Goal: Transaction & Acquisition: Obtain resource

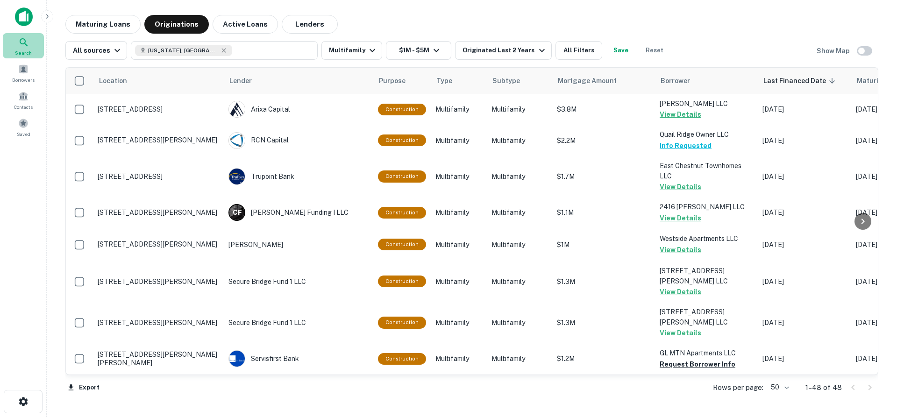
click at [24, 50] on span "Search" at bounding box center [23, 52] width 17 height 7
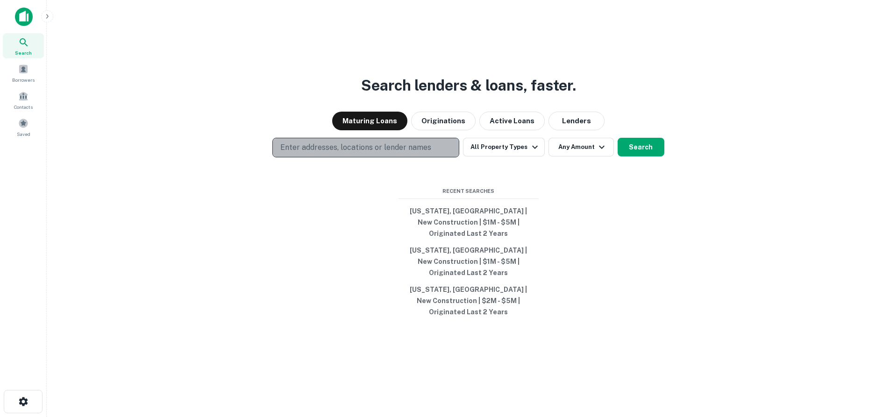
click at [360, 153] on p "Enter addresses, locations or lender names" at bounding box center [355, 147] width 151 height 11
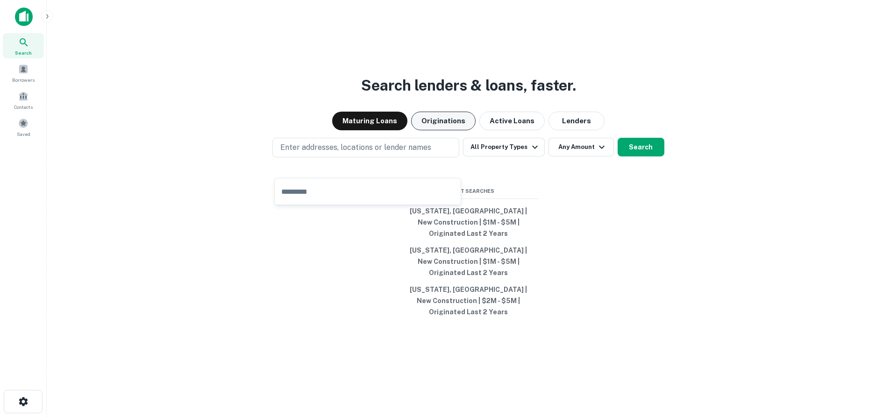
click at [448, 130] on button "Originations" at bounding box center [443, 121] width 64 height 19
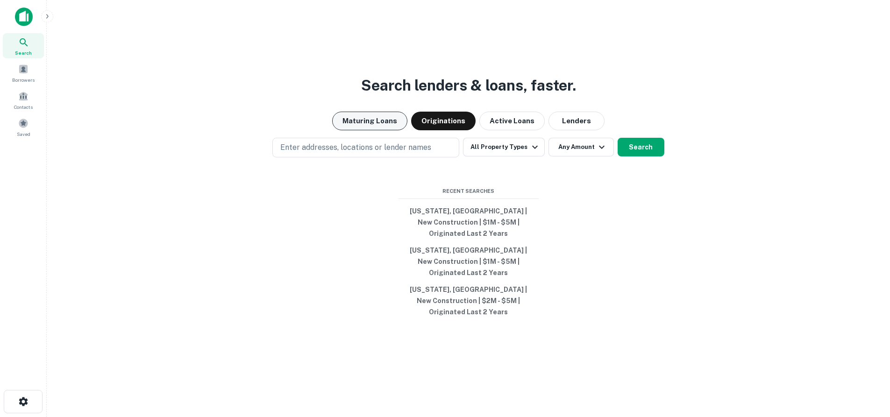
click at [395, 130] on button "Maturing Loans" at bounding box center [369, 121] width 75 height 19
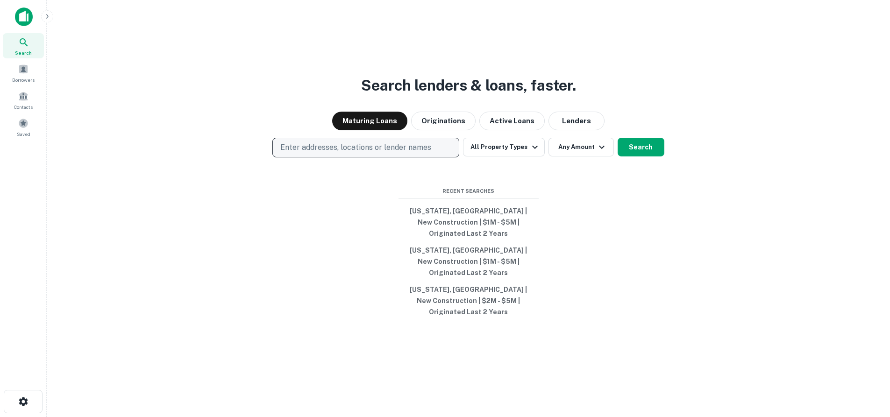
click at [360, 153] on p "Enter addresses, locations or lender names" at bounding box center [355, 147] width 151 height 11
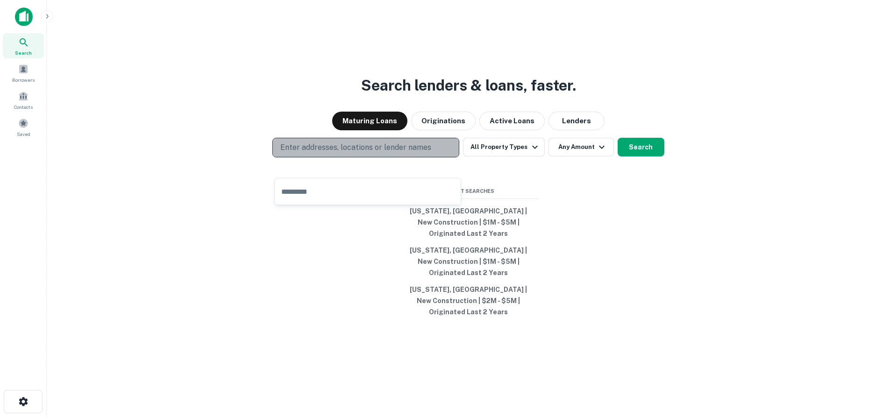
click at [390, 153] on p "Enter addresses, locations or lender names" at bounding box center [355, 147] width 151 height 11
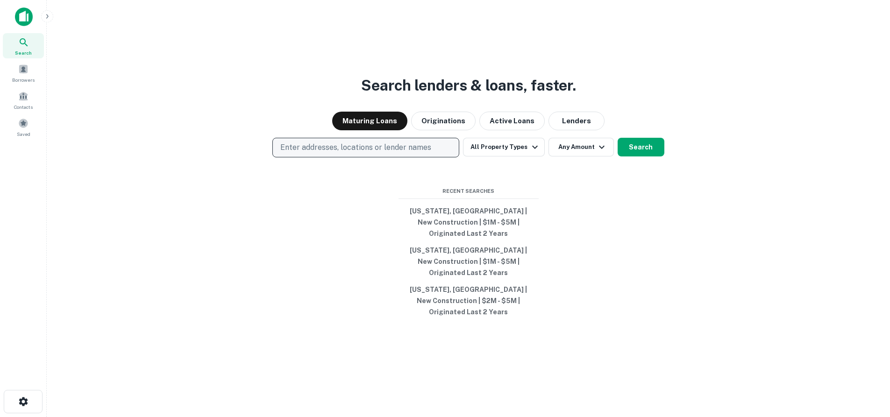
click at [272, 138] on button "Enter addresses, locations or lender names" at bounding box center [365, 148] width 187 height 20
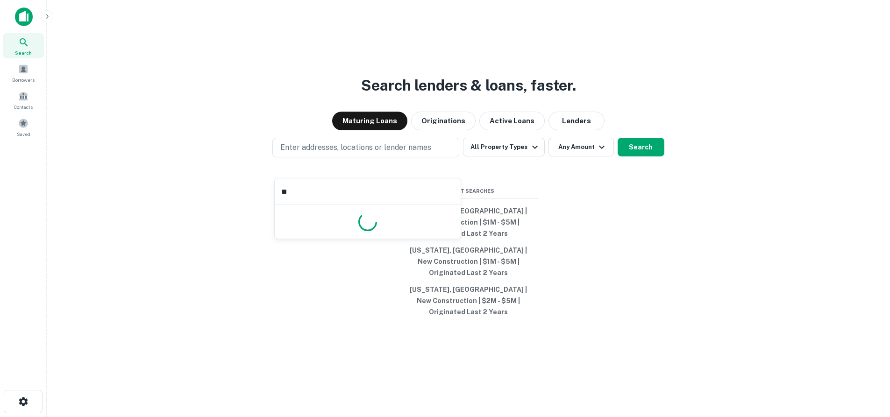
type input "*"
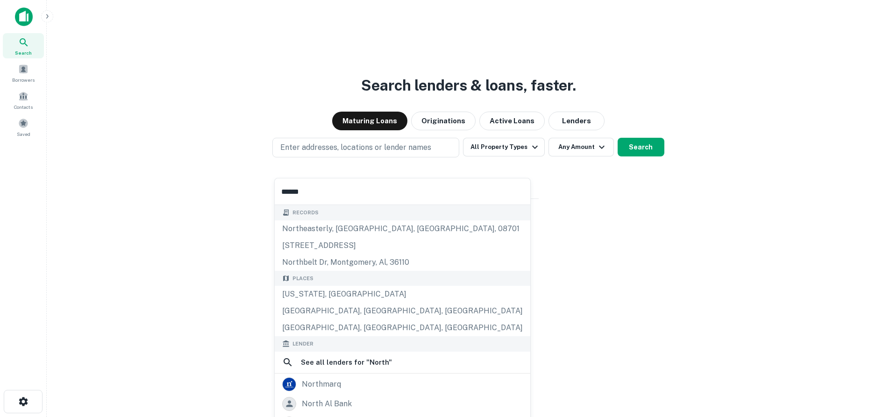
type input "*******"
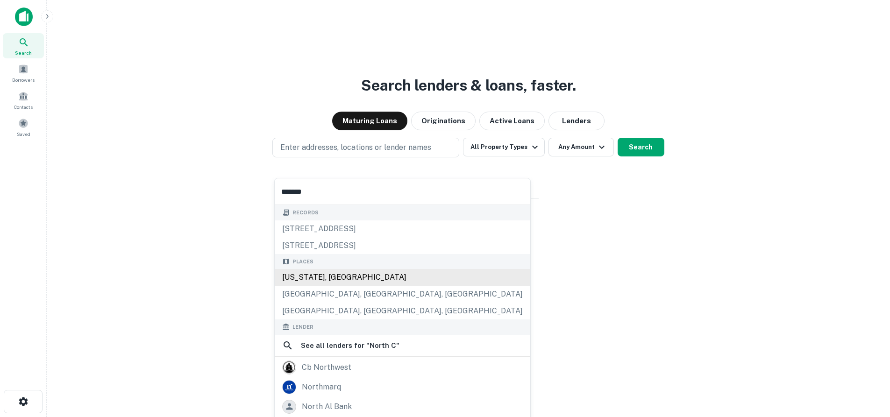
click at [350, 279] on div "North Carolina, USA" at bounding box center [402, 277] width 255 height 17
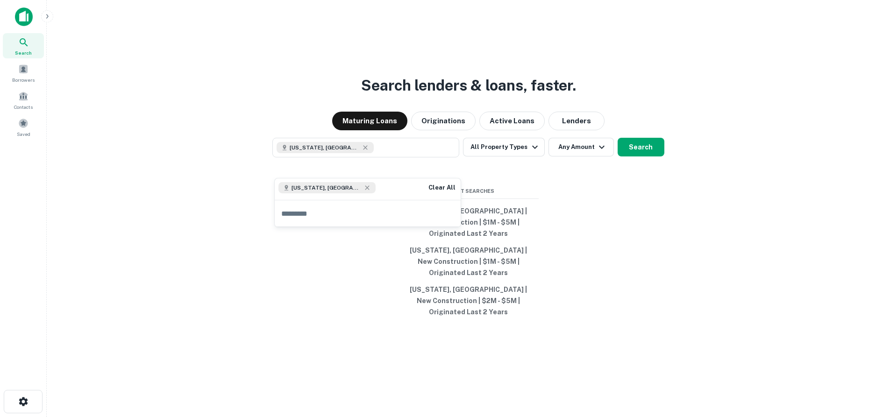
click at [611, 238] on div "Search lenders & loans, faster. Maturing Loans Originations Active Loans Lender…" at bounding box center [468, 230] width 828 height 417
click at [522, 156] on button "All Property Types" at bounding box center [503, 147] width 81 height 19
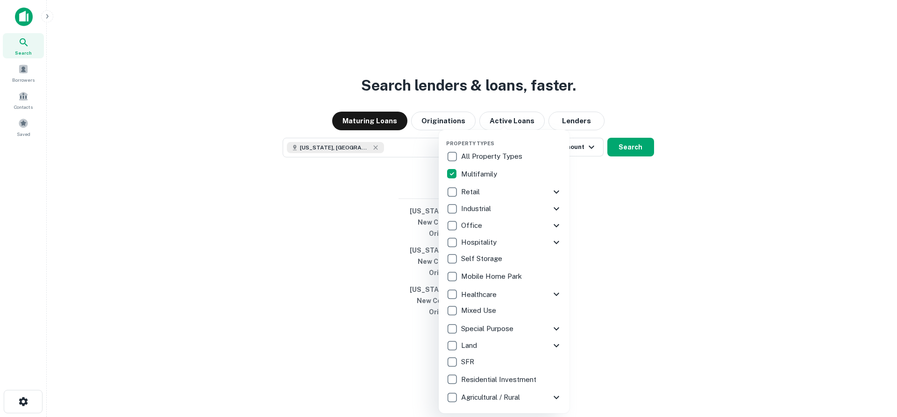
click at [706, 241] on div at bounding box center [448, 208] width 897 height 417
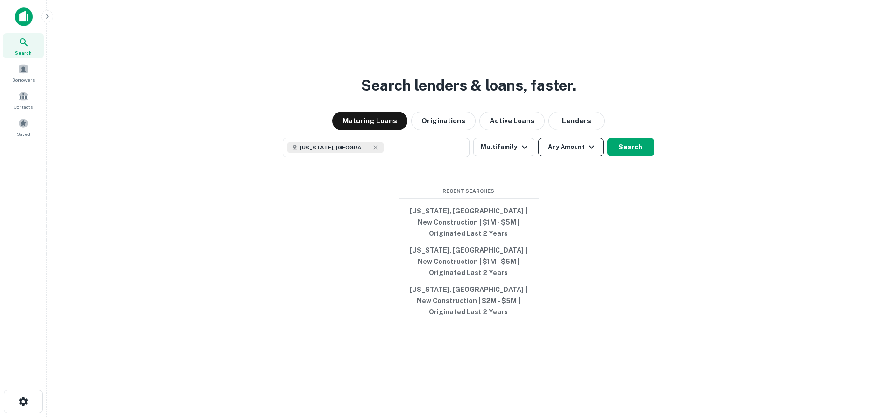
click at [569, 156] on button "Any Amount" at bounding box center [570, 147] width 65 height 19
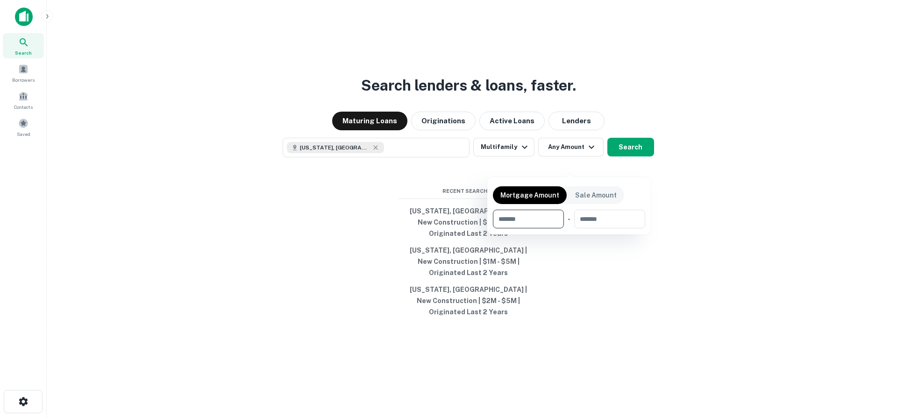
click at [24, 133] on div at bounding box center [448, 208] width 897 height 417
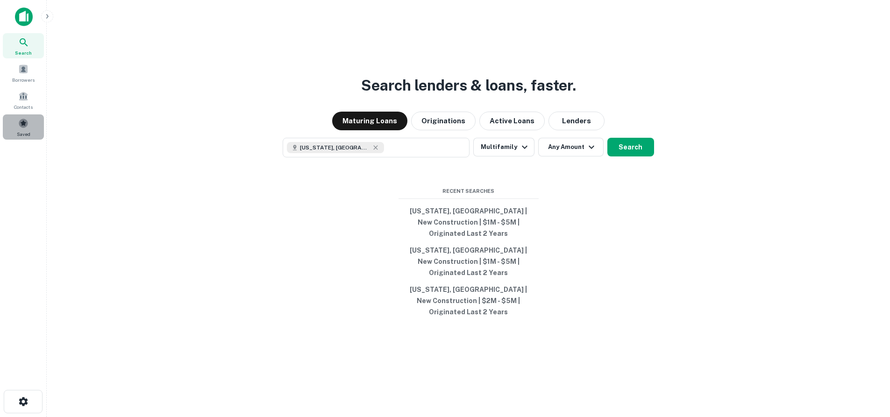
click at [26, 127] on span at bounding box center [23, 123] width 10 height 10
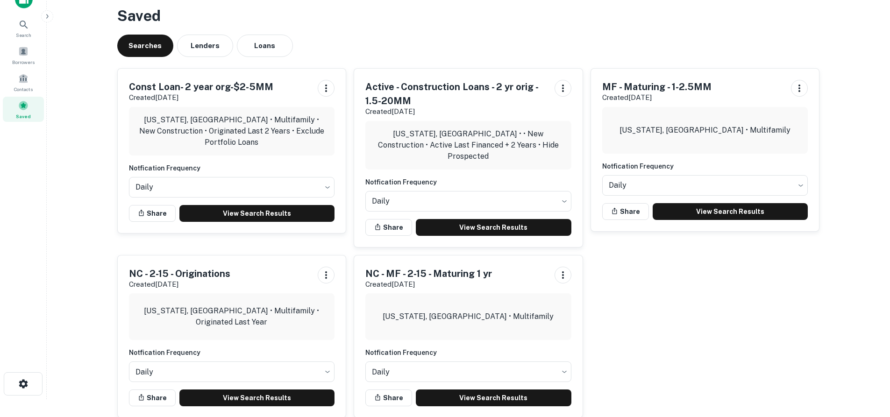
scroll to position [32, 0]
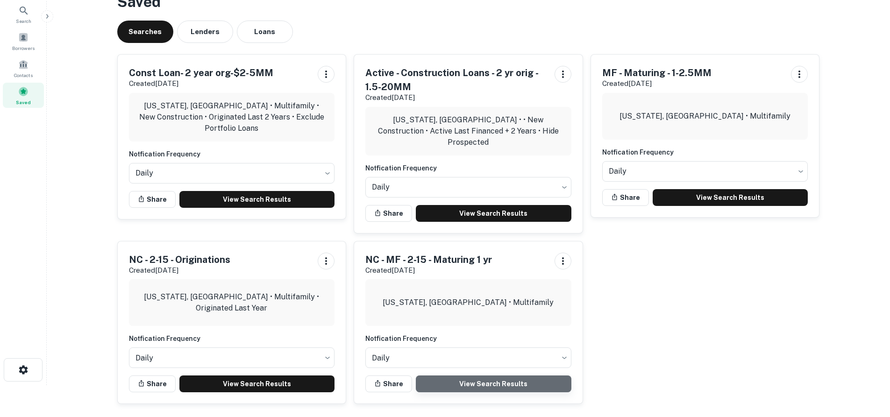
click at [481, 377] on link "View Search Results" at bounding box center [494, 383] width 156 height 17
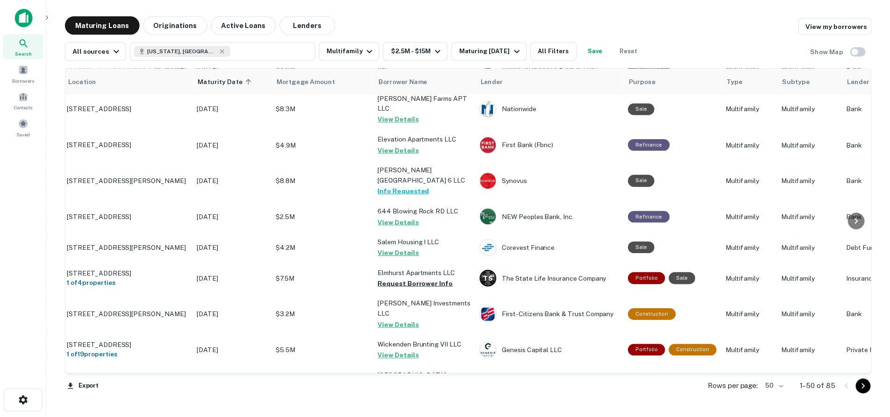
scroll to position [887, 0]
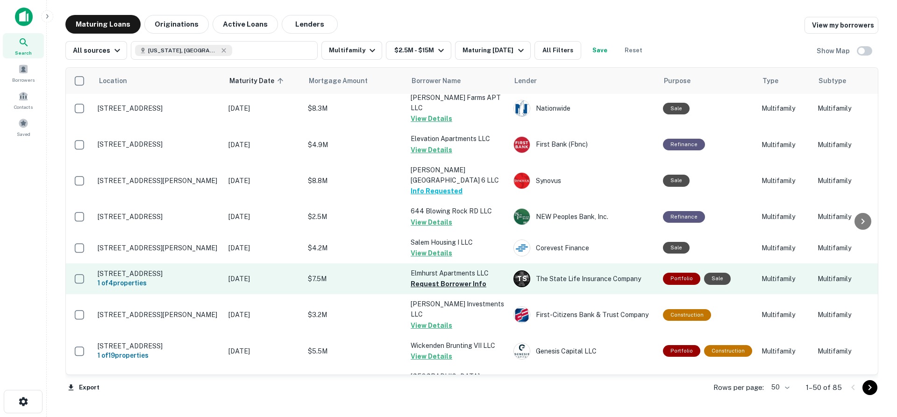
click at [438, 268] on p "Elmhurst Apartments LLC" at bounding box center [457, 273] width 93 height 10
click at [172, 269] on p "2712 Dorchester Pl Charlotte, NC 28209" at bounding box center [158, 273] width 121 height 8
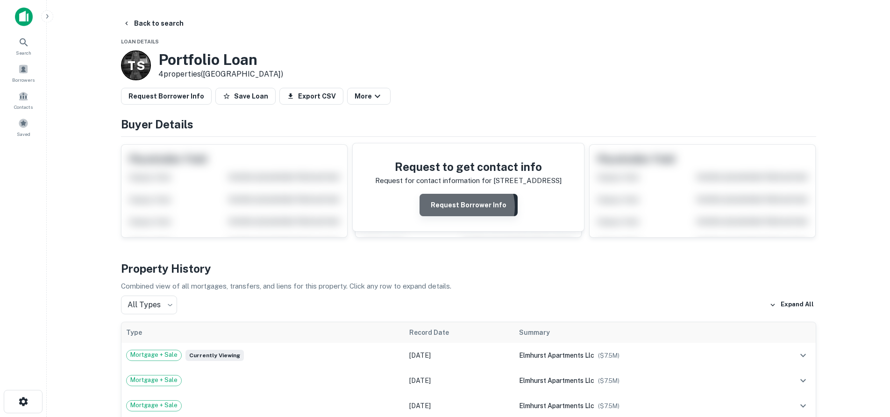
click at [465, 207] on button "Request Borrower Info" at bounding box center [468, 205] width 98 height 22
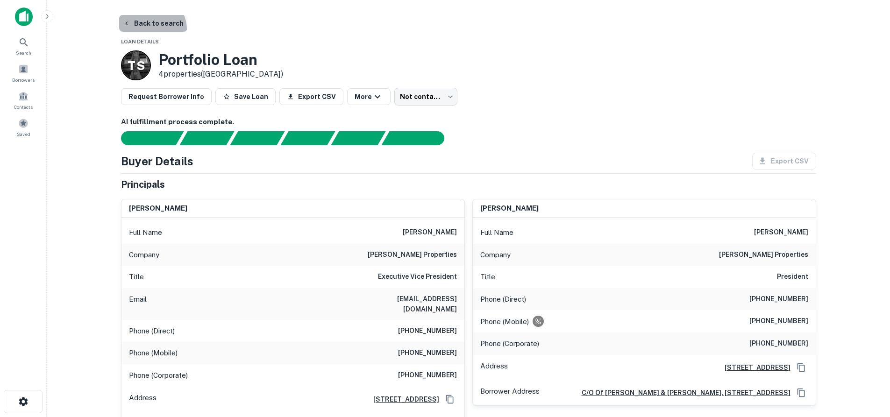
click at [151, 29] on button "Back to search" at bounding box center [153, 23] width 68 height 17
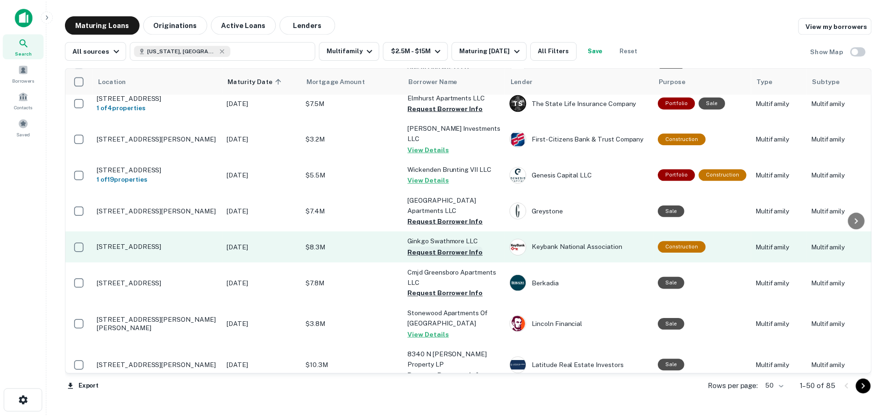
scroll to position [1074, 0]
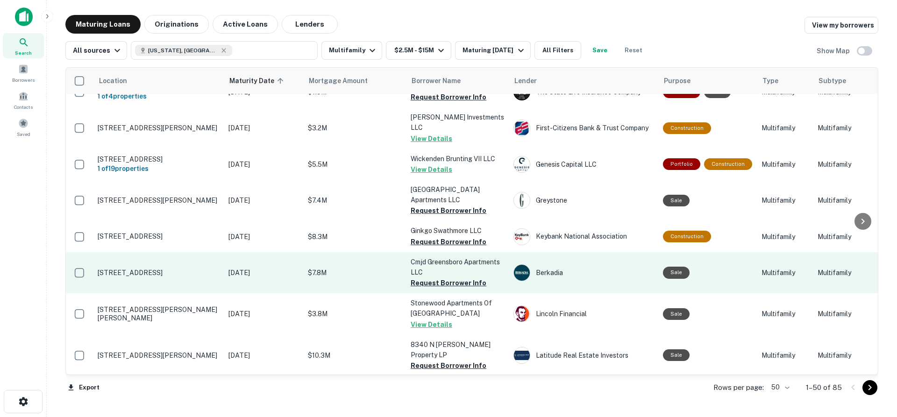
click at [463, 257] on p "Cmjd Greensboro Apartments LLC" at bounding box center [457, 267] width 93 height 21
click at [187, 269] on p "3844 Battleground Ave Greensboro, NC 27410" at bounding box center [158, 273] width 121 height 8
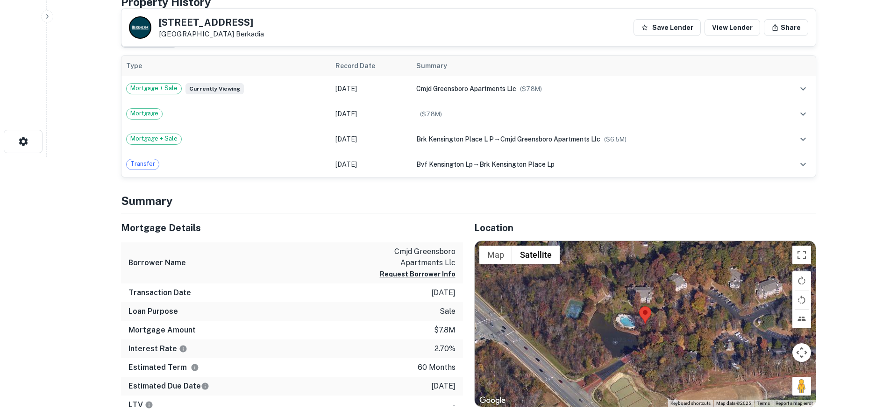
scroll to position [327, 0]
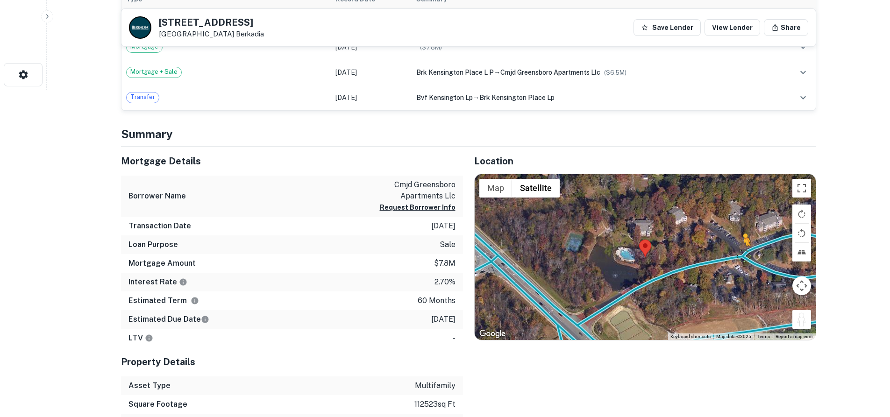
drag, startPoint x: 798, startPoint y: 323, endPoint x: 742, endPoint y: 255, distance: 87.9
click at [742, 255] on div "To activate drag with keyboard, press Alt + Enter. Once in keyboard drag state,…" at bounding box center [644, 257] width 341 height 166
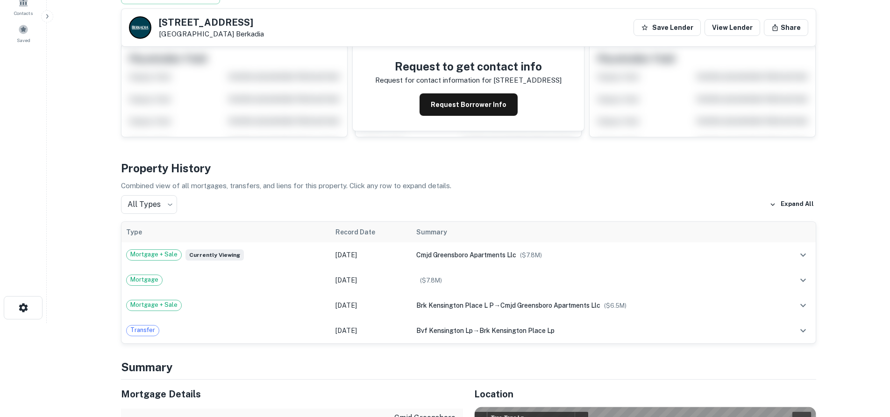
scroll to position [93, 0]
click at [496, 112] on button "Request Borrower Info" at bounding box center [468, 105] width 98 height 22
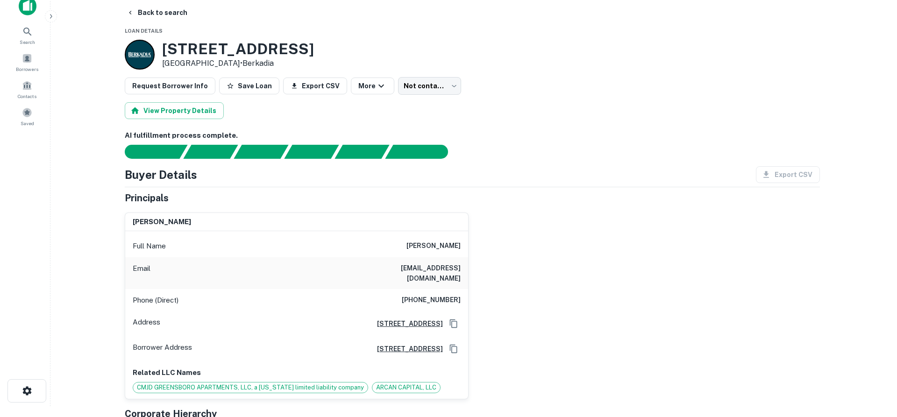
scroll to position [0, 0]
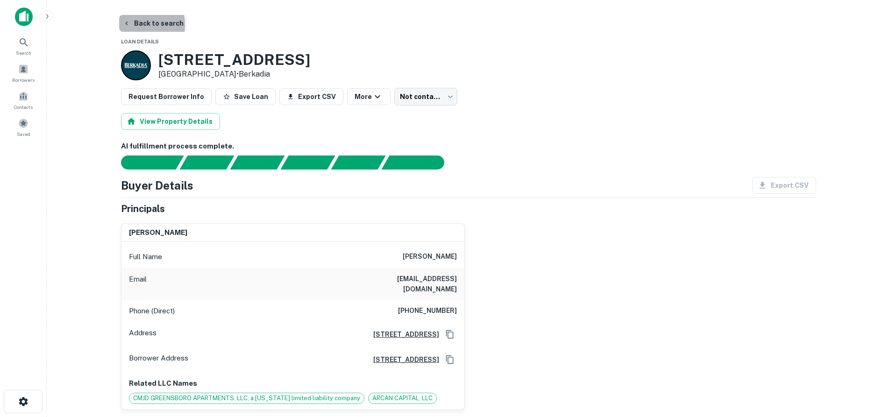
click at [128, 25] on icon "button" at bounding box center [126, 23] width 7 height 7
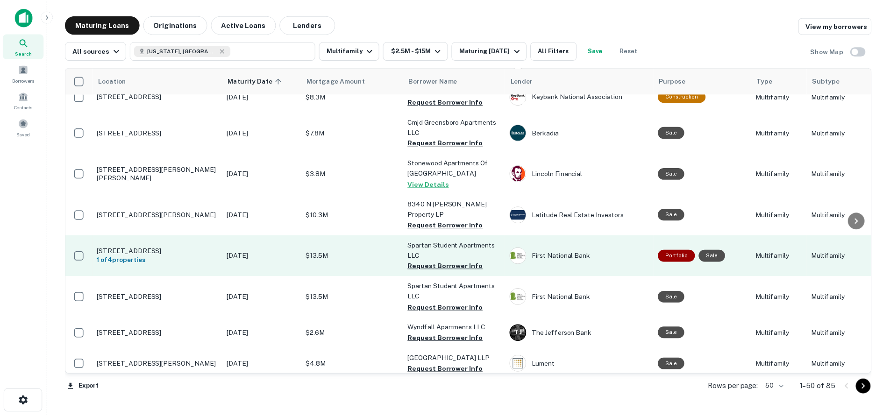
scroll to position [1261, 0]
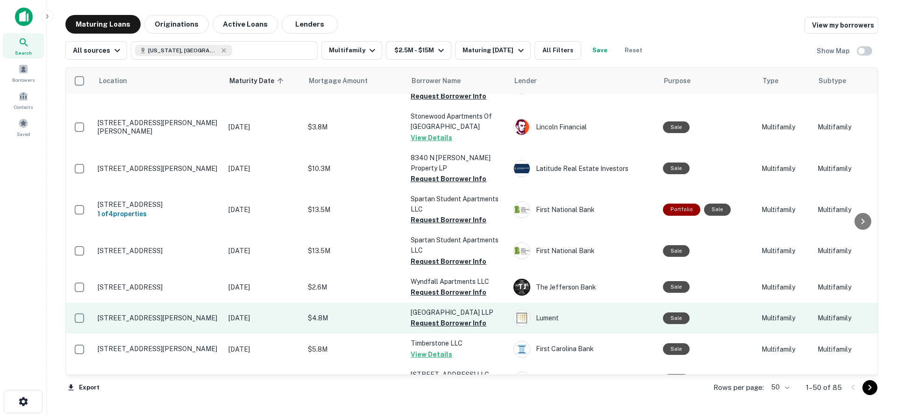
click at [447, 307] on p "Interurban Commerce Park LLP" at bounding box center [457, 312] width 93 height 10
click at [433, 307] on p "Interurban Commerce Park LLP" at bounding box center [457, 312] width 93 height 10
click at [143, 314] on p "10 Old Oak Dr Winston Salem, NC 27106" at bounding box center [158, 318] width 121 height 8
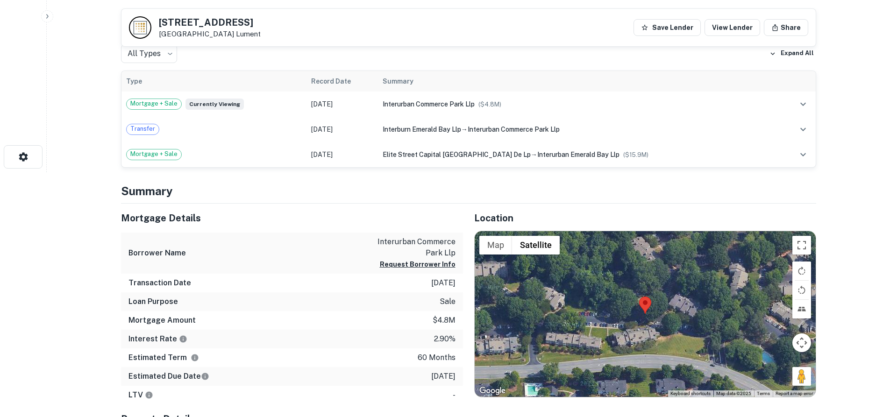
scroll to position [327, 0]
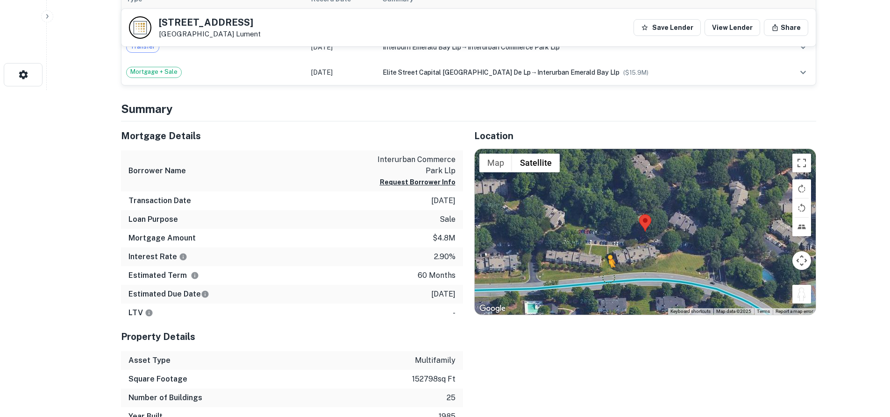
drag, startPoint x: 801, startPoint y: 295, endPoint x: 607, endPoint y: 277, distance: 194.6
click at [607, 277] on div "To activate drag with keyboard, press Alt + Enter. Once in keyboard drag state,…" at bounding box center [644, 232] width 341 height 166
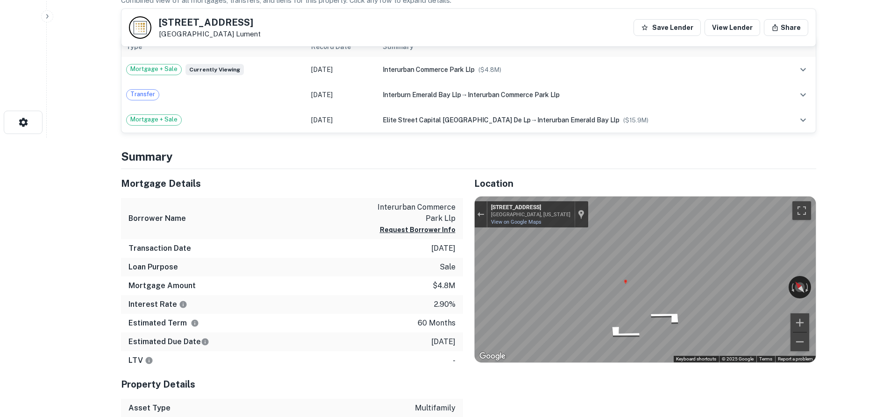
scroll to position [93, 0]
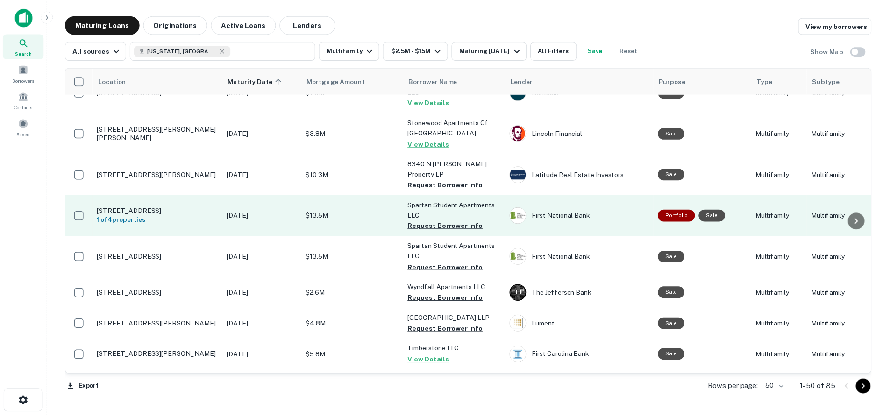
scroll to position [1261, 0]
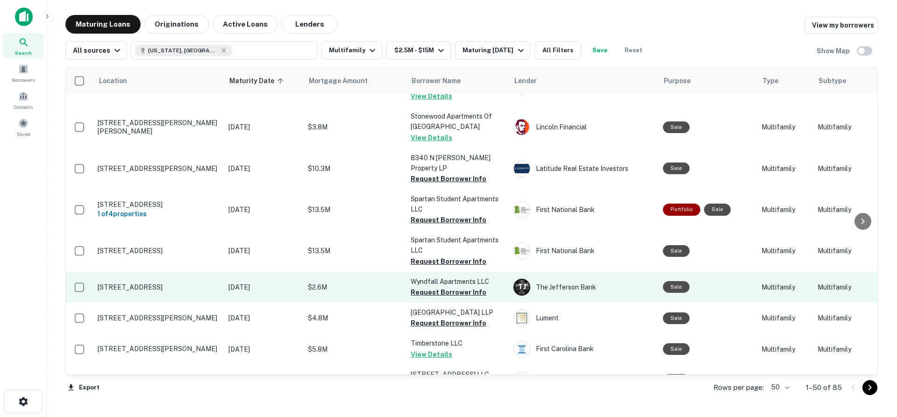
click at [176, 283] on p "3513 Shipstone Pl Hope Mills, NC 28348" at bounding box center [158, 287] width 121 height 8
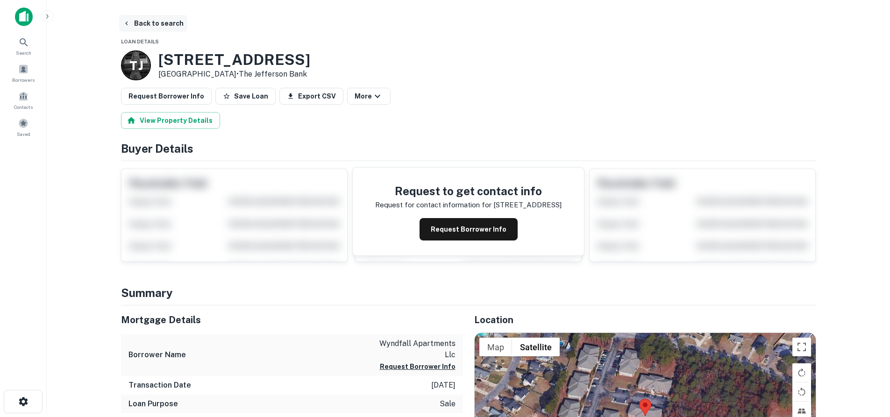
click at [127, 29] on button "Back to search" at bounding box center [153, 23] width 68 height 17
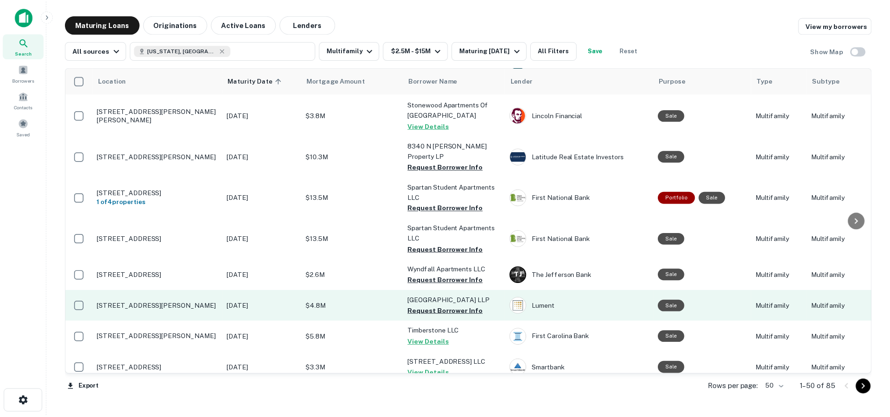
scroll to position [1261, 0]
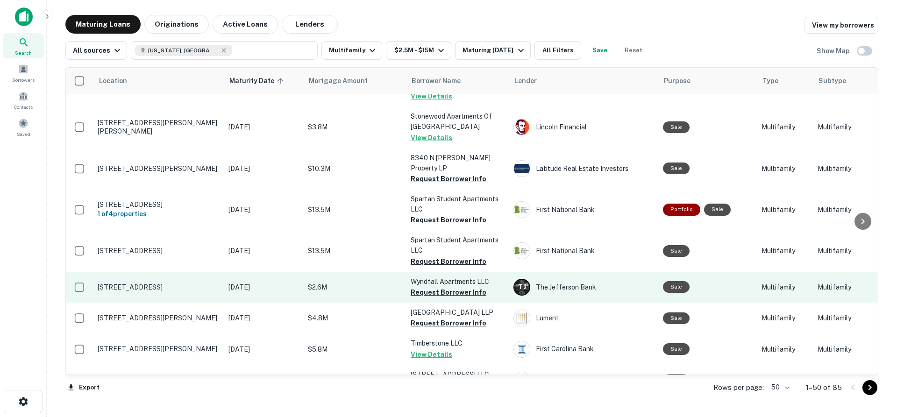
click at [120, 283] on p "3513 Shipstone Pl Hope Mills, NC 28348" at bounding box center [158, 287] width 121 height 8
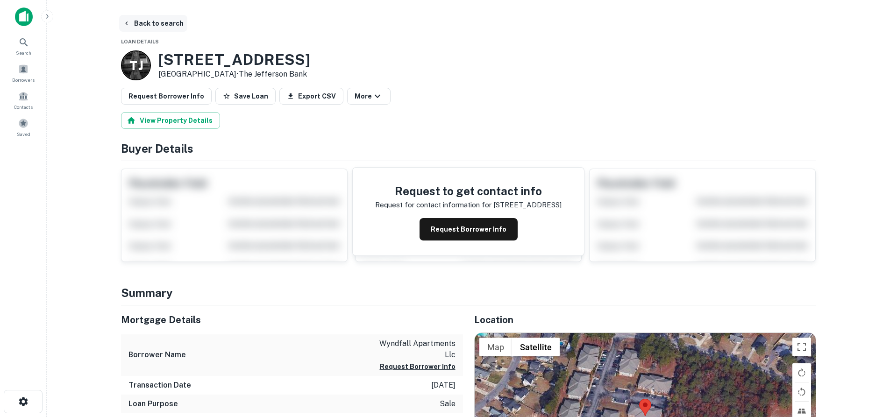
click at [136, 19] on button "Back to search" at bounding box center [153, 23] width 68 height 17
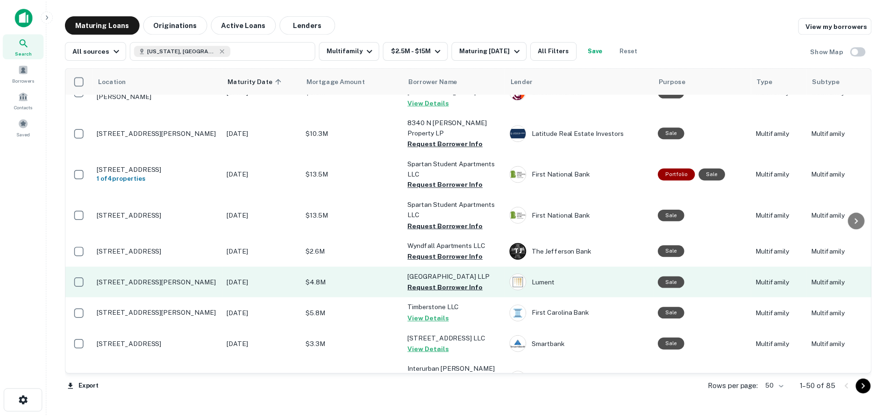
scroll to position [1308, 0]
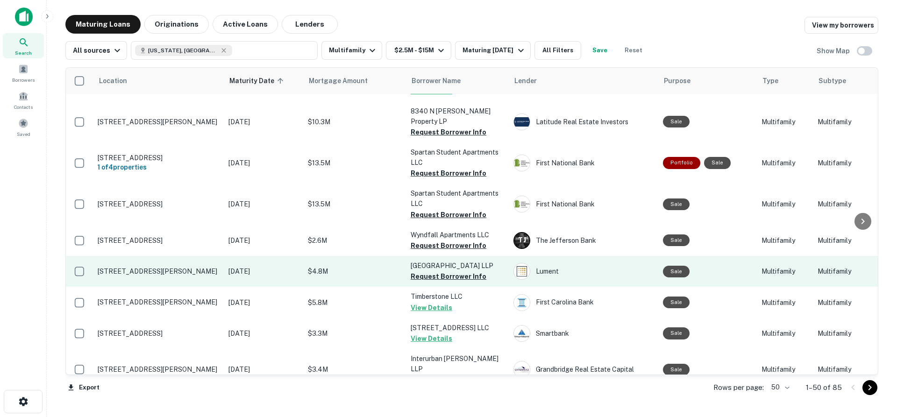
click at [181, 256] on td "10 Old Oak Dr Winston Salem, NC 27106" at bounding box center [158, 271] width 131 height 31
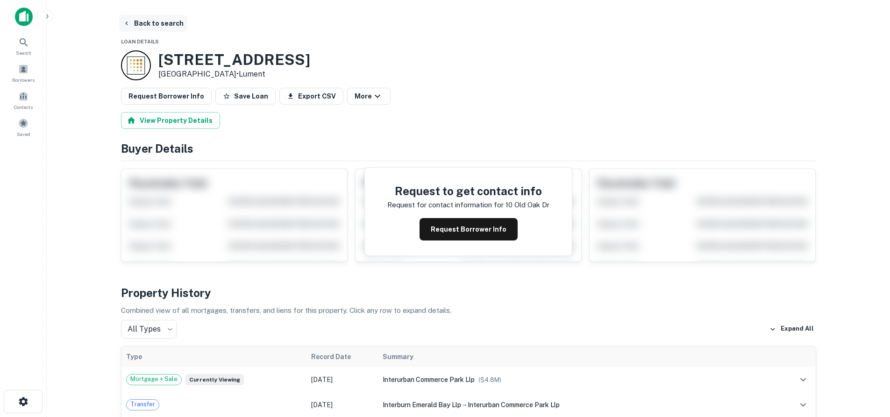
click at [133, 24] on button "Back to search" at bounding box center [153, 23] width 68 height 17
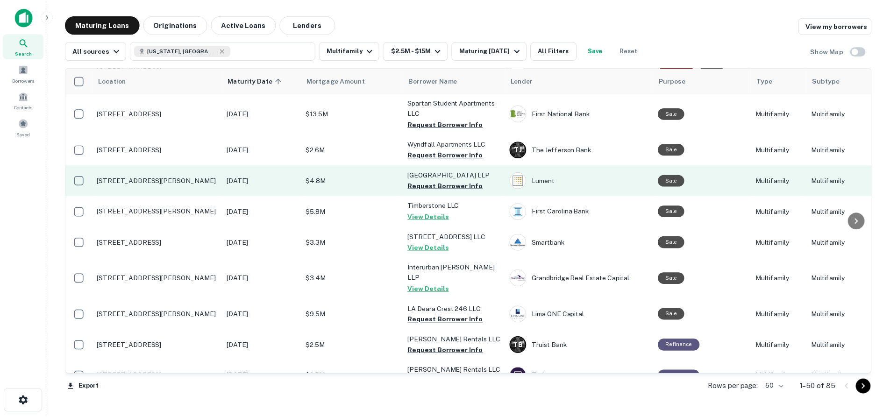
scroll to position [1398, 0]
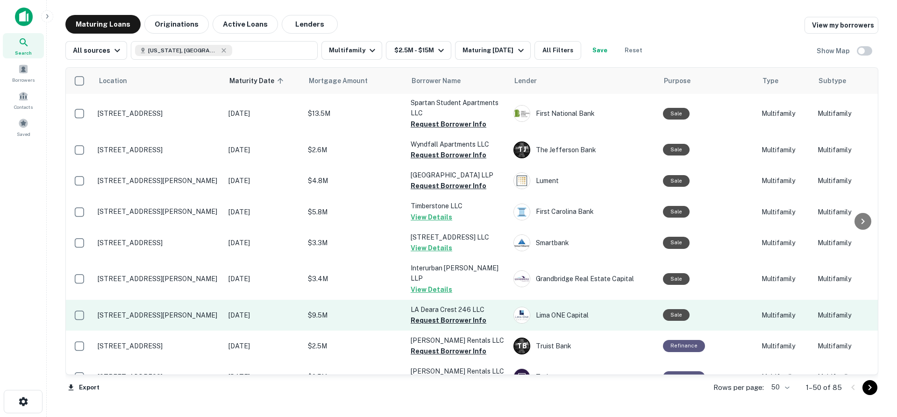
click at [170, 311] on p "2560 La Deara Crest Ln Winston Salem, NC 27105" at bounding box center [158, 315] width 121 height 8
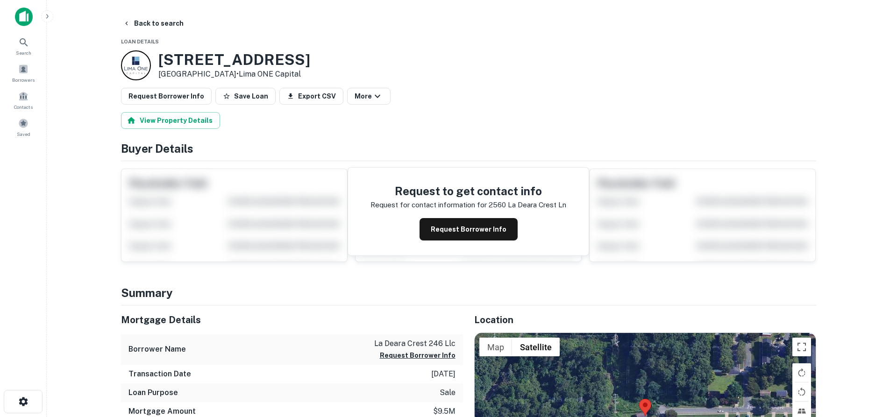
scroll to position [187, 0]
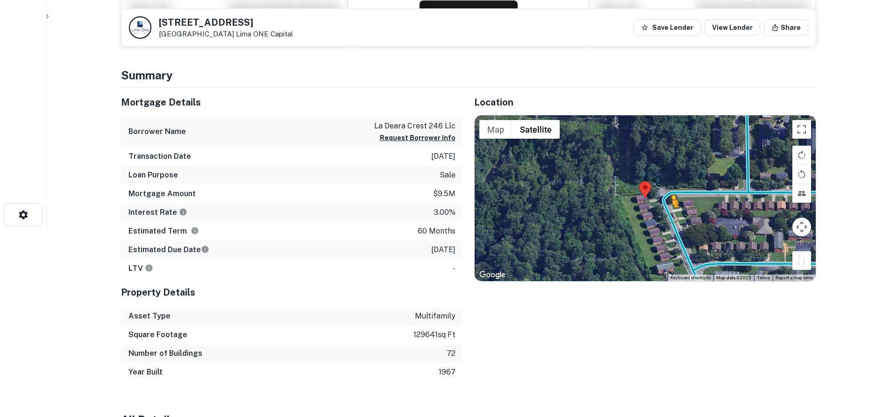
drag, startPoint x: 799, startPoint y: 262, endPoint x: 671, endPoint y: 217, distance: 135.4
click at [671, 217] on div "To activate drag with keyboard, press Alt + Enter. Once in keyboard drag state,…" at bounding box center [644, 198] width 341 height 166
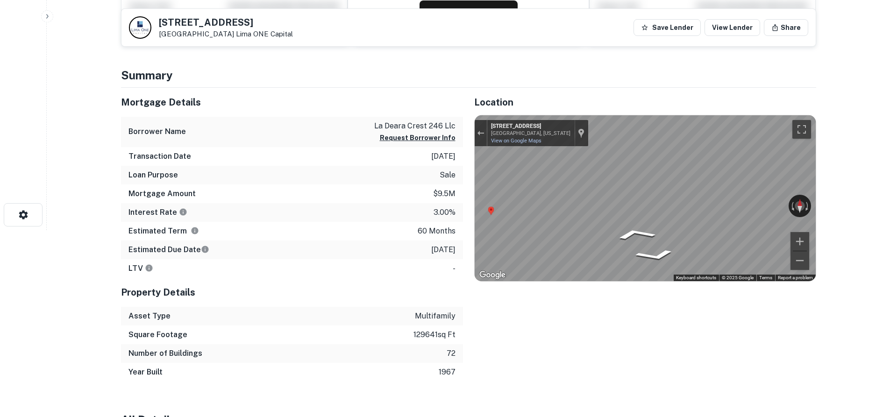
click at [855, 229] on main "Back to search 2560 La Deara Crest Ln Winston Salem, NC 27105 Lima ONE Capital …" at bounding box center [468, 21] width 843 height 417
click at [739, 209] on div "← Move left → Move right ↑ Move up ↓ Move down + Zoom in - Zoom out 2548 Ladear…" at bounding box center [644, 198] width 341 height 166
click at [739, 208] on div "← Move left → Move right ↑ Move up ↓ Move down + Zoom in - Zoom out 2548 Ladear…" at bounding box center [644, 198] width 341 height 166
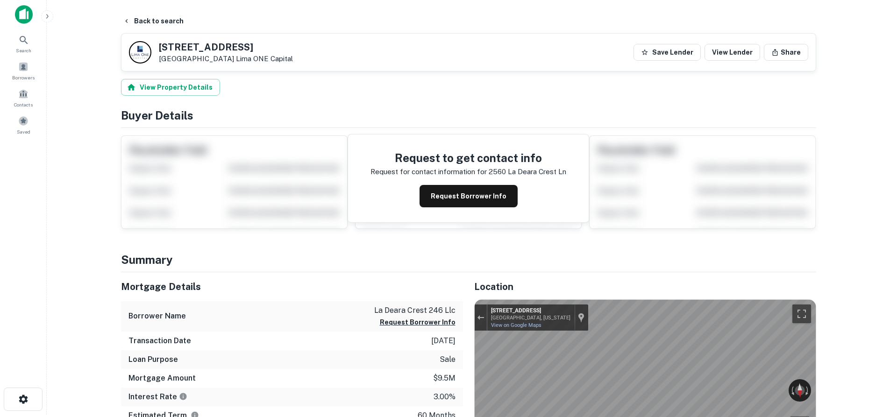
scroll to position [0, 0]
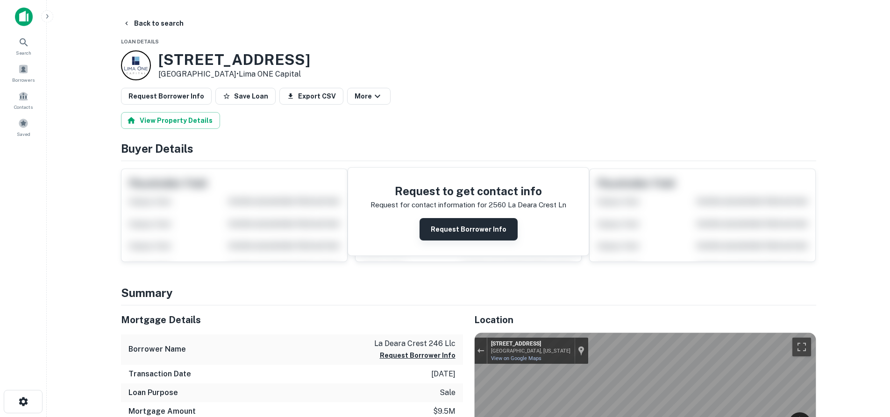
click at [486, 222] on button "Request Borrower Info" at bounding box center [468, 229] width 98 height 22
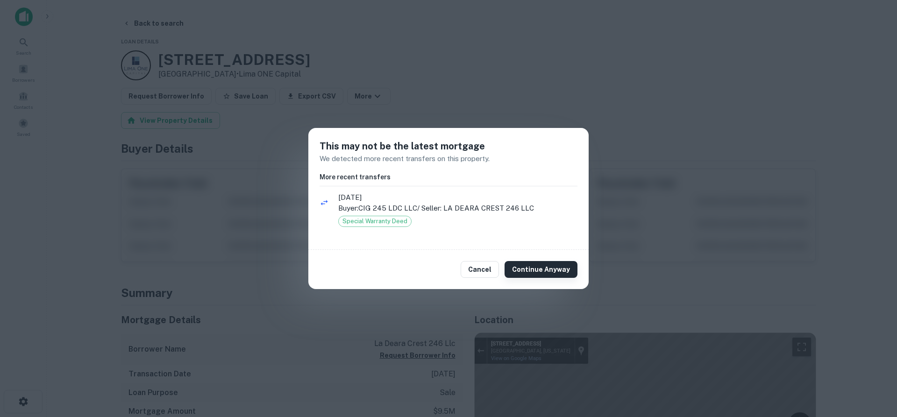
click at [534, 264] on button "Continue Anyway" at bounding box center [540, 269] width 73 height 17
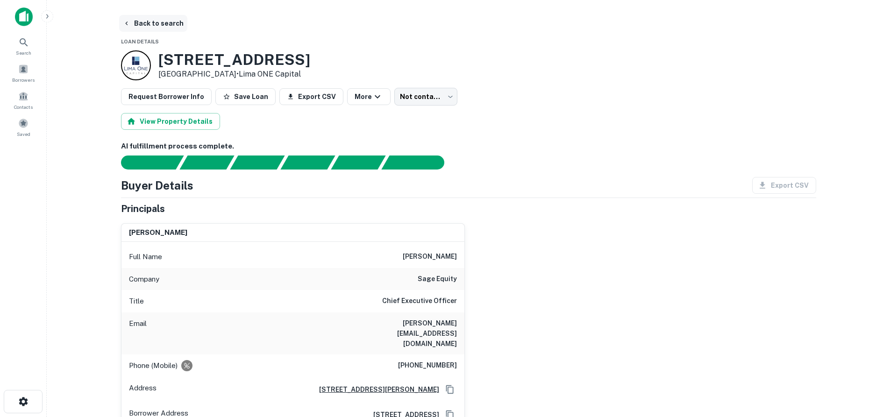
click at [127, 27] on icon "button" at bounding box center [126, 23] width 7 height 7
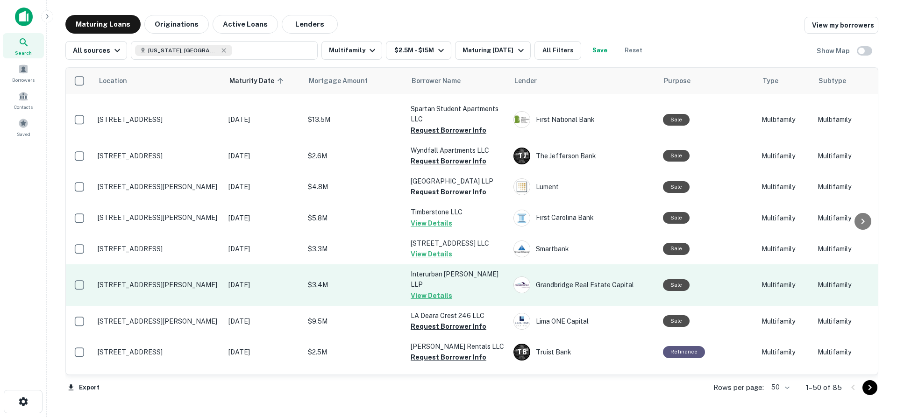
scroll to position [1393, 0]
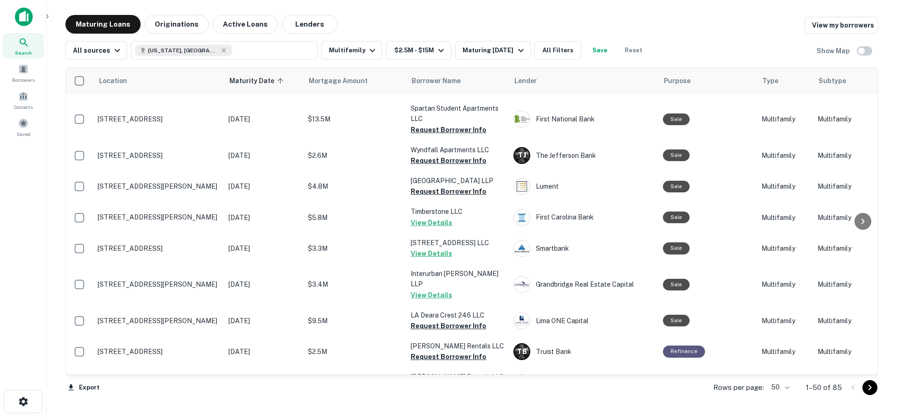
click at [868, 386] on icon "Go to next page" at bounding box center [869, 387] width 11 height 11
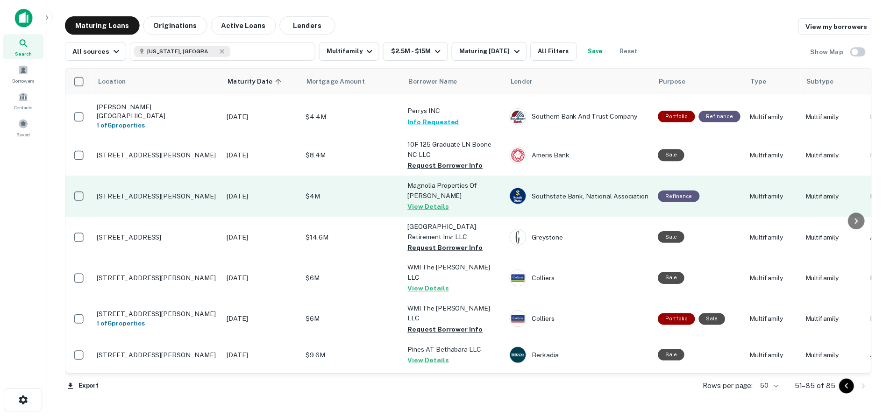
scroll to position [842, 0]
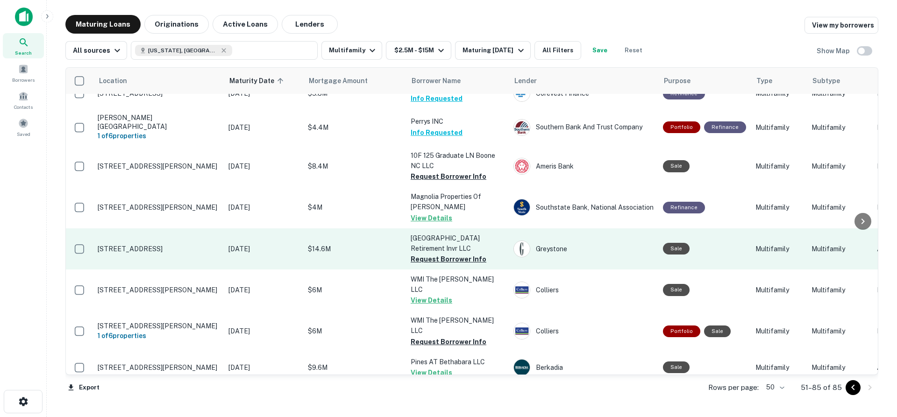
click at [170, 245] on p "358 Lake Club Cir Hendersonville, NC 28792" at bounding box center [158, 249] width 121 height 8
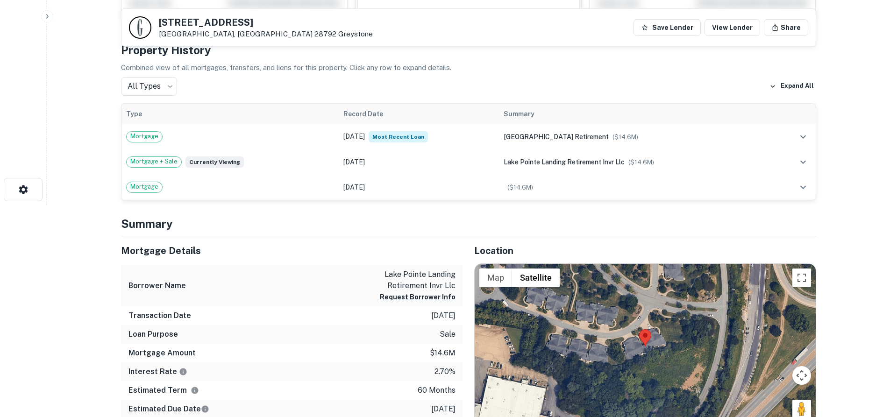
scroll to position [234, 0]
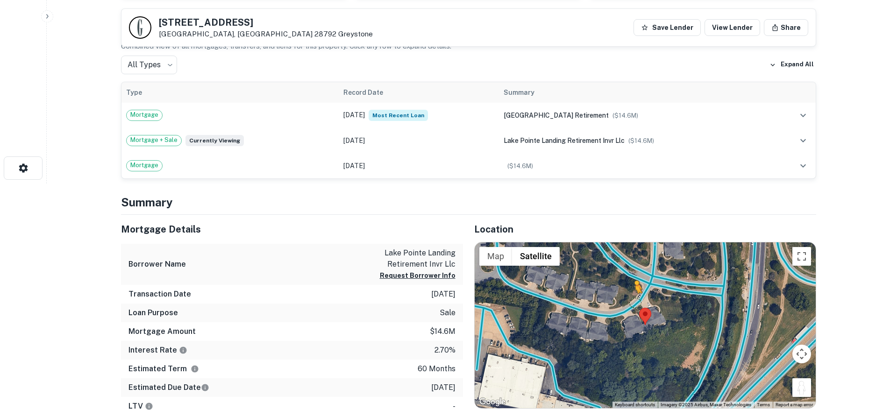
drag, startPoint x: 801, startPoint y: 390, endPoint x: 634, endPoint y: 302, distance: 189.1
click at [634, 302] on div "To activate drag with keyboard, press Alt + Enter. Once in keyboard drag state,…" at bounding box center [644, 325] width 341 height 166
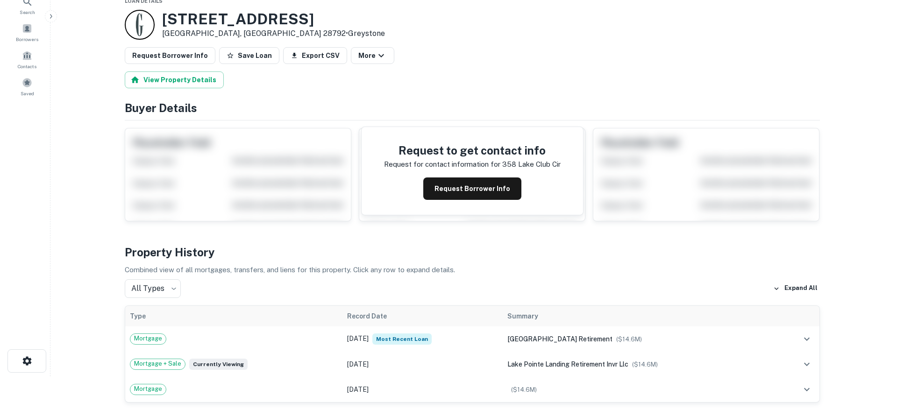
scroll to position [0, 0]
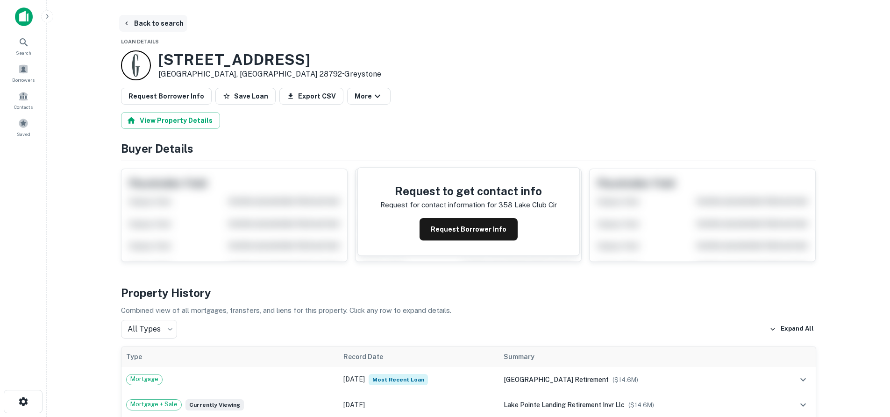
click at [144, 19] on button "Back to search" at bounding box center [153, 23] width 68 height 17
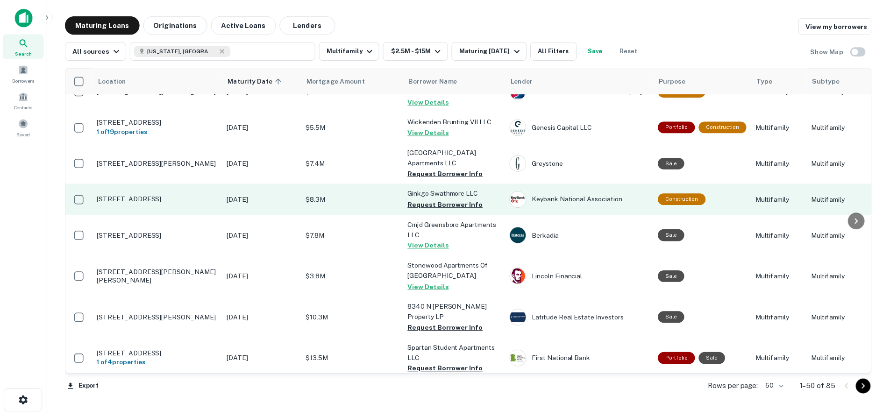
scroll to position [1122, 0]
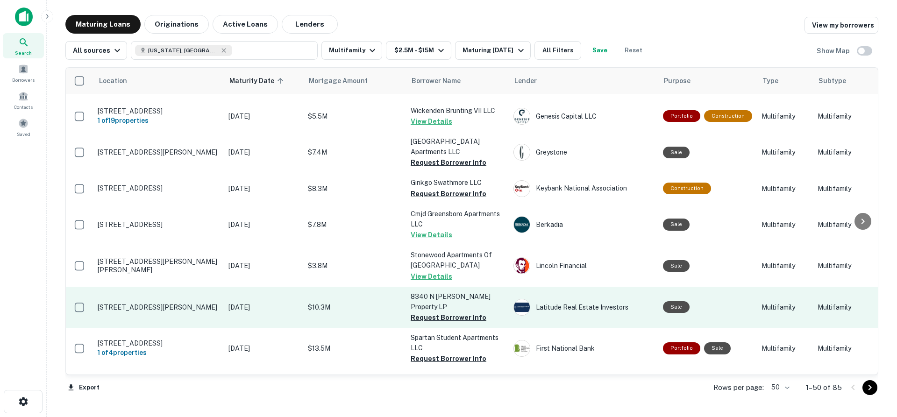
click at [158, 303] on p "8330 N Tryon St Charlotte, NC 28262" at bounding box center [158, 307] width 121 height 8
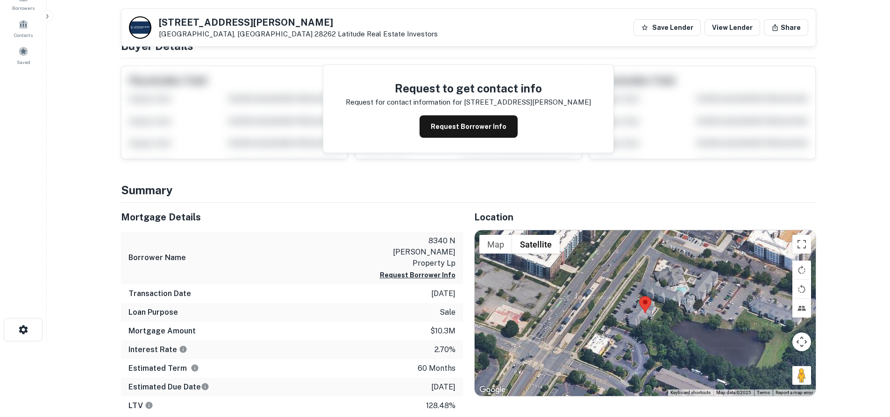
scroll to position [140, 0]
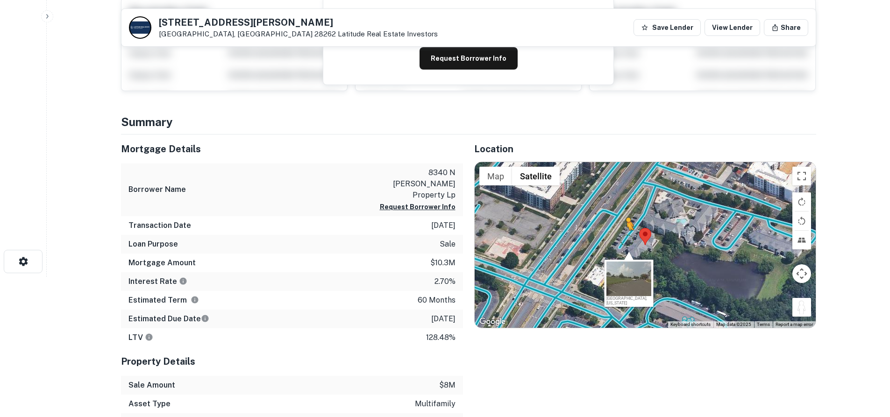
drag, startPoint x: 797, startPoint y: 314, endPoint x: 626, endPoint y: 240, distance: 186.5
click at [626, 240] on div "To activate drag with keyboard, press Alt + Enter. Once in keyboard drag state,…" at bounding box center [644, 245] width 341 height 166
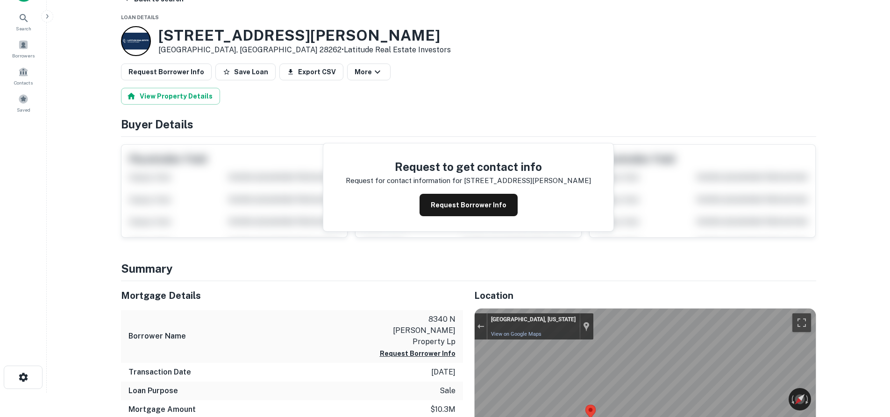
scroll to position [0, 0]
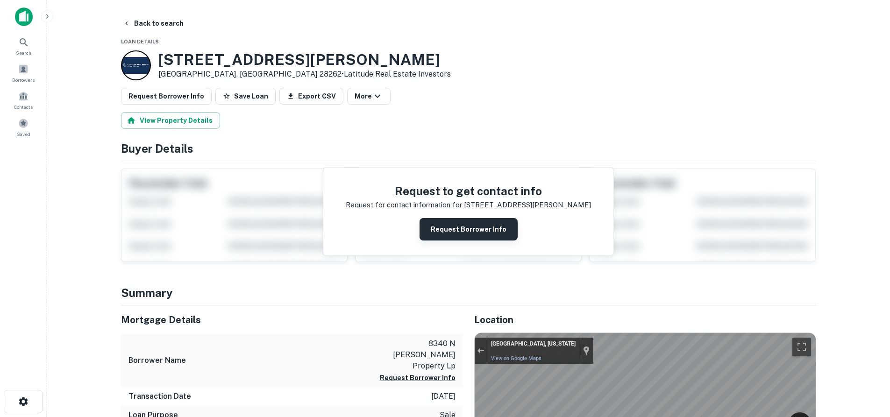
click at [473, 238] on button "Request Borrower Info" at bounding box center [468, 229] width 98 height 22
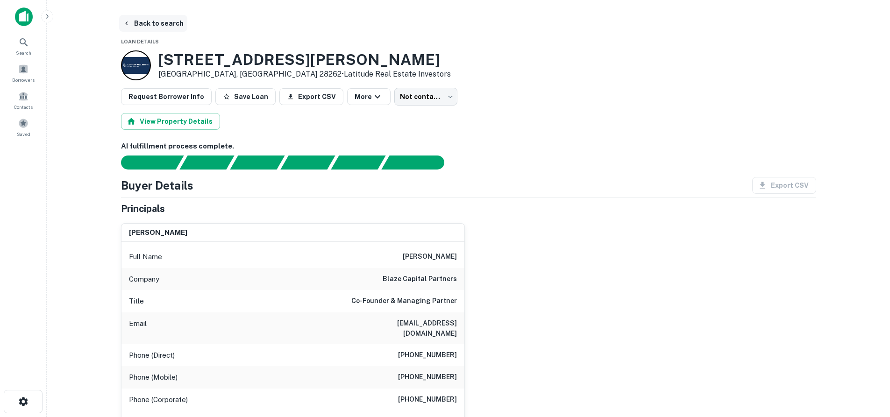
click at [142, 26] on button "Back to search" at bounding box center [153, 23] width 68 height 17
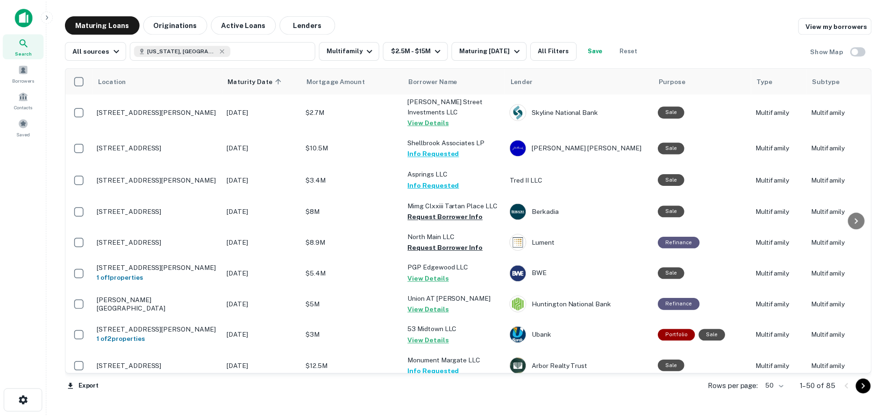
scroll to position [178, 0]
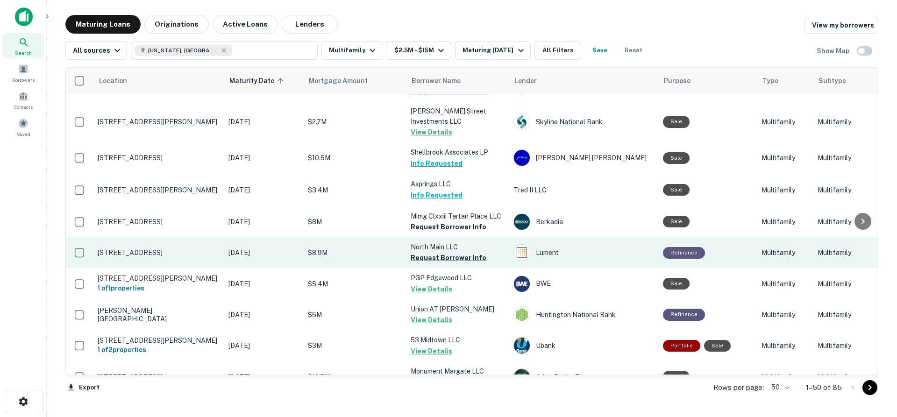
click at [183, 248] on p "1016 N Main St Mooresville, NC 28115" at bounding box center [158, 252] width 121 height 8
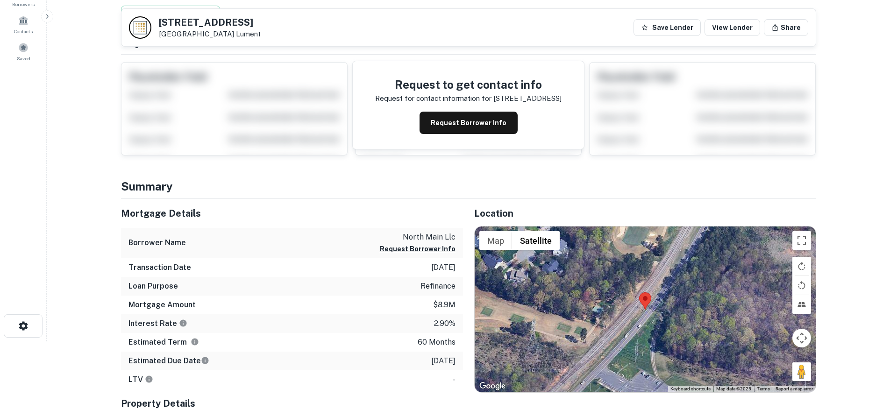
scroll to position [140, 0]
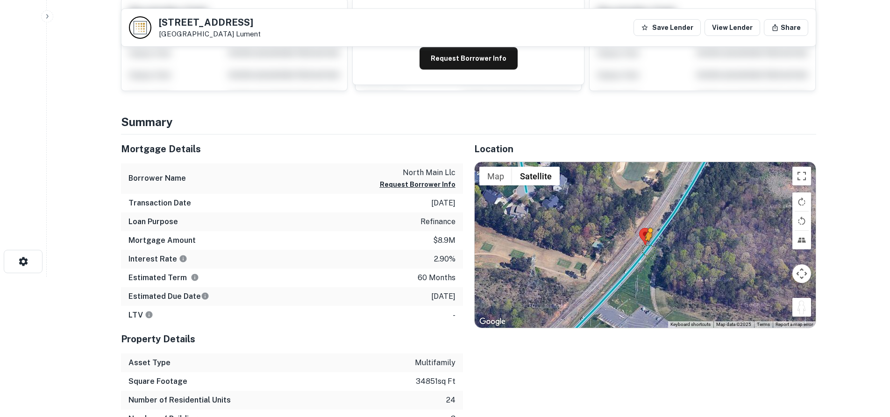
drag, startPoint x: 798, startPoint y: 313, endPoint x: 648, endPoint y: 248, distance: 163.4
click at [648, 248] on div "To activate drag with keyboard, press Alt + Enter. Once in keyboard drag state,…" at bounding box center [644, 245] width 341 height 166
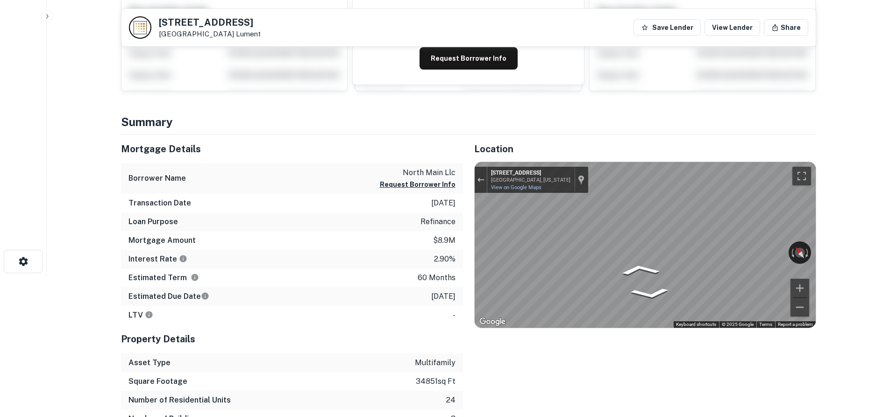
click at [337, 216] on div "Mortgage Details Borrower Name north main llc Request Borrower Info Transaction…" at bounding box center [463, 290] width 706 height 312
click at [438, 226] on div "Mortgage Details Borrower Name north main llc Request Borrower Info Transaction…" at bounding box center [463, 290] width 706 height 312
click at [674, 271] on icon "Go Southwest, Mecklenburg Hwy" at bounding box center [671, 275] width 69 height 23
click at [481, 177] on button "Exit the Street View" at bounding box center [480, 180] width 12 height 13
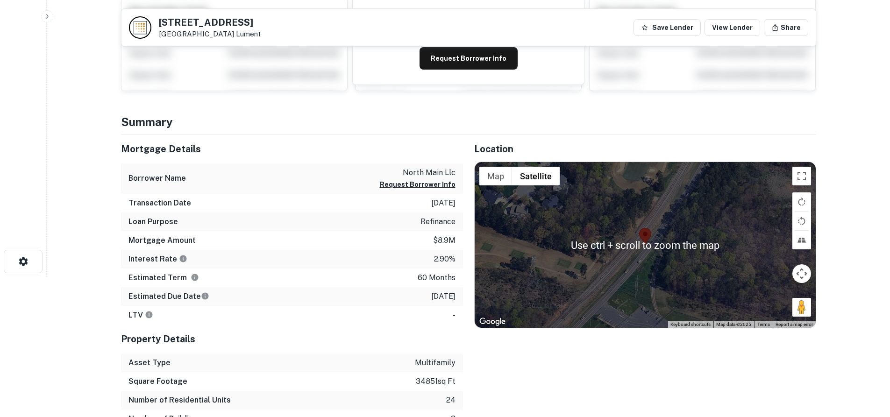
click at [613, 225] on div "Loading..." at bounding box center [644, 245] width 341 height 166
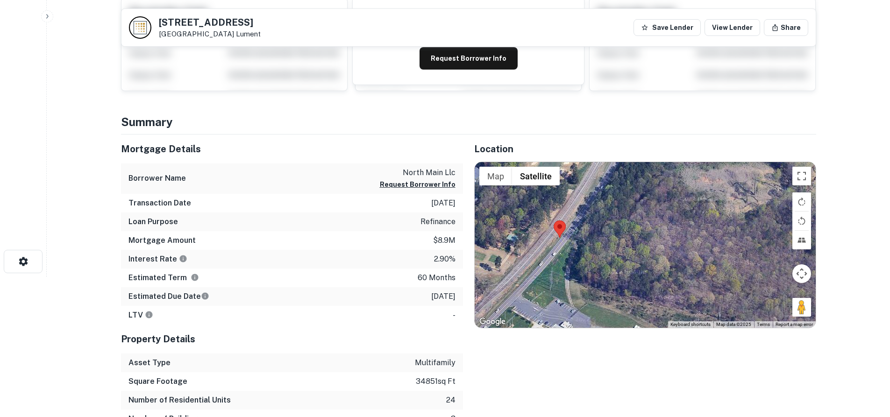
click at [724, 294] on div "Loading..." at bounding box center [644, 245] width 341 height 166
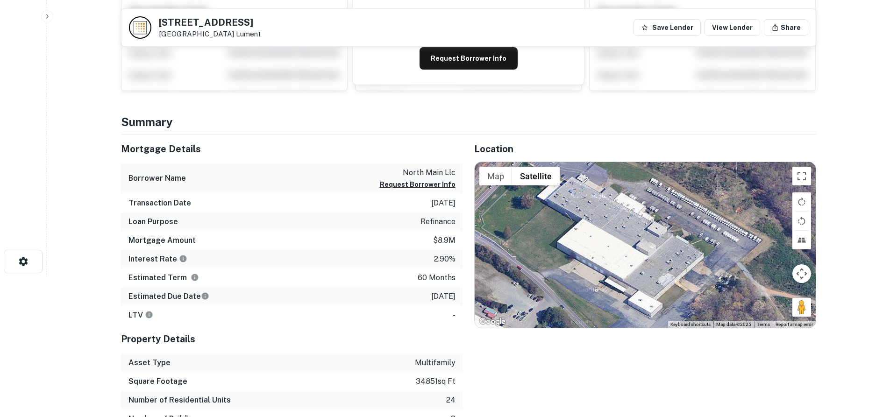
drag, startPoint x: 656, startPoint y: 281, endPoint x: 675, endPoint y: 129, distance: 153.4
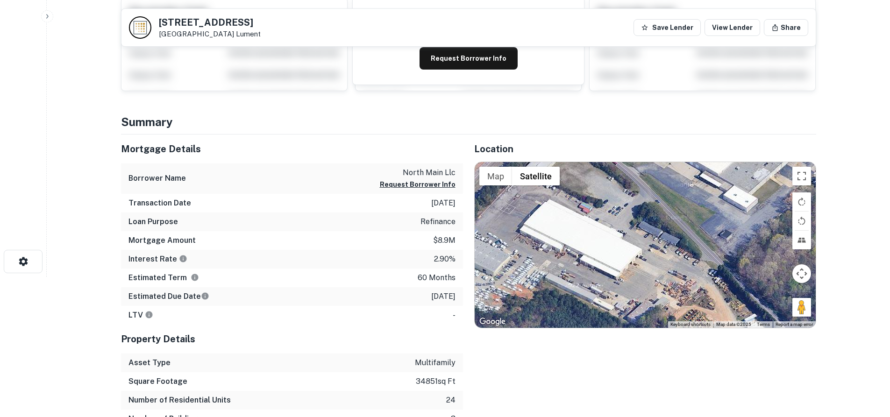
drag, startPoint x: 675, startPoint y: 245, endPoint x: 778, endPoint y: 155, distance: 137.0
click at [777, 156] on div "Location ← Move left → Move right ↑ Move up ↓ Move down + Zoom in - Zoom out Ho…" at bounding box center [639, 290] width 353 height 312
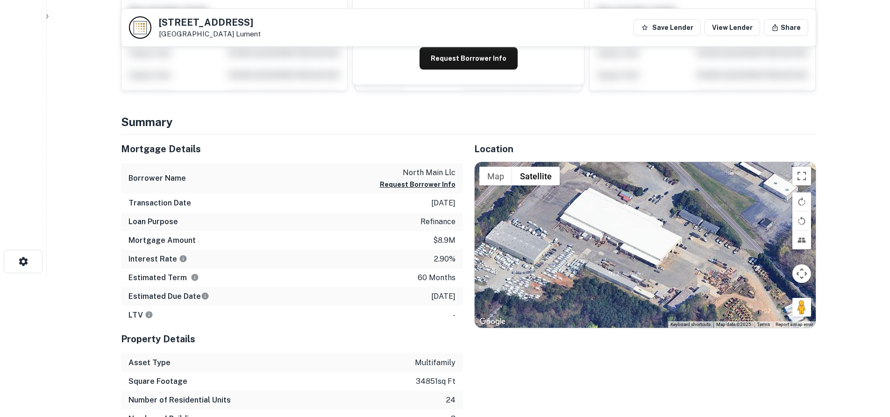
drag, startPoint x: 687, startPoint y: 189, endPoint x: 794, endPoint y: 148, distance: 115.0
click at [790, 149] on div "Location ← Move left → Move right ↑ Move up ↓ Move down + Zoom in - Zoom out Ho…" at bounding box center [639, 290] width 353 height 312
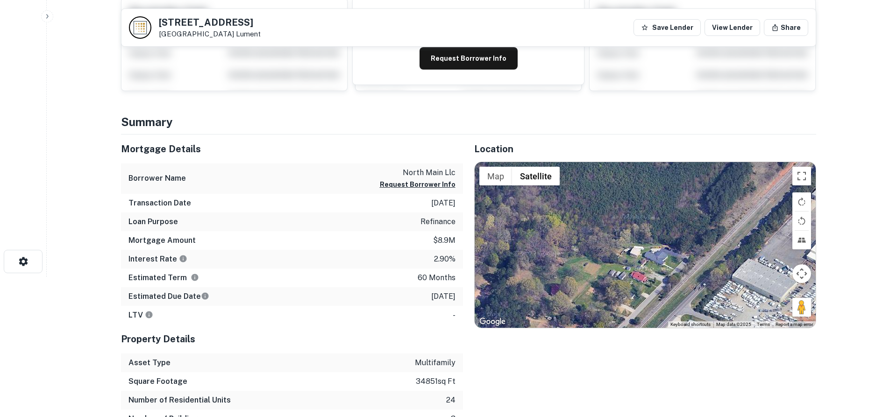
drag, startPoint x: 734, startPoint y: 191, endPoint x: 674, endPoint y: 348, distance: 168.5
click at [674, 348] on div "Location ← Move left → Move right ↑ Move up ↓ Move down + Zoom in - Zoom out Ho…" at bounding box center [639, 290] width 353 height 312
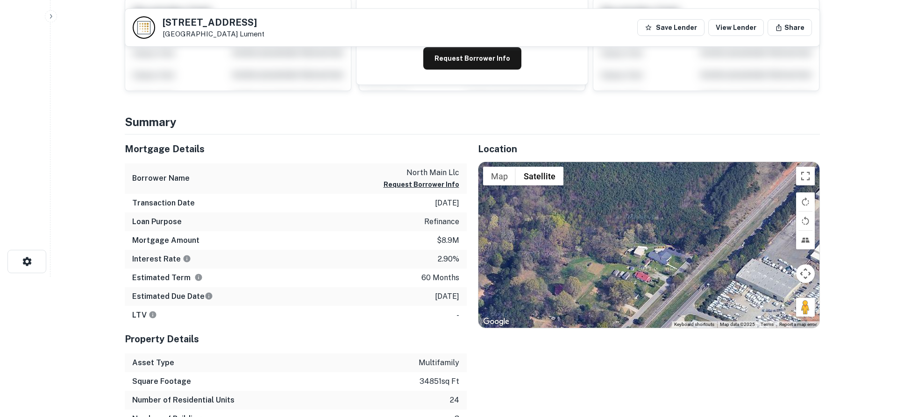
scroll to position [0, 0]
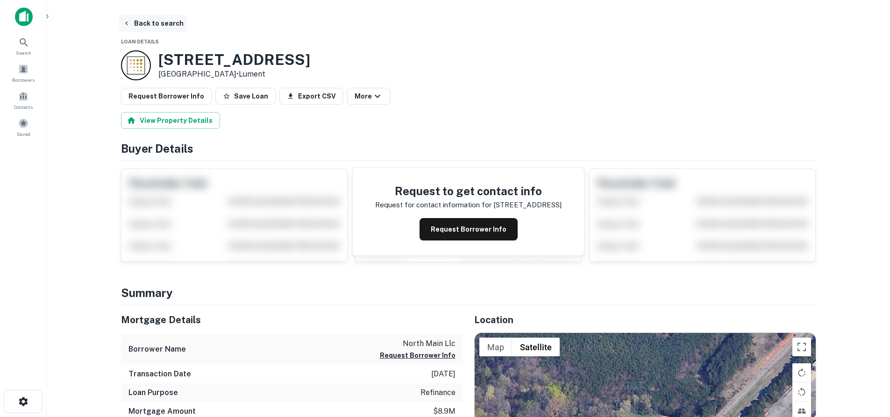
click at [135, 21] on button "Back to search" at bounding box center [153, 23] width 68 height 17
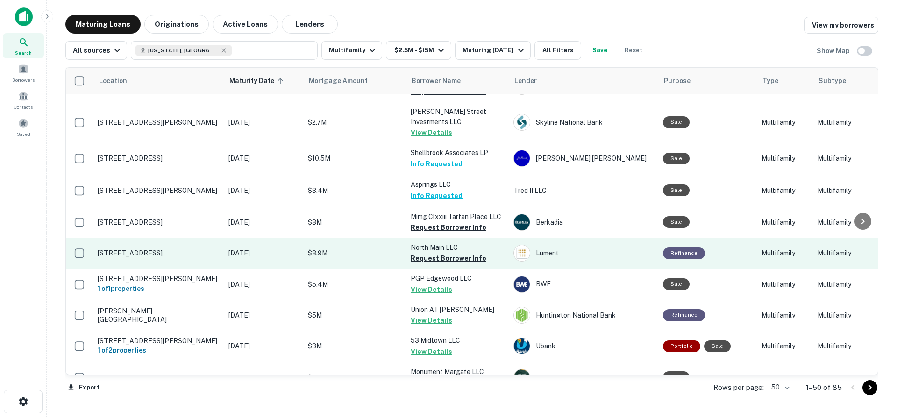
scroll to position [178, 0]
click at [157, 248] on p "1016 N Main St Mooresville, NC 28115" at bounding box center [158, 252] width 121 height 8
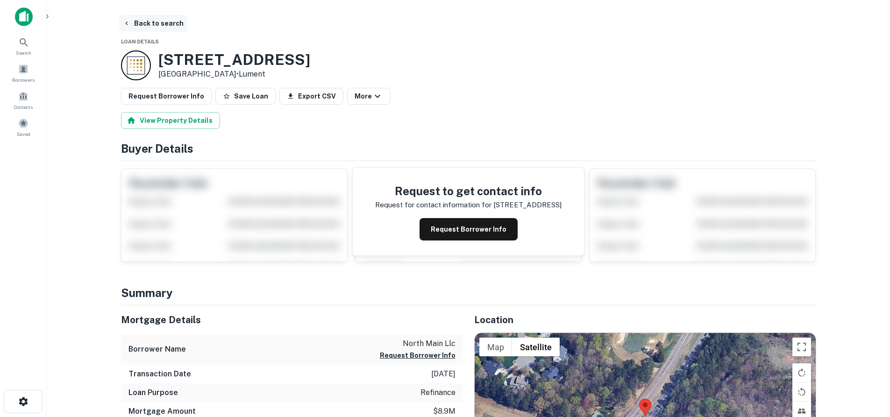
click at [135, 23] on button "Back to search" at bounding box center [153, 23] width 68 height 17
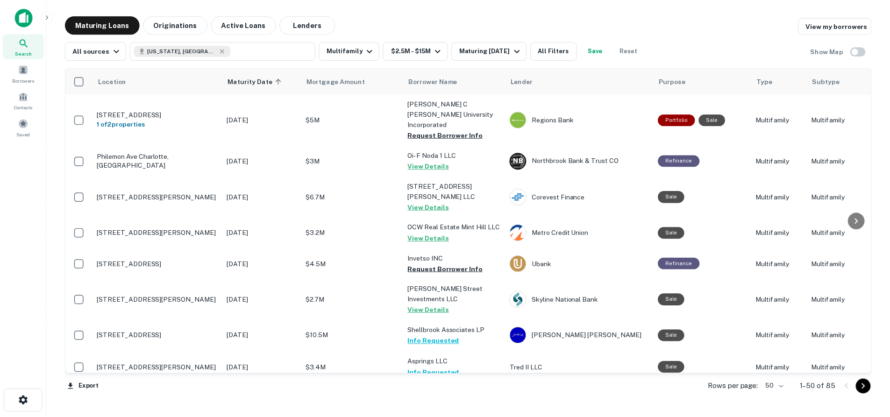
scroll to position [178, 0]
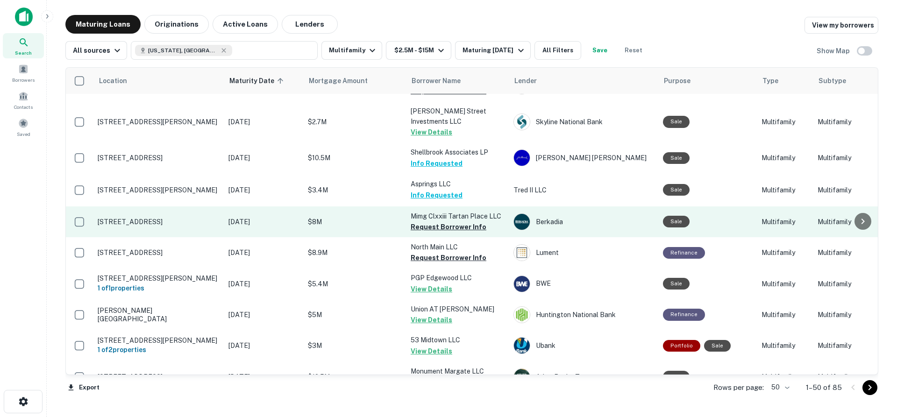
click at [174, 218] on p "300 Tartan Ct Fayetteville, NC 28311" at bounding box center [158, 222] width 121 height 8
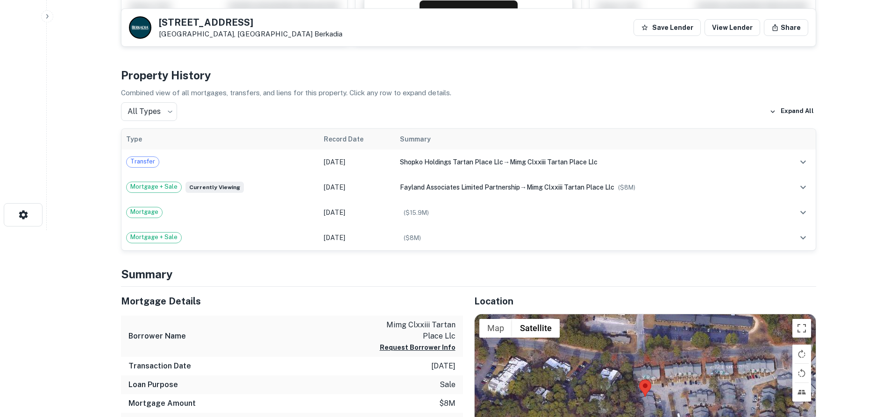
scroll to position [327, 0]
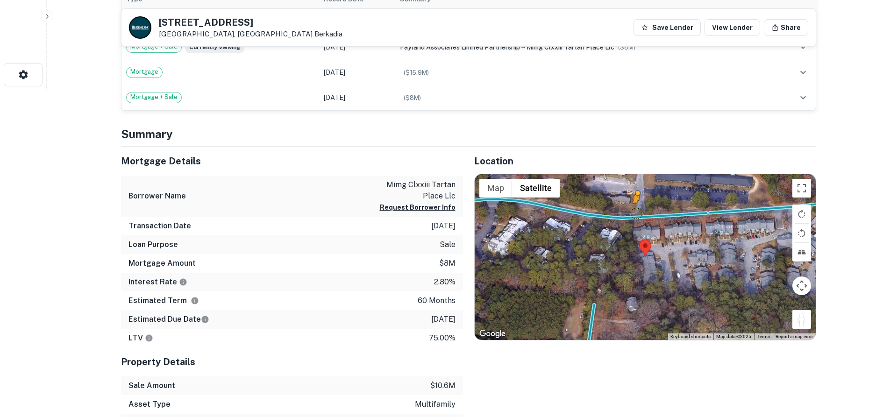
drag, startPoint x: 807, startPoint y: 319, endPoint x: 634, endPoint y: 212, distance: 203.1
click at [634, 212] on div "To activate drag with keyboard, press Alt + Enter. Once in keyboard drag state,…" at bounding box center [644, 257] width 341 height 166
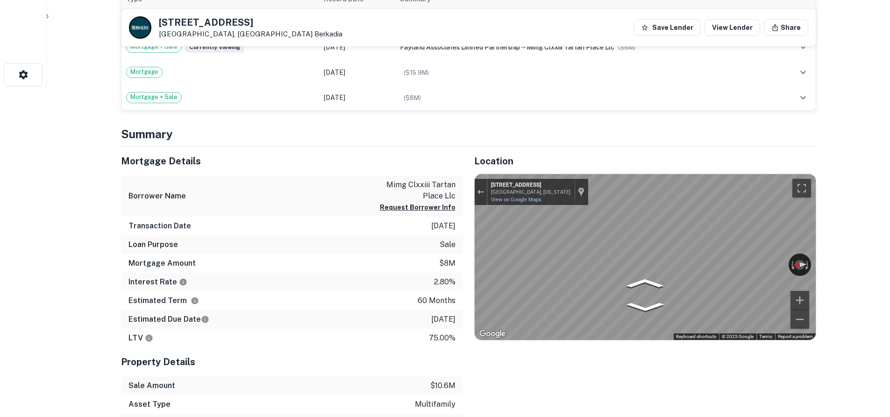
click at [422, 209] on div "Mortgage Details Borrower Name mimg clxxiii tartan place llc Request Borrower I…" at bounding box center [463, 309] width 706 height 324
click at [433, 223] on div "Mortgage Details Borrower Name mimg clxxiii tartan place llc Request Borrower I…" at bounding box center [463, 309] width 706 height 324
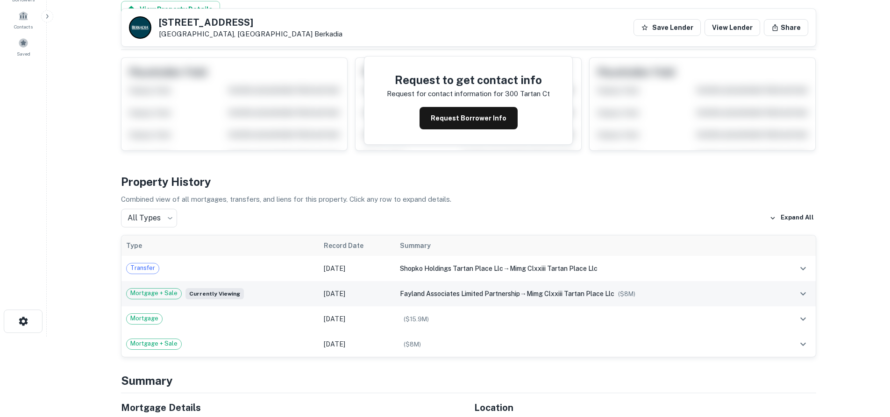
scroll to position [47, 0]
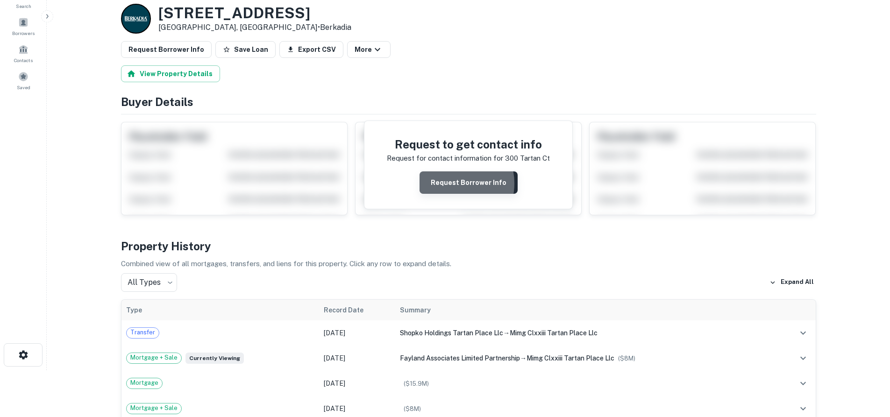
click at [449, 184] on button "Request Borrower Info" at bounding box center [468, 182] width 98 height 22
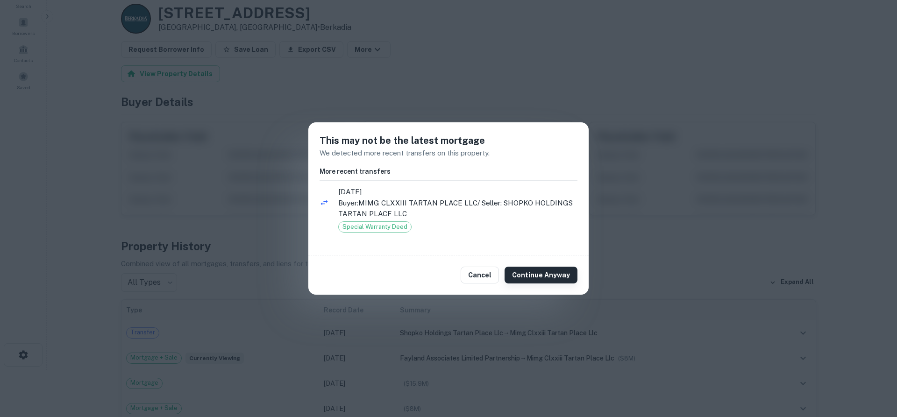
click at [535, 273] on button "Continue Anyway" at bounding box center [540, 275] width 73 height 17
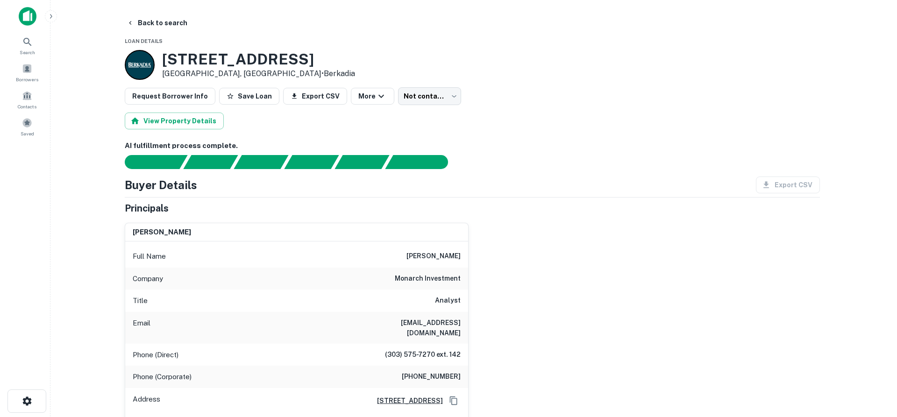
scroll to position [0, 0]
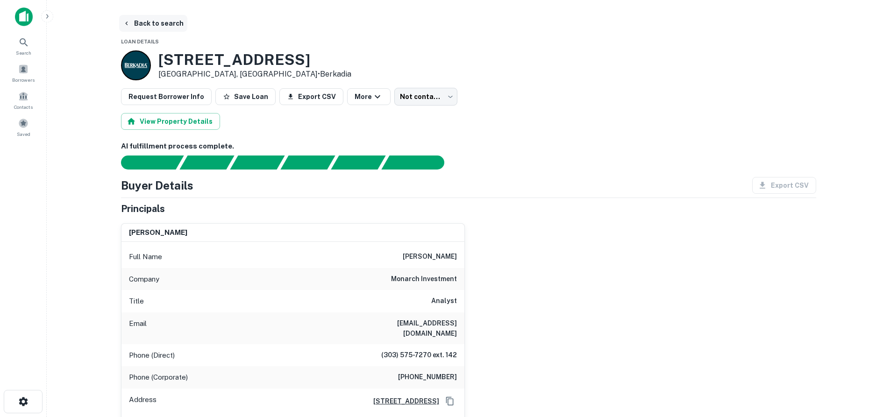
click at [136, 24] on button "Back to search" at bounding box center [153, 23] width 68 height 17
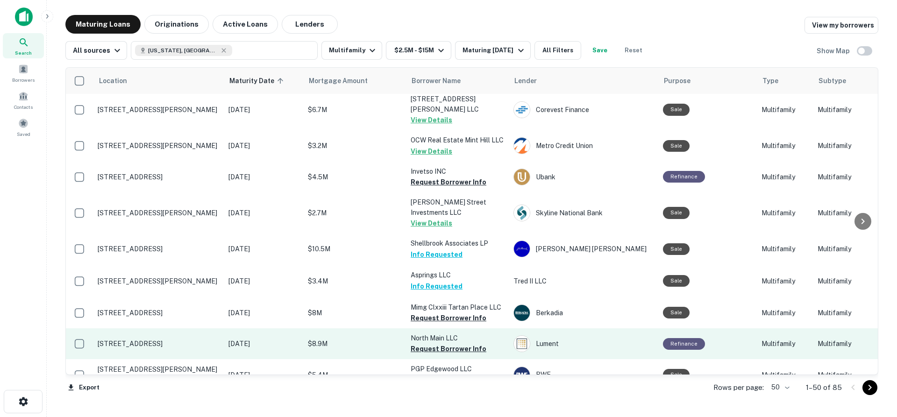
scroll to position [38, 0]
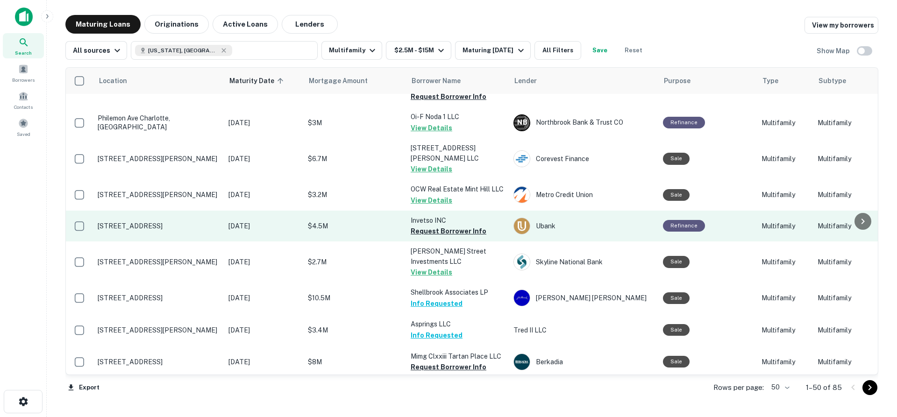
click at [182, 222] on p "2100 Country Club Rd Jacksonville, NC 28546" at bounding box center [158, 226] width 121 height 8
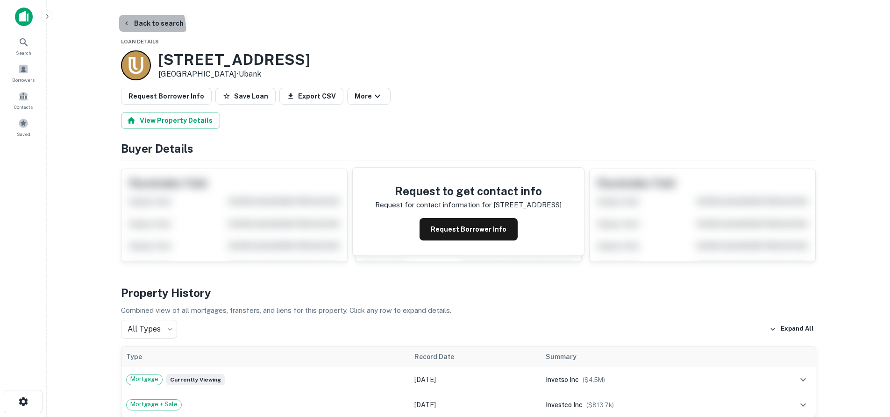
click at [137, 28] on button "Back to search" at bounding box center [153, 23] width 68 height 17
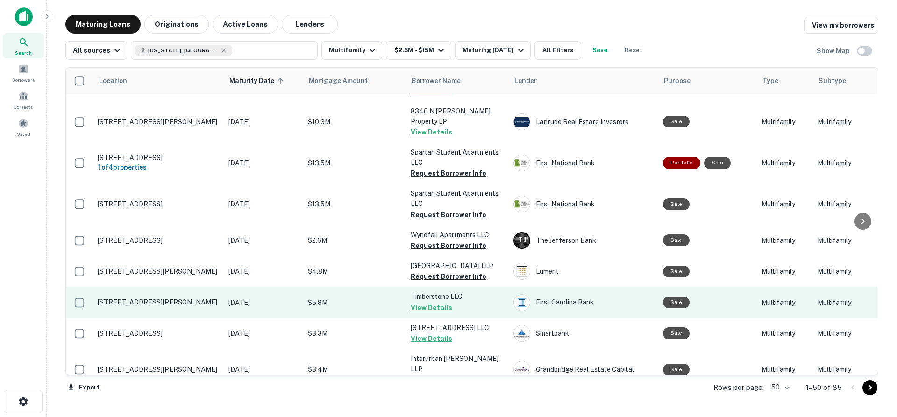
scroll to position [1393, 0]
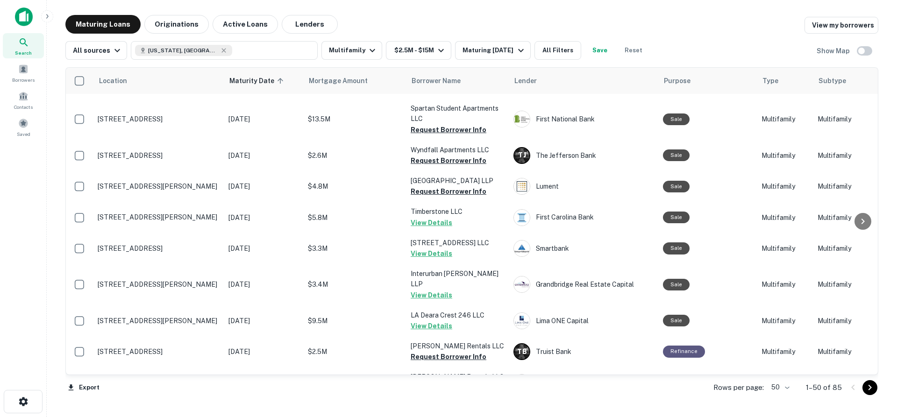
click at [875, 392] on icon "Go to next page" at bounding box center [869, 387] width 11 height 11
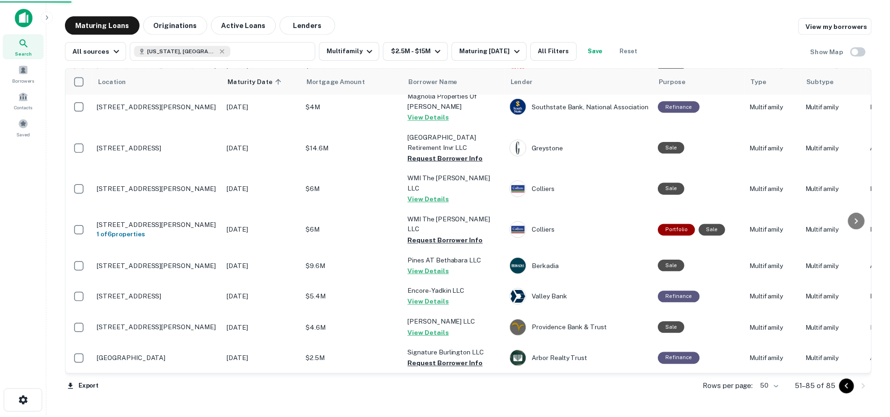
scroll to position [889, 0]
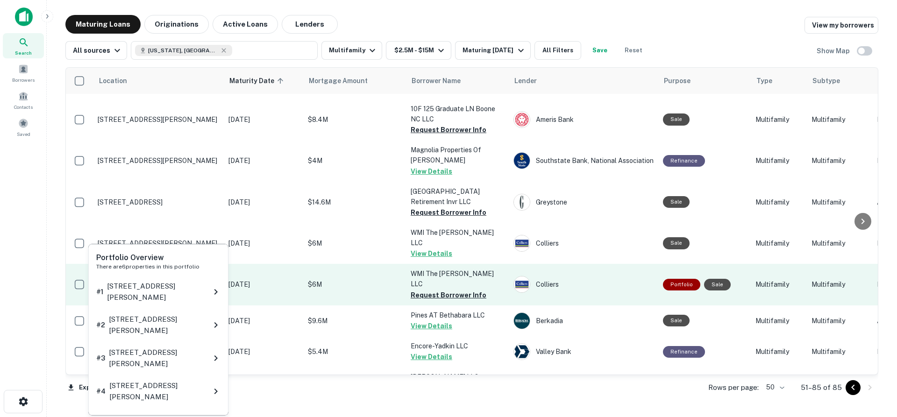
click at [178, 284] on h6 "1 of 6 properties" at bounding box center [158, 289] width 121 height 10
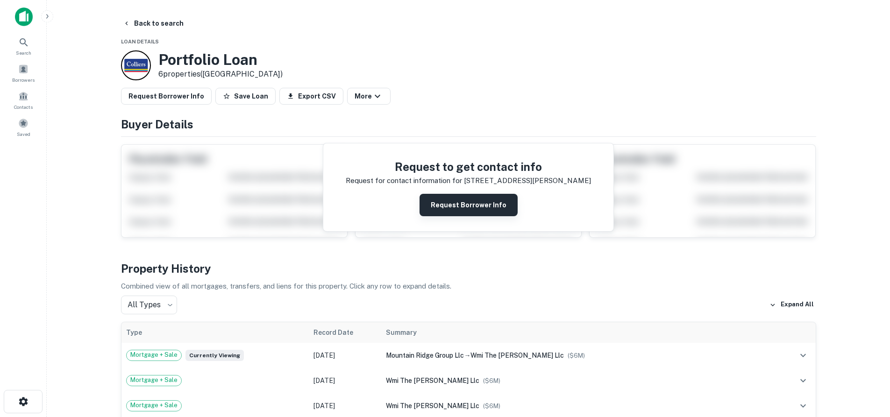
click at [477, 214] on button "Request Borrower Info" at bounding box center [468, 205] width 98 height 22
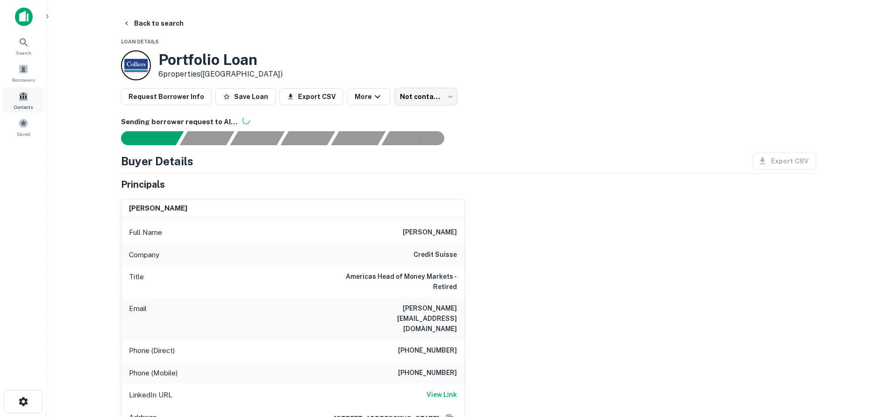
click at [27, 98] on span at bounding box center [23, 96] width 10 height 10
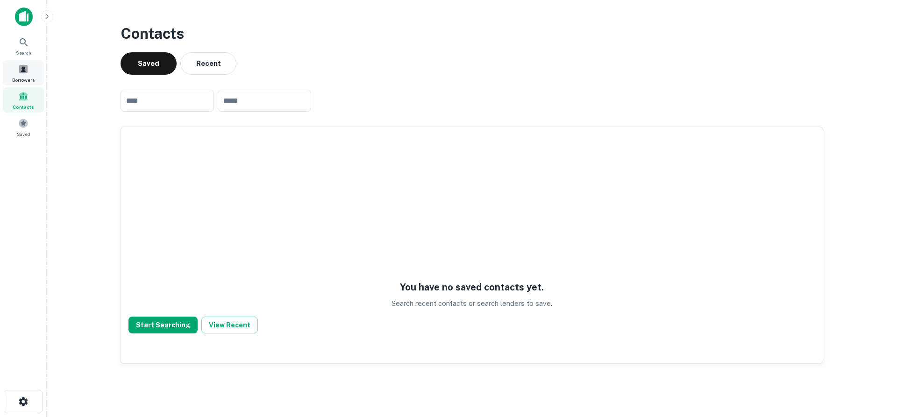
click at [25, 76] on span "Borrowers" at bounding box center [23, 79] width 22 height 7
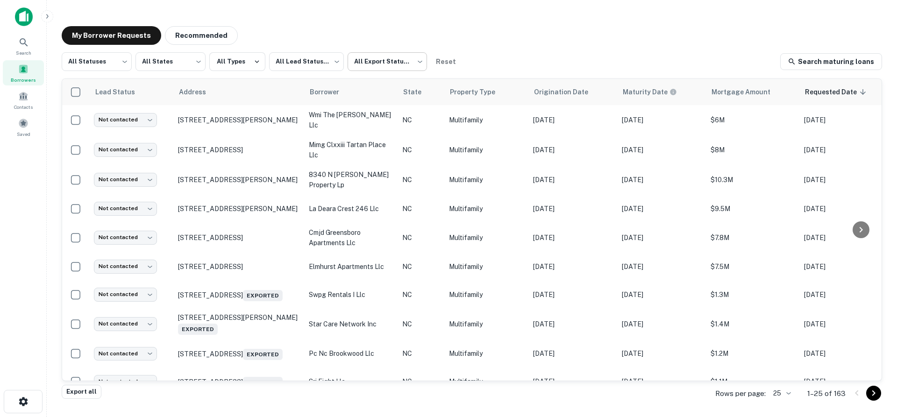
click at [393, 65] on body "Search Borrowers Contacts Saved My Borrower Requests Recommended All Statuses *…" at bounding box center [448, 208] width 897 height 417
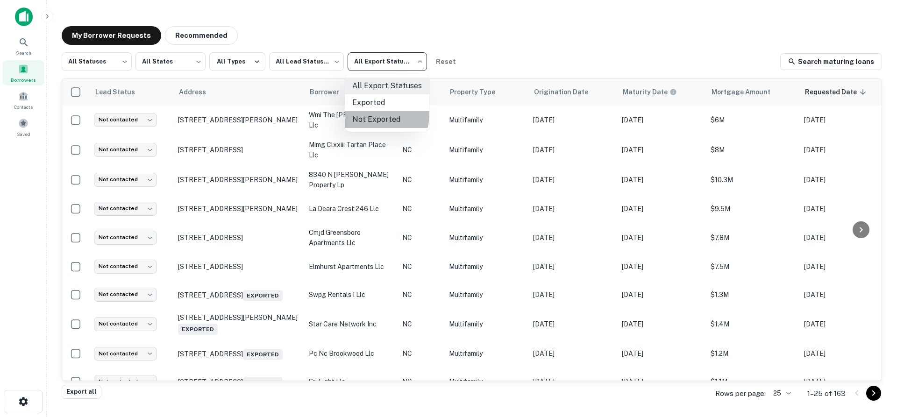
click at [379, 115] on li "Not Exported" at bounding box center [387, 119] width 85 height 17
type input "*****"
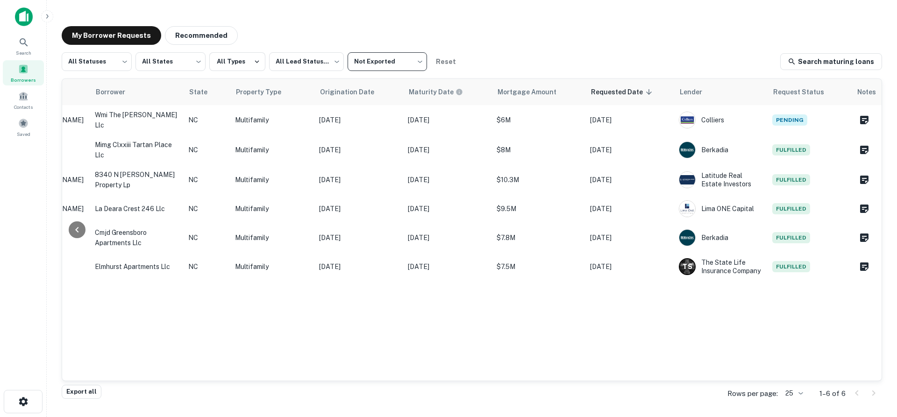
scroll to position [0, 214]
click at [284, 68] on body "Search Borrowers Contacts Saved My Borrower Requests Recommended All Statuses *…" at bounding box center [448, 208] width 897 height 417
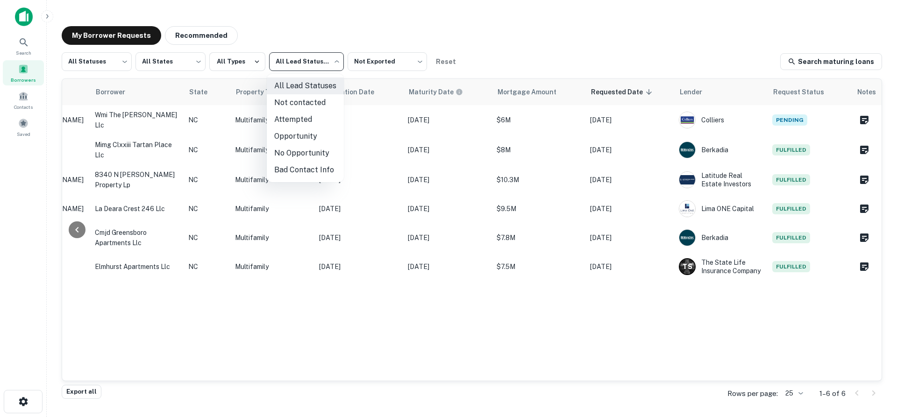
click at [239, 55] on div at bounding box center [448, 208] width 897 height 417
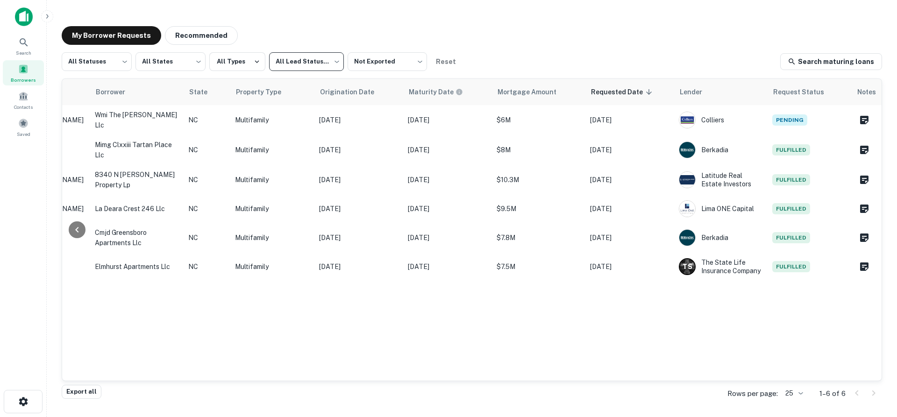
click at [238, 58] on button "All Types" at bounding box center [237, 61] width 56 height 19
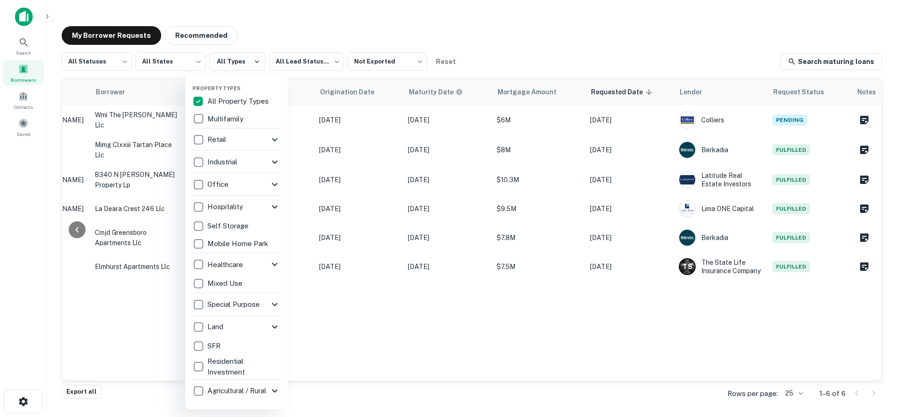
click at [100, 59] on div at bounding box center [448, 208] width 897 height 417
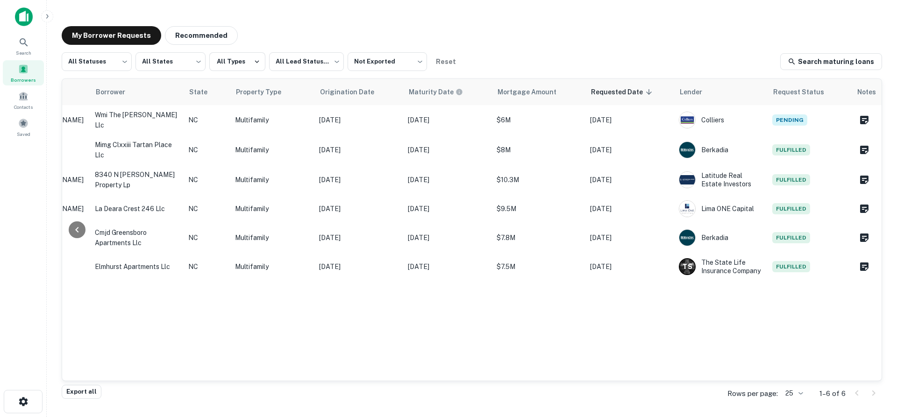
click at [118, 60] on body "Search Borrowers Contacts Saved My Borrower Requests Recommended All Statuses *…" at bounding box center [448, 208] width 897 height 417
click at [102, 107] on li "Processing" at bounding box center [97, 102] width 70 height 17
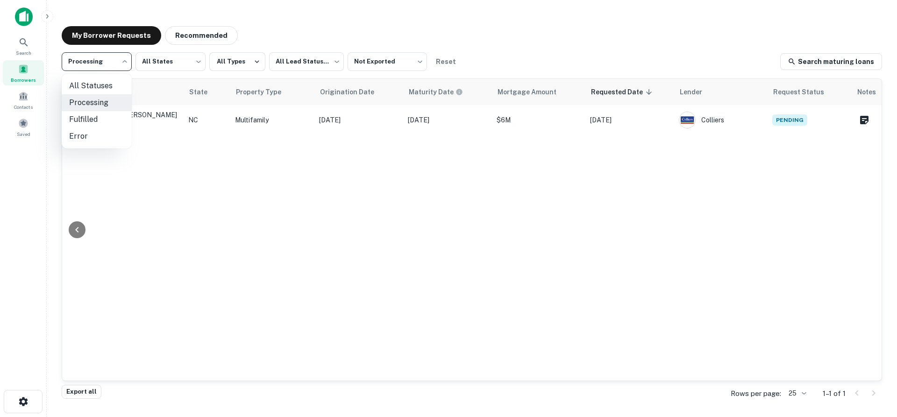
click at [120, 66] on body "**********" at bounding box center [448, 208] width 897 height 417
click at [98, 133] on li "Error" at bounding box center [97, 136] width 70 height 17
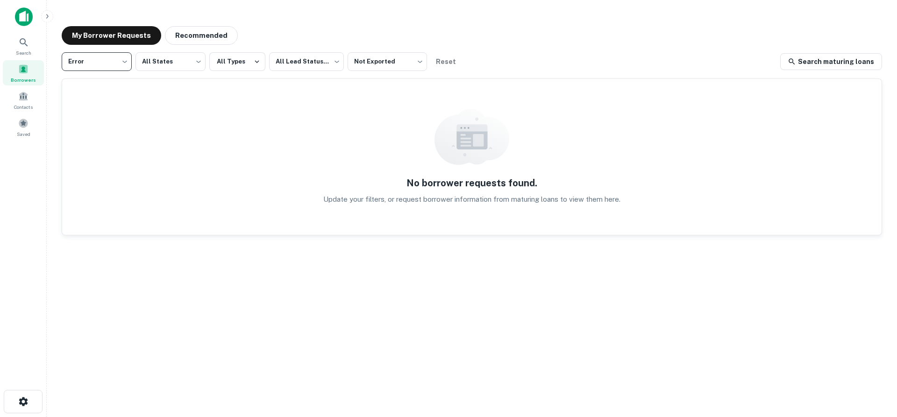
click at [110, 70] on body "Search Borrowers Contacts Saved My Borrower Requests Recommended Error ***** ​ …" at bounding box center [448, 208] width 897 height 417
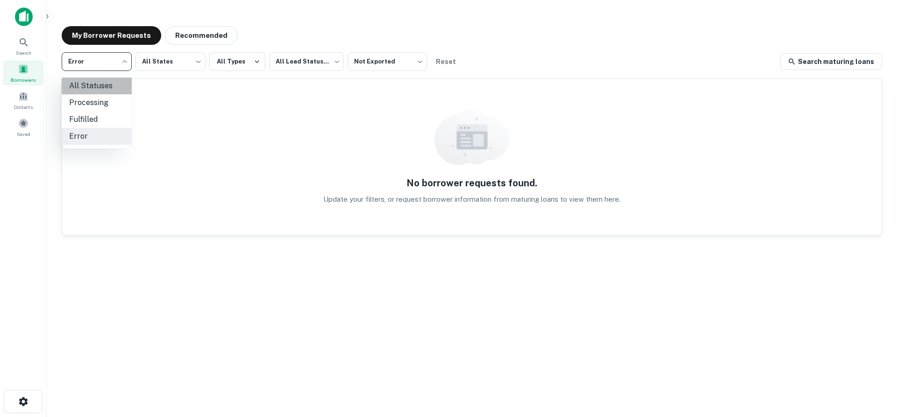
click at [107, 83] on li "All Statuses" at bounding box center [97, 86] width 70 height 17
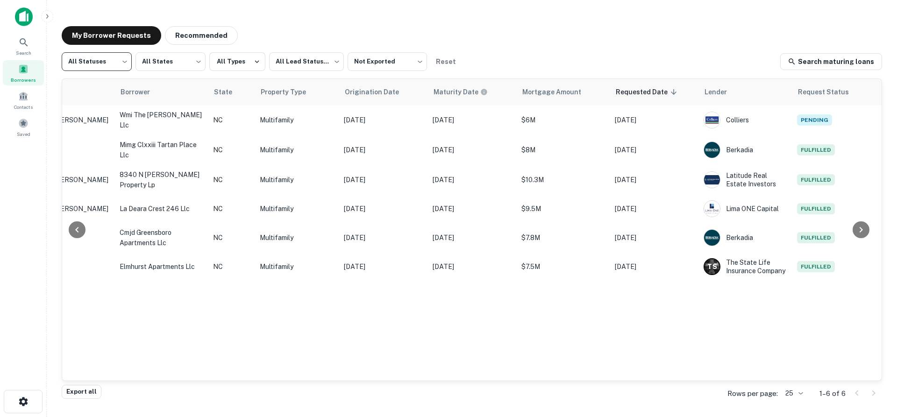
scroll to position [0, 190]
click at [125, 65] on body "Search Borrowers Contacts Saved My Borrower Requests Recommended All Statuses *…" at bounding box center [448, 208] width 897 height 417
click at [97, 99] on li "Processing" at bounding box center [97, 102] width 70 height 17
type input "**********"
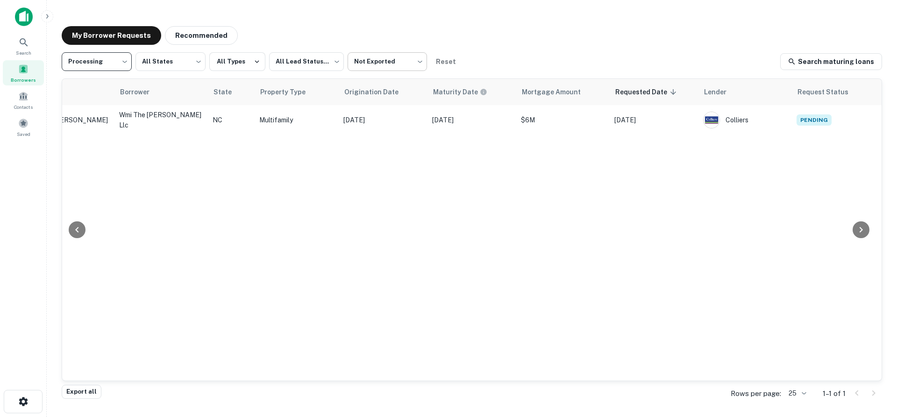
click at [380, 70] on body "**********" at bounding box center [448, 208] width 897 height 417
click at [380, 101] on li "Exported" at bounding box center [387, 102] width 85 height 17
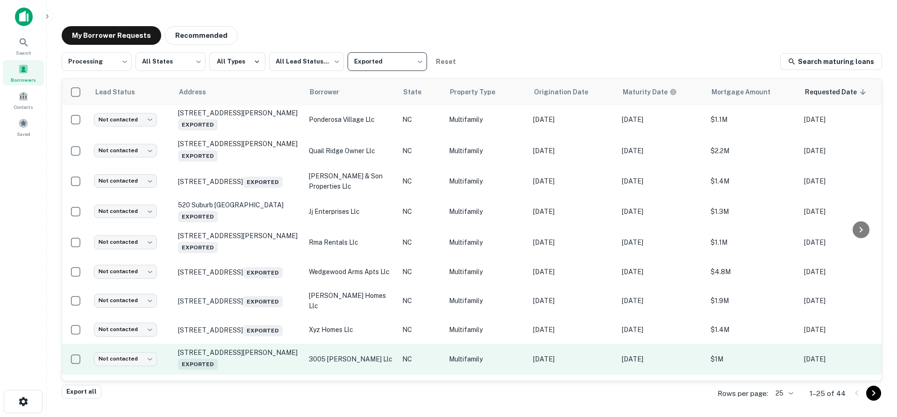
scroll to position [429, 0]
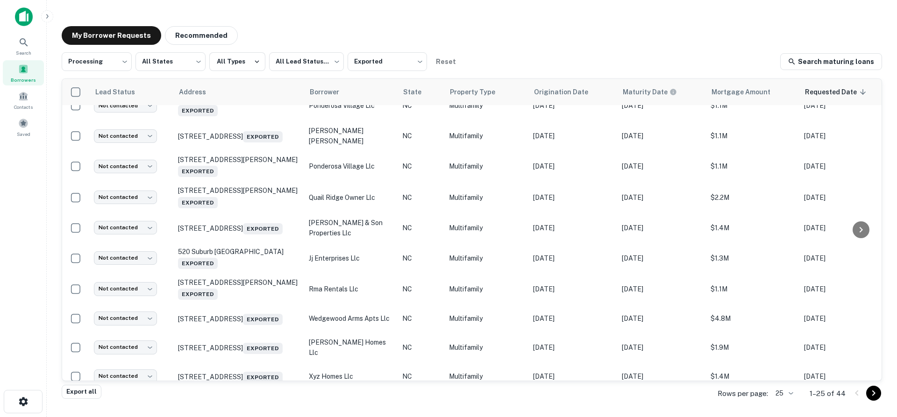
drag, startPoint x: 282, startPoint y: 313, endPoint x: 495, endPoint y: 31, distance: 354.0
click at [495, 31] on div "My Borrower Requests Recommended" at bounding box center [472, 35] width 820 height 19
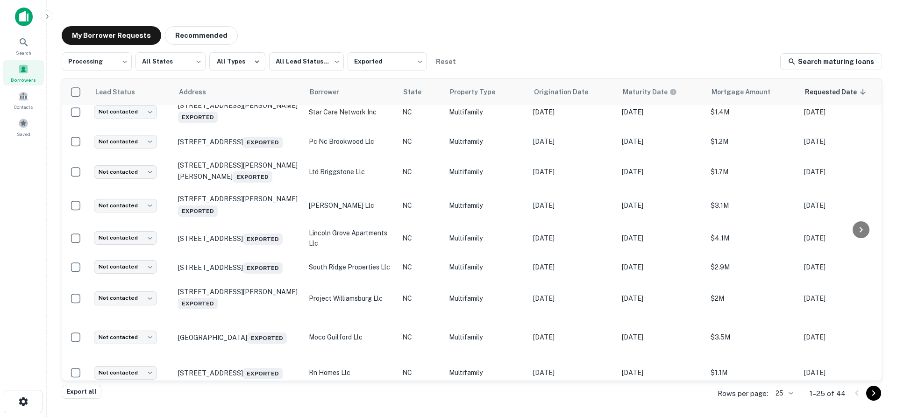
scroll to position [0, 0]
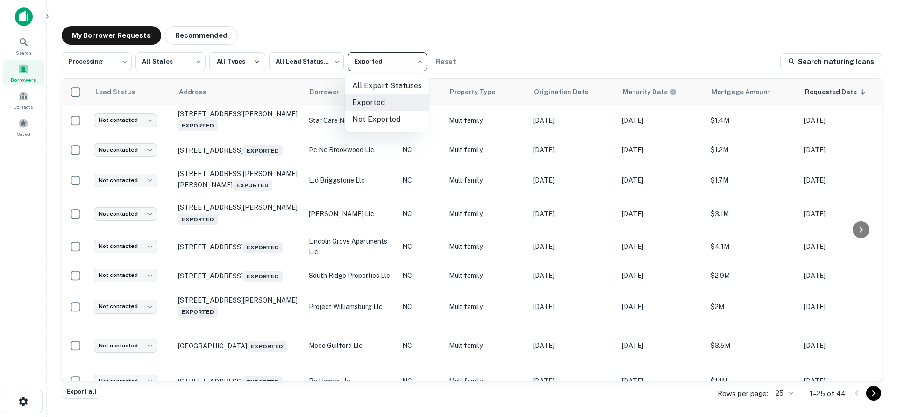
click at [393, 71] on body "**********" at bounding box center [448, 208] width 897 height 417
click at [395, 121] on li "Not Exported" at bounding box center [387, 119] width 85 height 17
type input "*****"
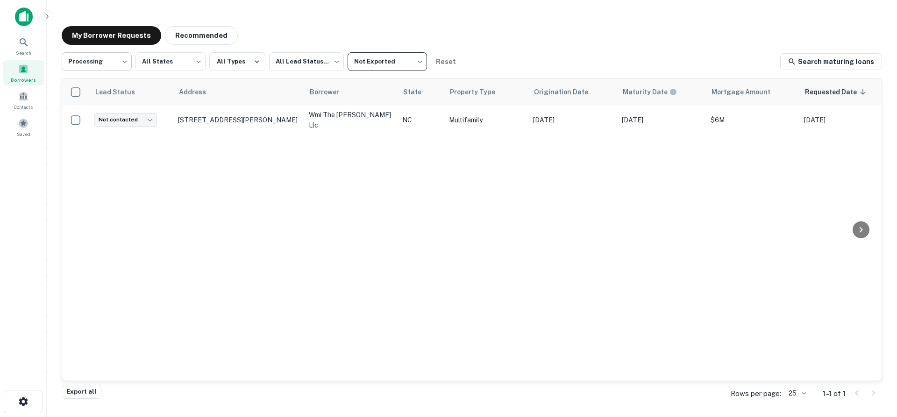
click at [124, 62] on body "**********" at bounding box center [448, 208] width 897 height 417
click at [110, 91] on li "All Statuses" at bounding box center [97, 86] width 70 height 17
type input "***"
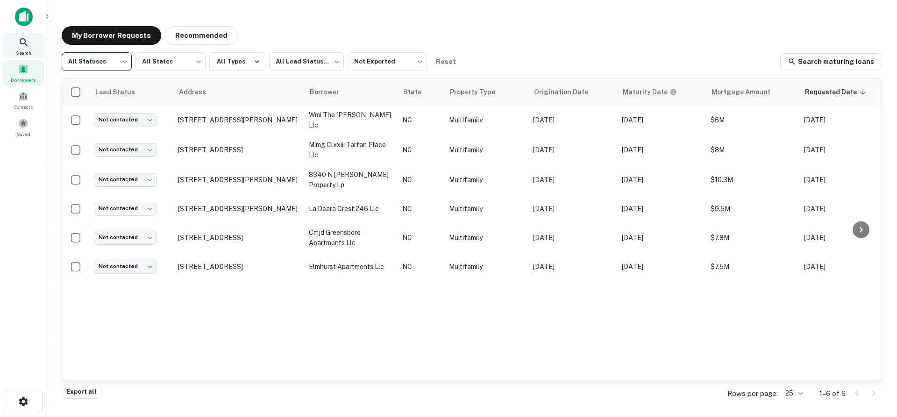
click at [23, 50] on span "Search" at bounding box center [23, 52] width 15 height 7
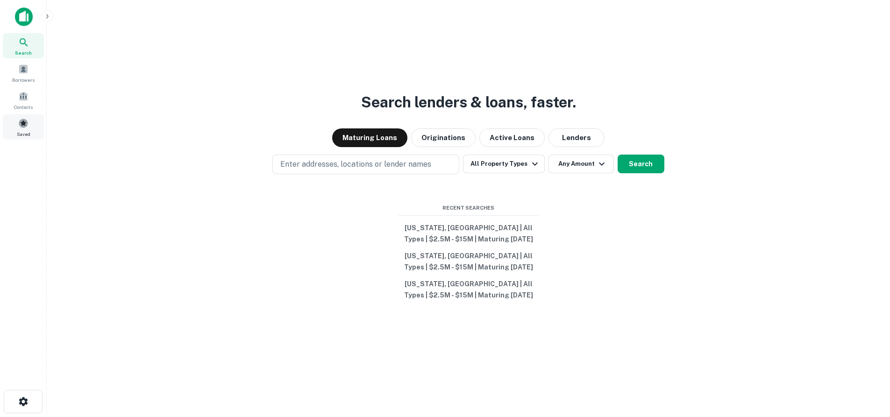
click at [25, 127] on span at bounding box center [23, 123] width 10 height 10
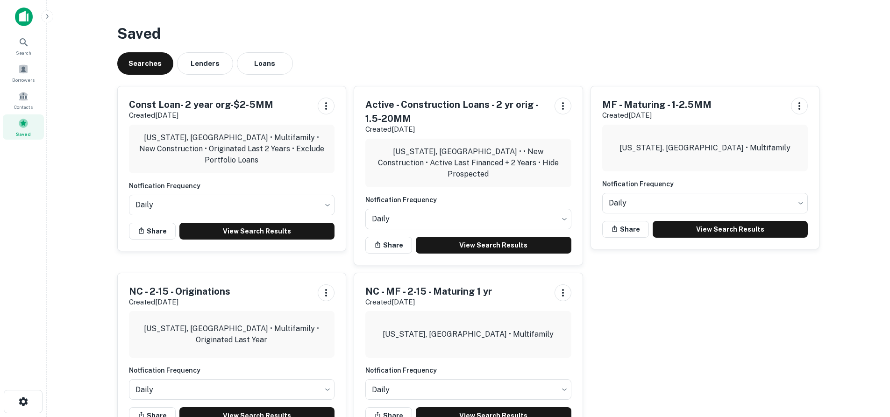
click at [717, 113] on div "MF - Maturing - 1-2.5MM Created [DATE]" at bounding box center [705, 109] width 206 height 23
click at [741, 231] on link "View Search Results" at bounding box center [730, 229] width 156 height 17
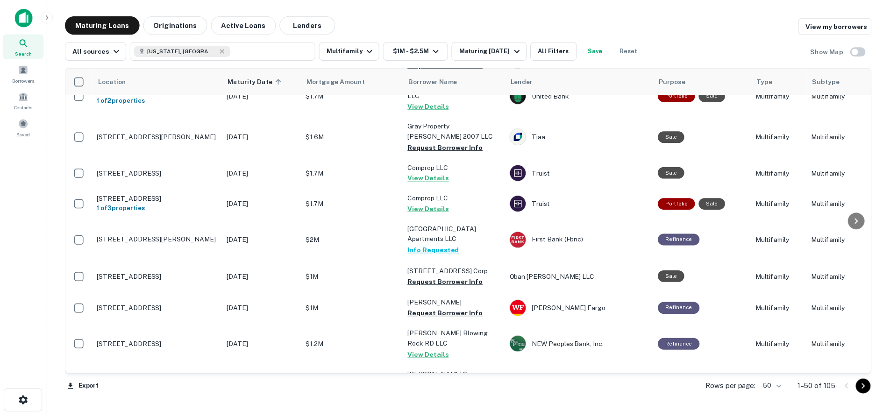
scroll to position [560, 0]
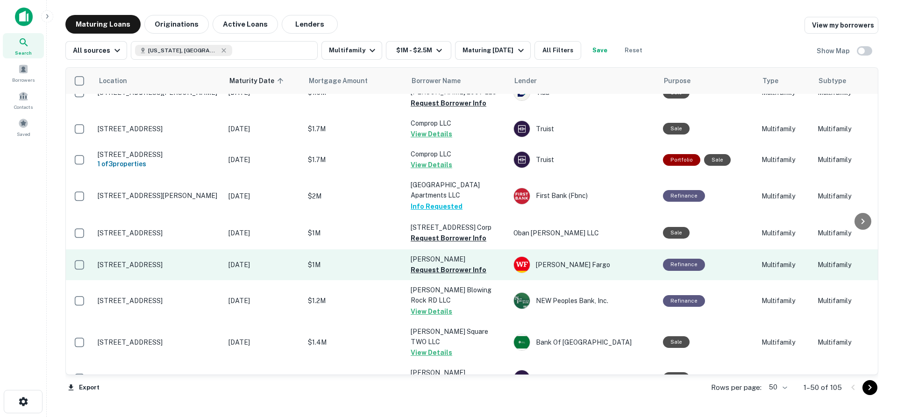
click at [163, 261] on p "[STREET_ADDRESS]" at bounding box center [158, 265] width 121 height 8
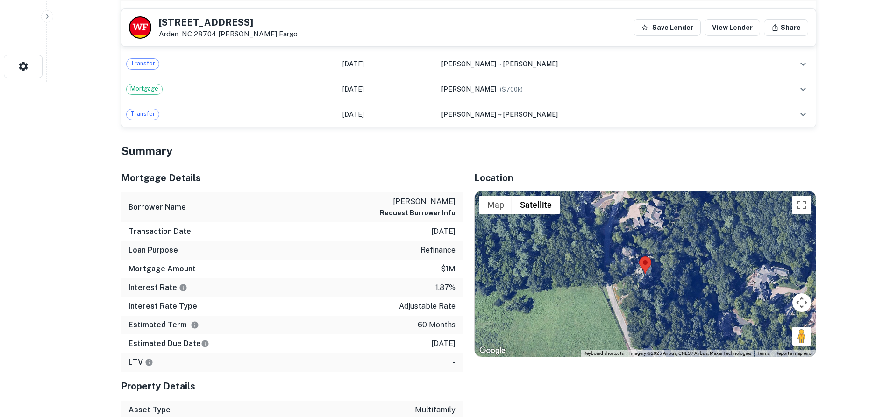
scroll to position [374, 0]
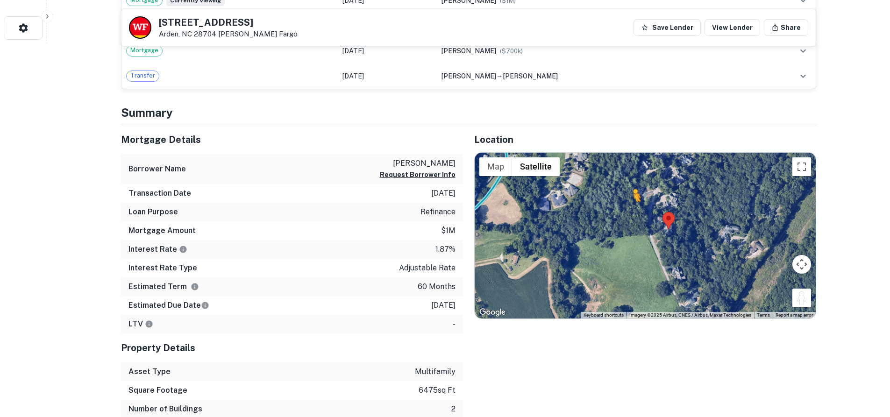
drag, startPoint x: 800, startPoint y: 297, endPoint x: 632, endPoint y: 211, distance: 189.2
click at [632, 211] on div "To activate drag with keyboard, press Alt + Enter. Once in keyboard drag state,…" at bounding box center [644, 236] width 341 height 166
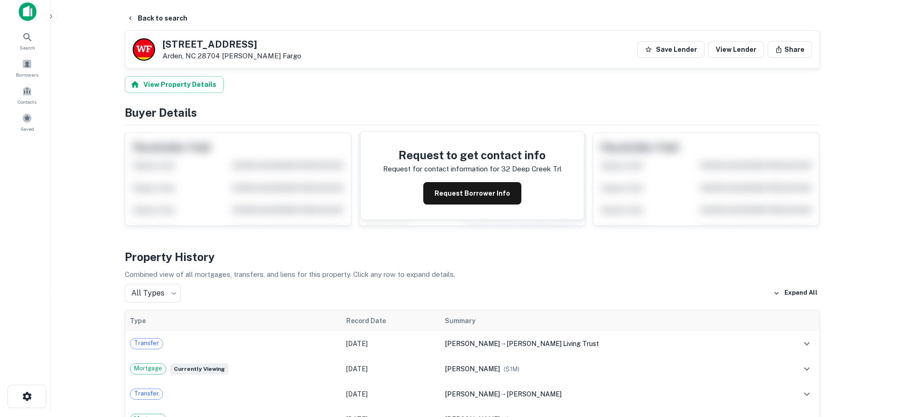
scroll to position [0, 0]
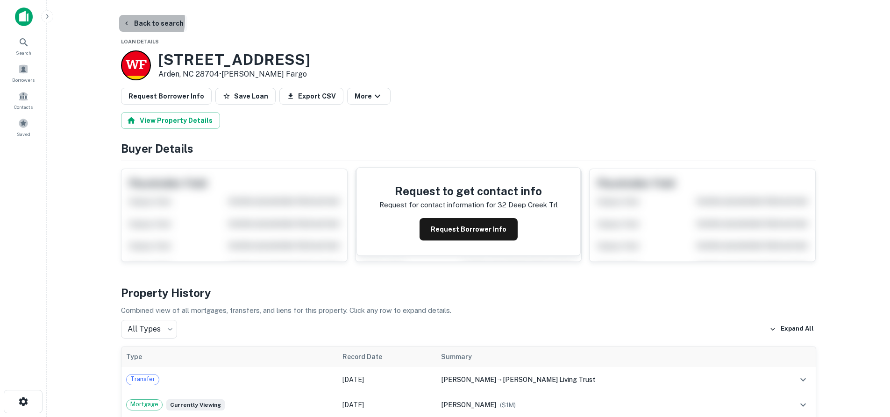
click at [127, 20] on icon "button" at bounding box center [126, 23] width 7 height 7
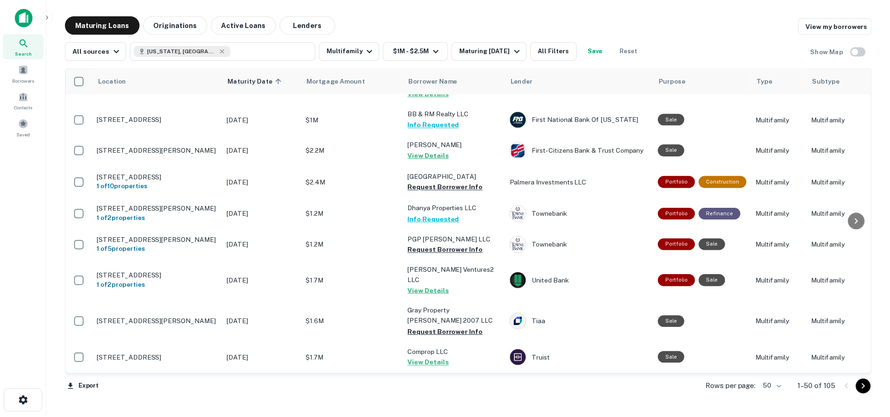
scroll to position [560, 0]
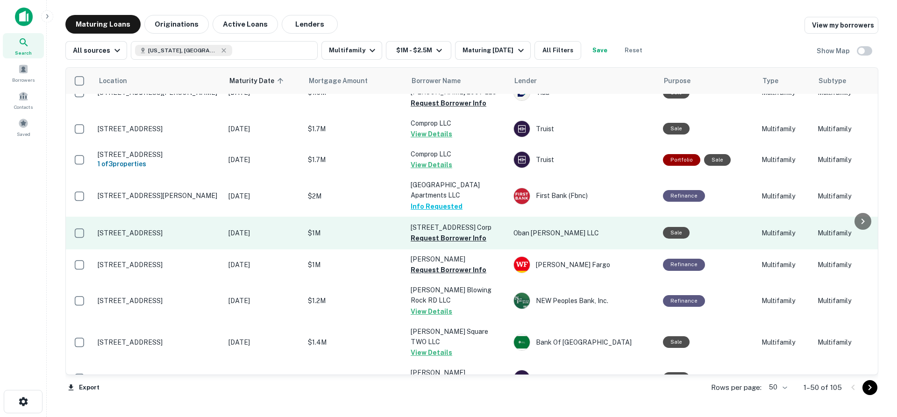
click at [166, 217] on td "[STREET_ADDRESS]" at bounding box center [158, 233] width 131 height 33
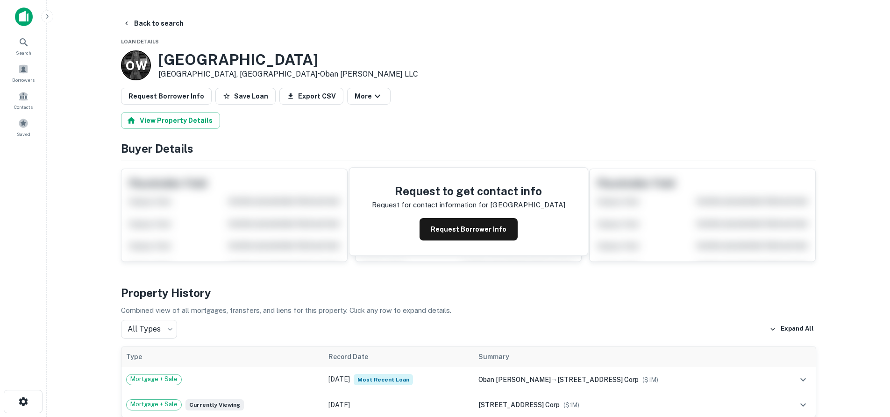
scroll to position [234, 0]
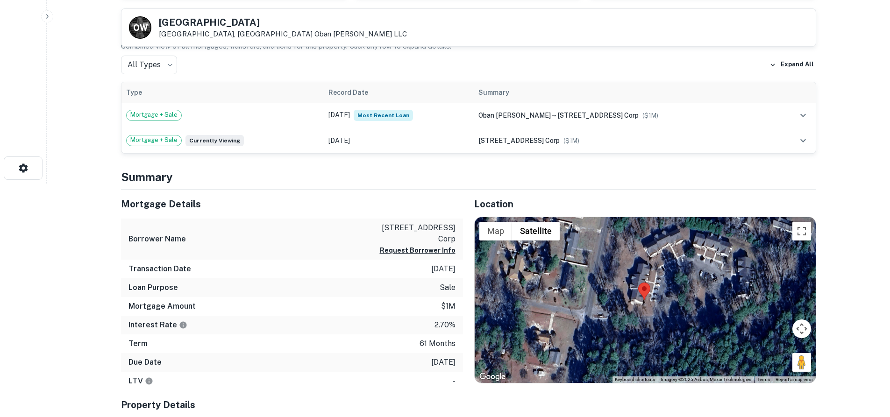
click at [811, 359] on div at bounding box center [644, 300] width 341 height 166
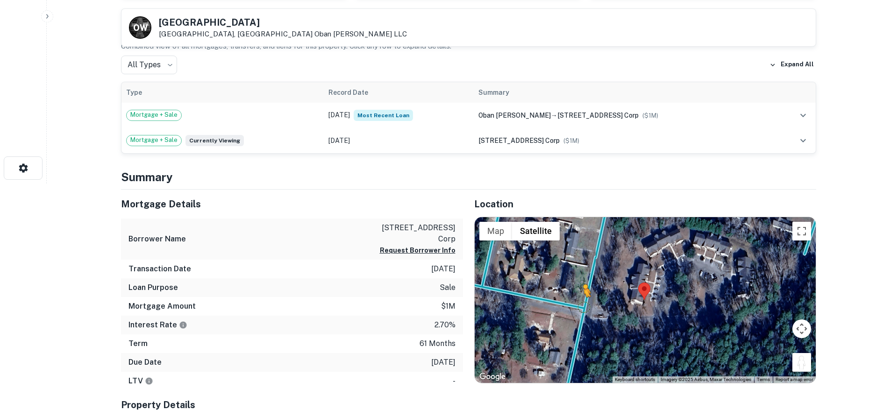
drag, startPoint x: 807, startPoint y: 360, endPoint x: 583, endPoint y: 306, distance: 230.4
click at [583, 306] on div "To activate drag with keyboard, press Alt + Enter. Once in keyboard drag state,…" at bounding box center [644, 300] width 341 height 166
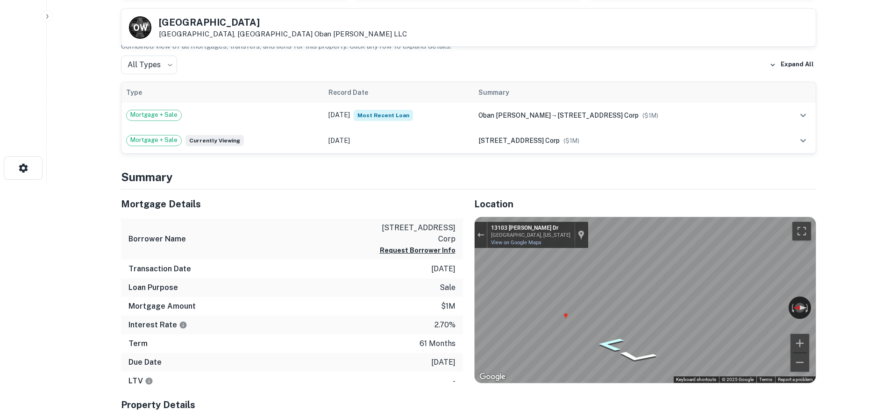
click at [607, 340] on icon "Go North, State Rd 1105" at bounding box center [610, 343] width 49 height 19
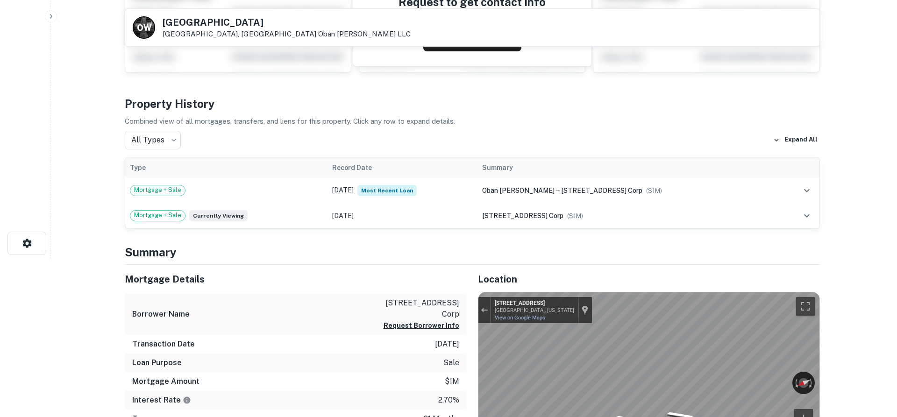
scroll to position [0, 0]
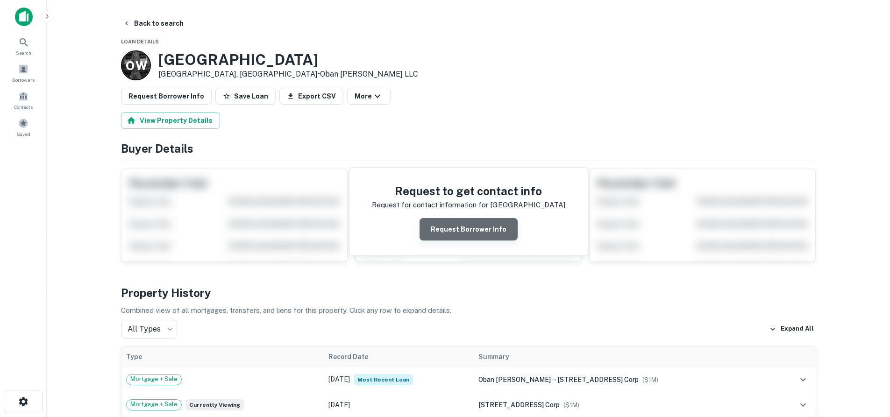
click at [485, 226] on button "Request Borrower Info" at bounding box center [468, 229] width 98 height 22
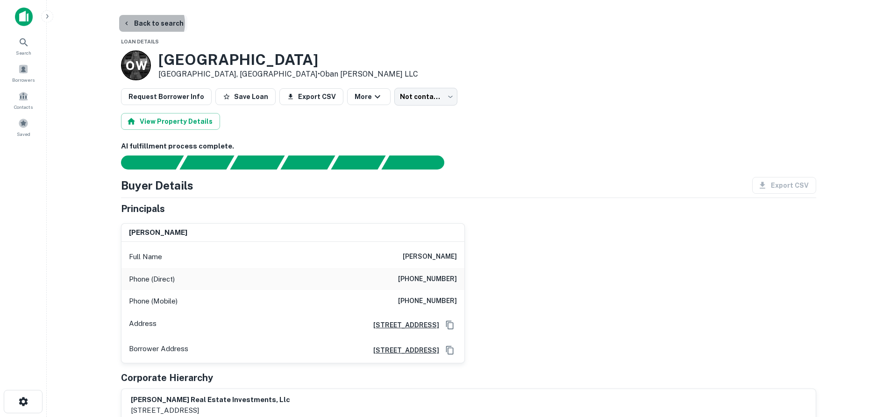
click at [149, 23] on button "Back to search" at bounding box center [153, 23] width 68 height 17
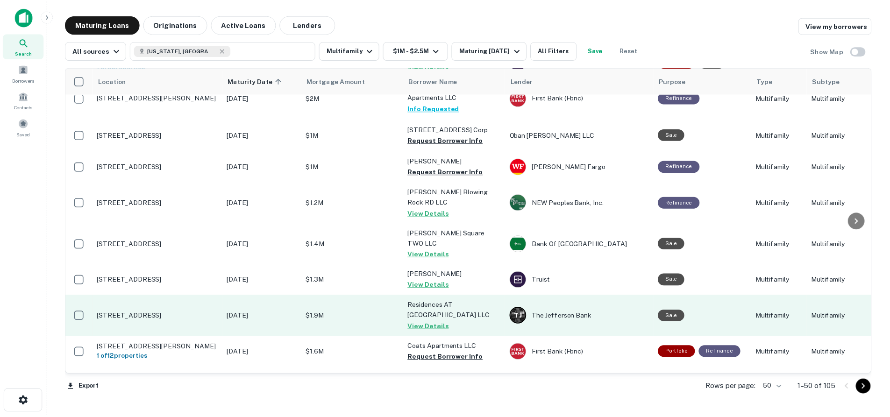
scroll to position [701, 0]
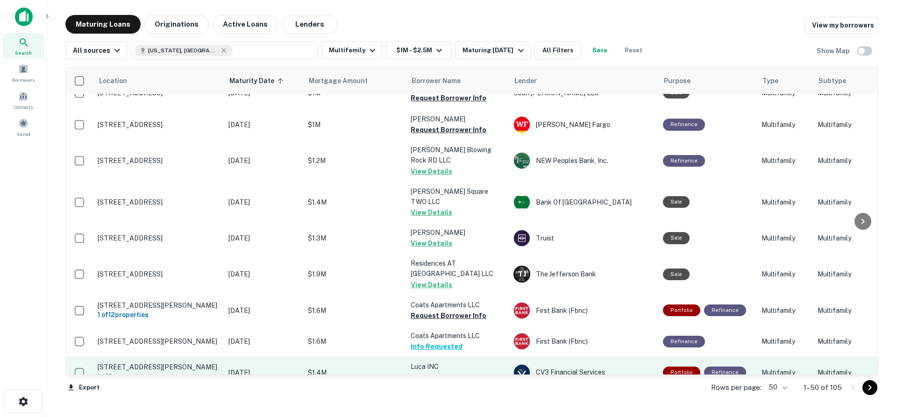
click at [166, 363] on p "[STREET_ADDRESS][PERSON_NAME]" at bounding box center [158, 367] width 121 height 8
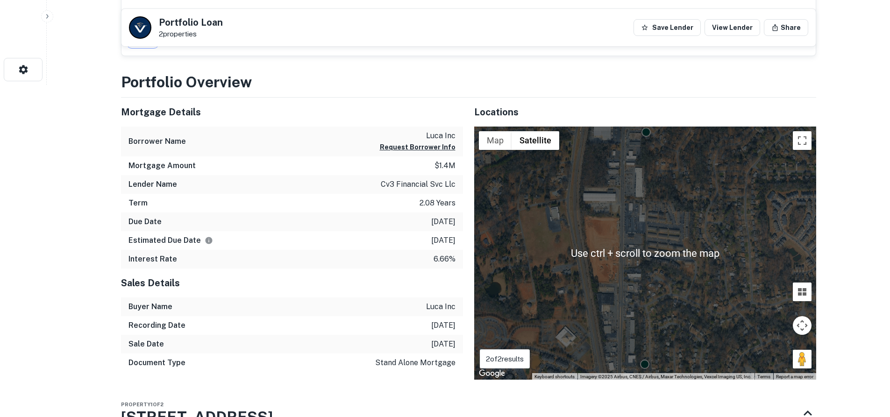
scroll to position [327, 0]
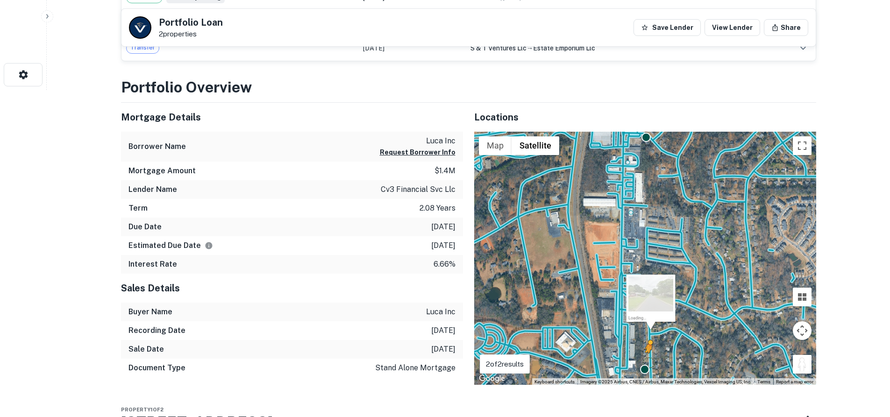
drag, startPoint x: 803, startPoint y: 373, endPoint x: 648, endPoint y: 362, distance: 155.0
click at [648, 362] on div "To activate drag with keyboard, press Alt + Enter. Once in keyboard drag state,…" at bounding box center [645, 259] width 342 height 254
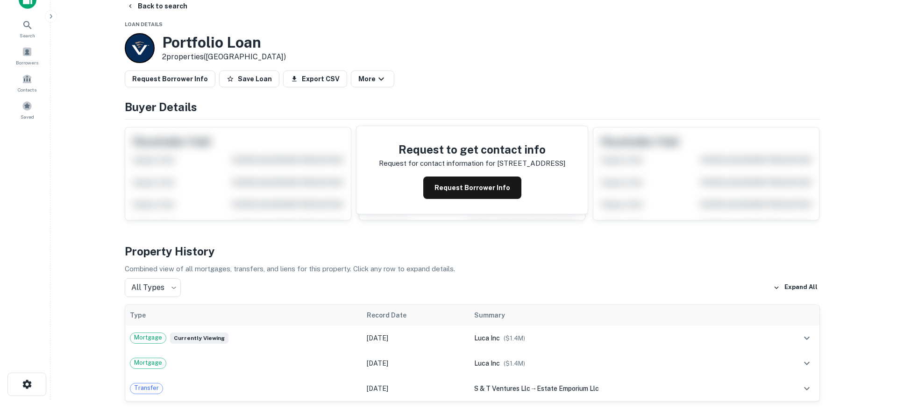
scroll to position [0, 0]
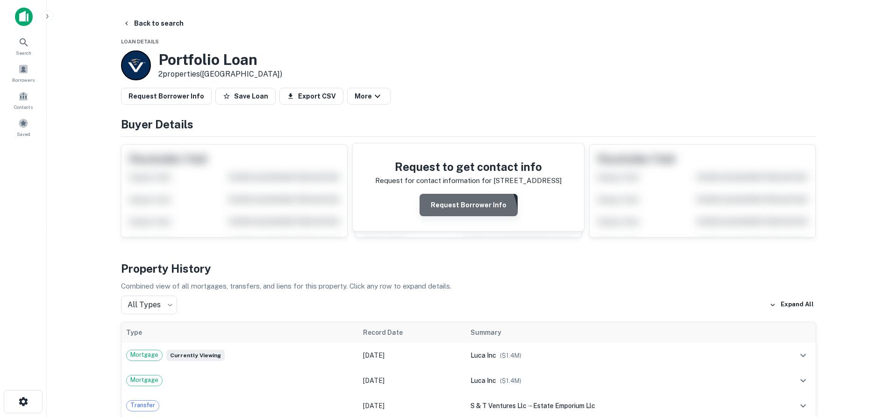
click at [461, 215] on button "Request Borrower Info" at bounding box center [468, 205] width 98 height 22
click at [467, 209] on div "Requesting..." at bounding box center [468, 205] width 186 height 22
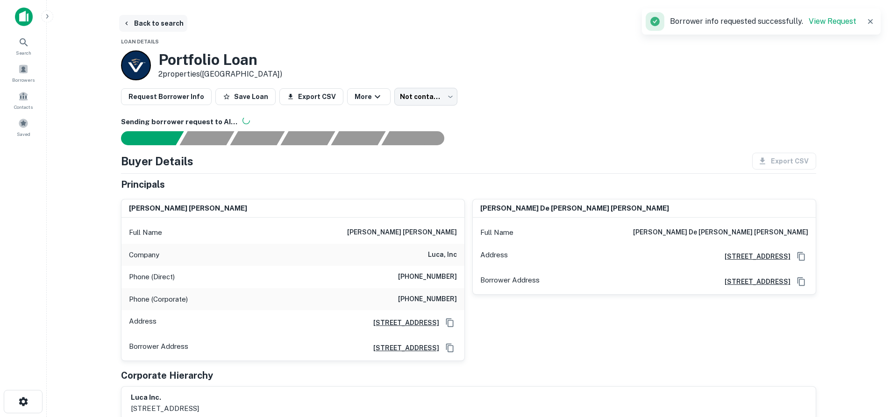
click at [120, 24] on button "Back to search" at bounding box center [153, 23] width 68 height 17
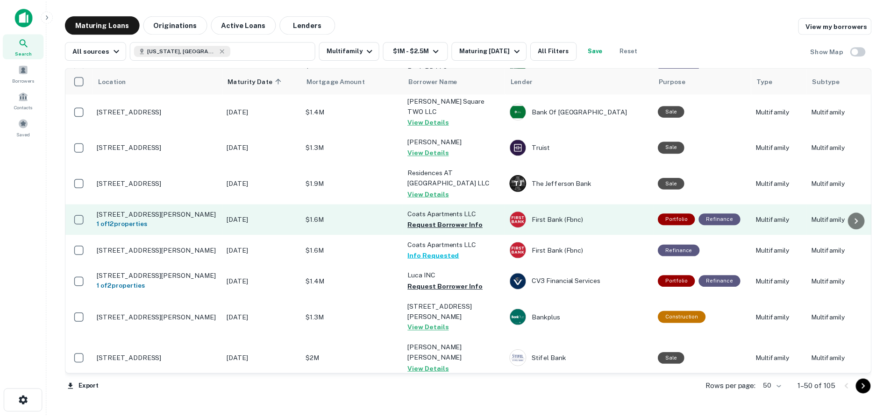
scroll to position [794, 0]
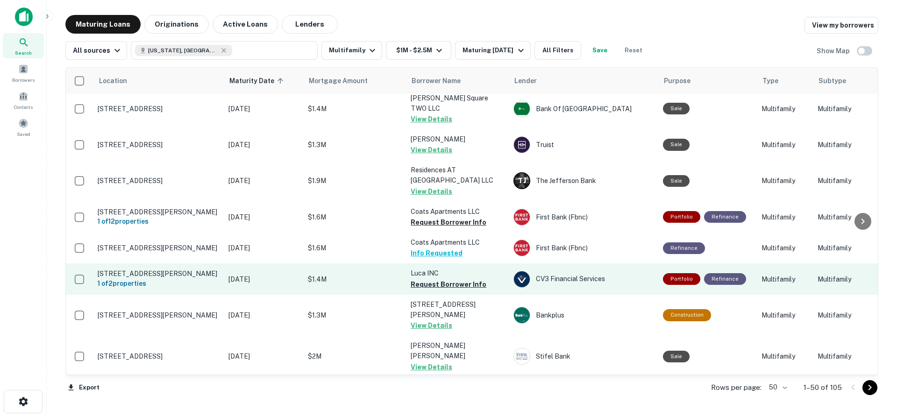
click at [436, 268] on p "Luca INC" at bounding box center [457, 273] width 93 height 10
click at [149, 269] on p "[STREET_ADDRESS][PERSON_NAME]" at bounding box center [158, 273] width 121 height 8
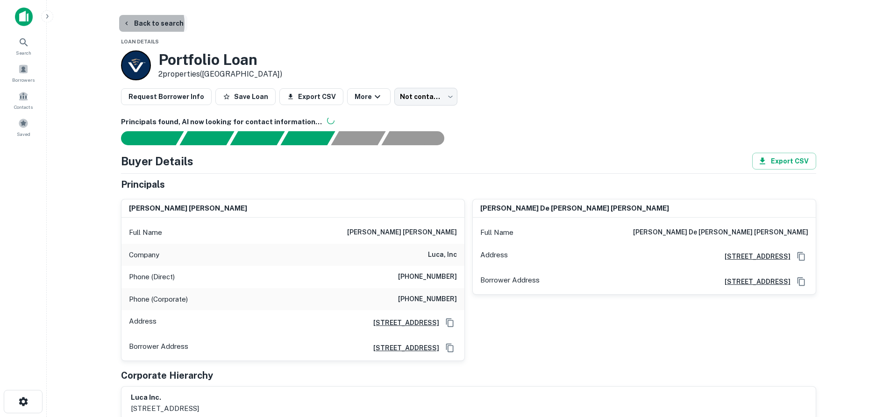
click at [135, 24] on button "Back to search" at bounding box center [153, 23] width 68 height 17
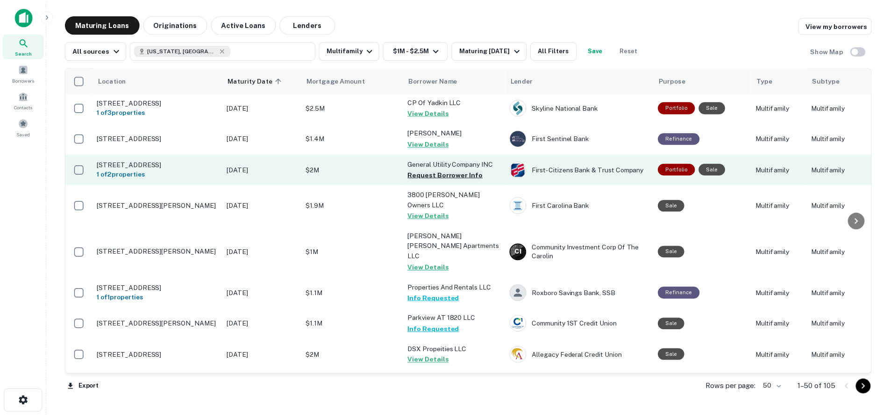
scroll to position [1121, 0]
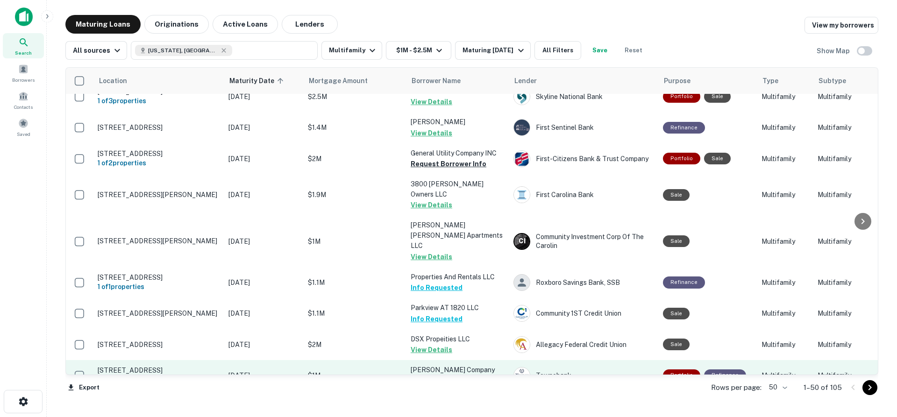
click at [184, 366] on p "[STREET_ADDRESS]" at bounding box center [158, 370] width 121 height 8
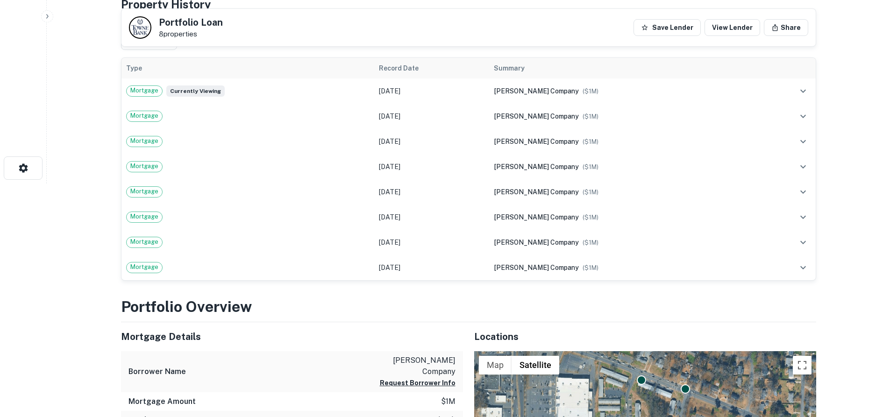
scroll to position [420, 0]
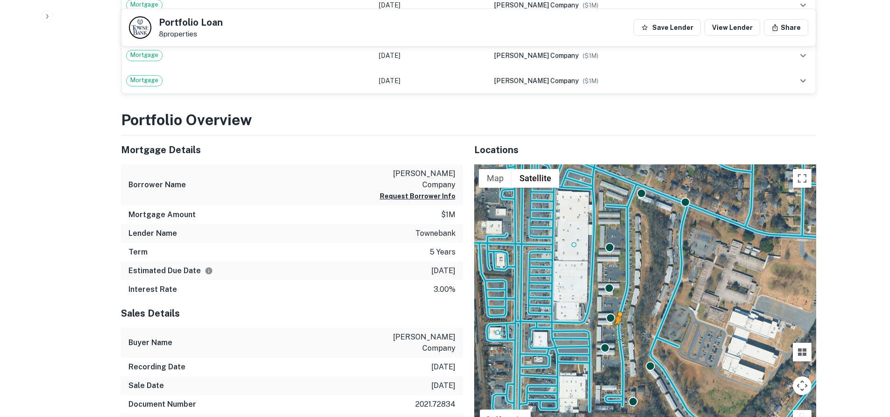
drag, startPoint x: 797, startPoint y: 401, endPoint x: 618, endPoint y: 323, distance: 194.9
click at [618, 323] on div "To activate drag with keyboard, press Alt + Enter. Once in keyboard drag state,…" at bounding box center [645, 302] width 342 height 276
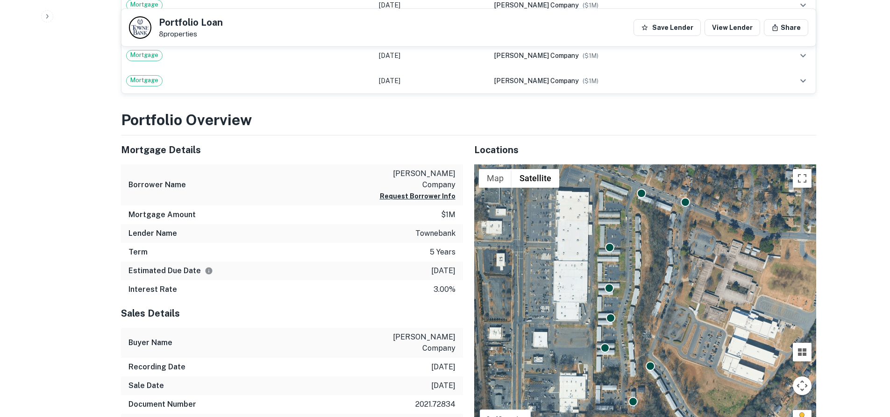
scroll to position [421, 0]
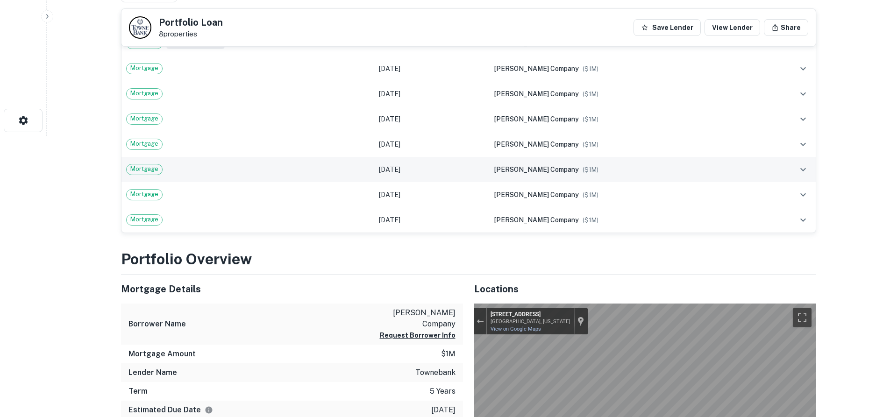
scroll to position [1, 0]
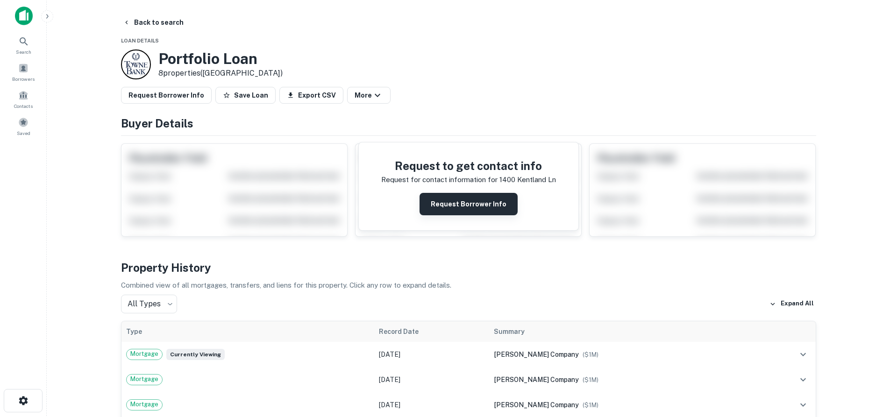
click at [472, 212] on button "Request Borrower Info" at bounding box center [468, 204] width 98 height 22
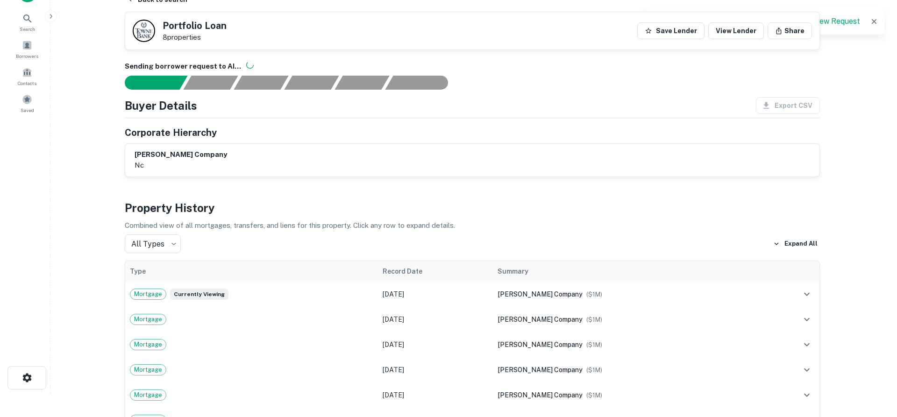
scroll to position [0, 0]
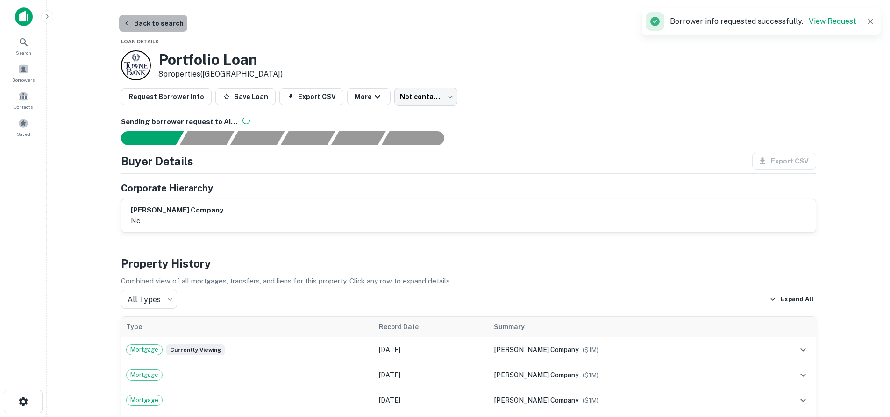
click at [161, 26] on button "Back to search" at bounding box center [153, 23] width 68 height 17
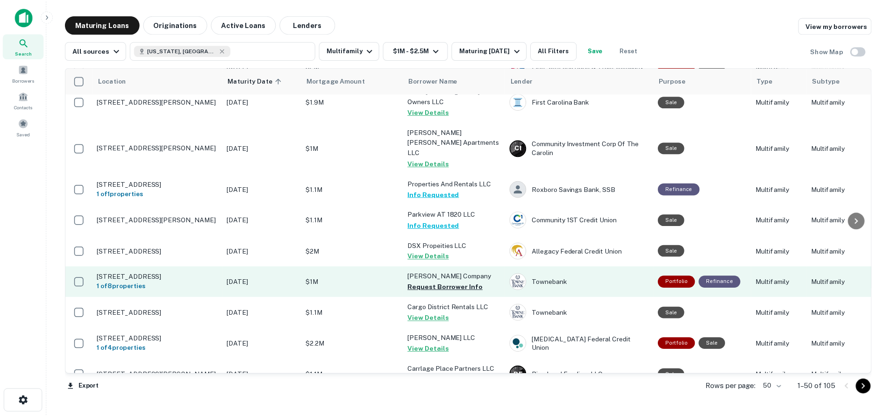
scroll to position [1261, 0]
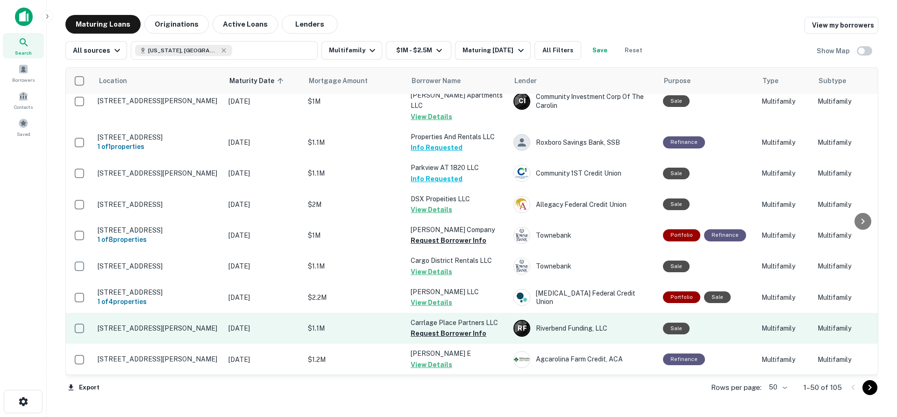
click at [148, 324] on p "[STREET_ADDRESS][PERSON_NAME]" at bounding box center [158, 328] width 121 height 8
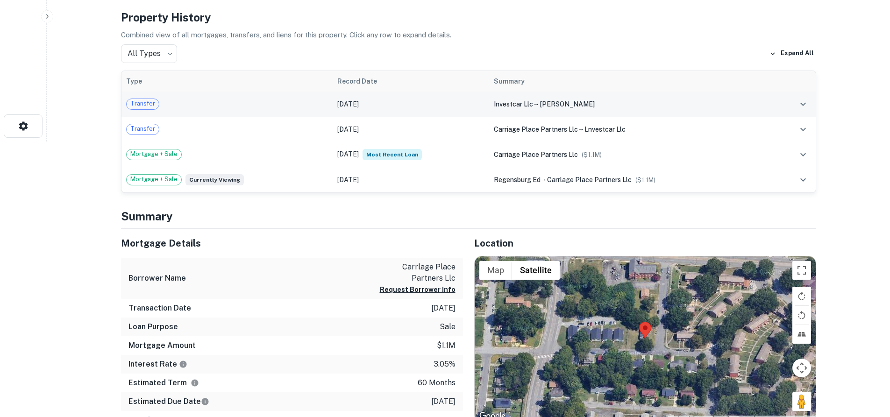
scroll to position [280, 0]
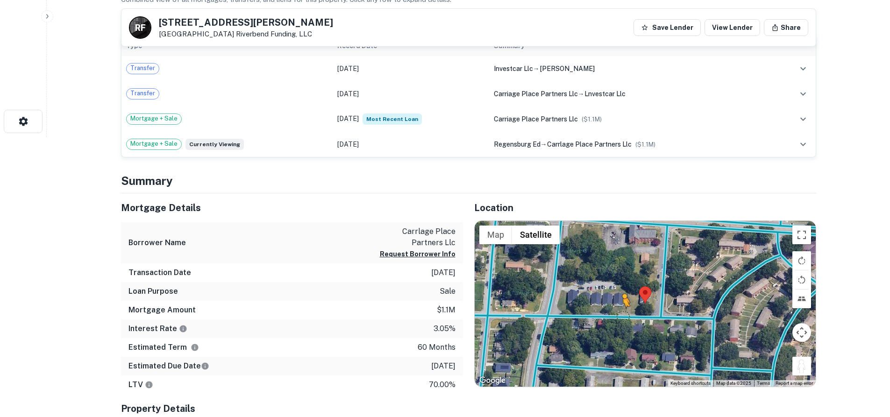
drag, startPoint x: 799, startPoint y: 368, endPoint x: 622, endPoint y: 316, distance: 184.4
click at [622, 316] on div "To activate drag with keyboard, press Alt + Enter. Once in keyboard drag state,…" at bounding box center [644, 304] width 341 height 166
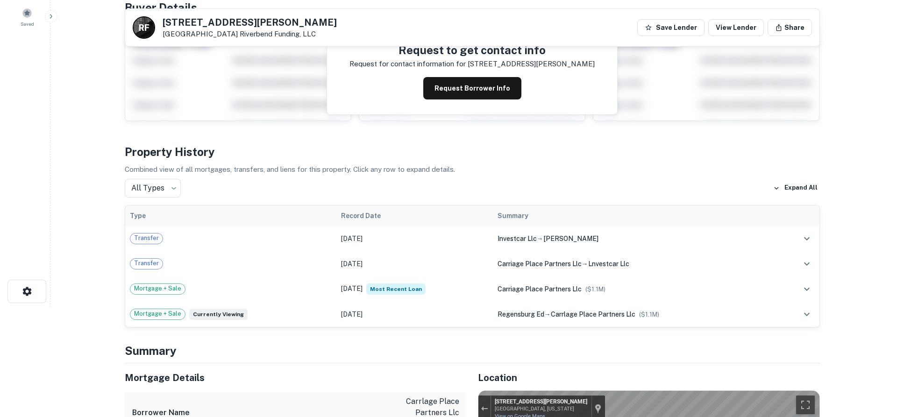
scroll to position [0, 0]
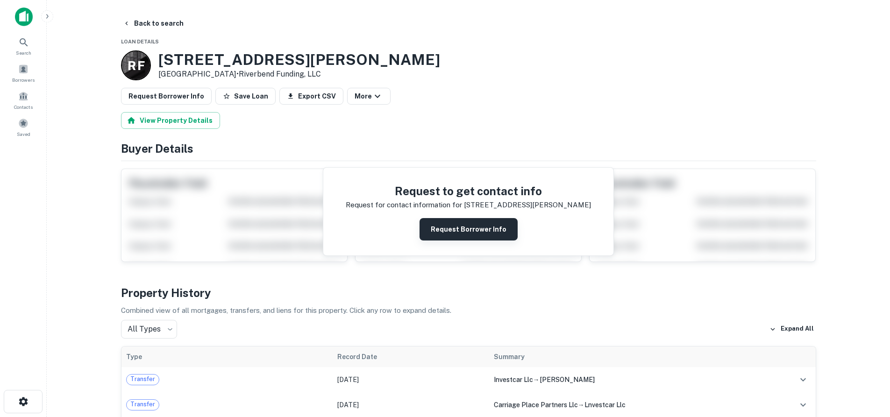
click at [443, 229] on button "Request Borrower Info" at bounding box center [468, 229] width 98 height 22
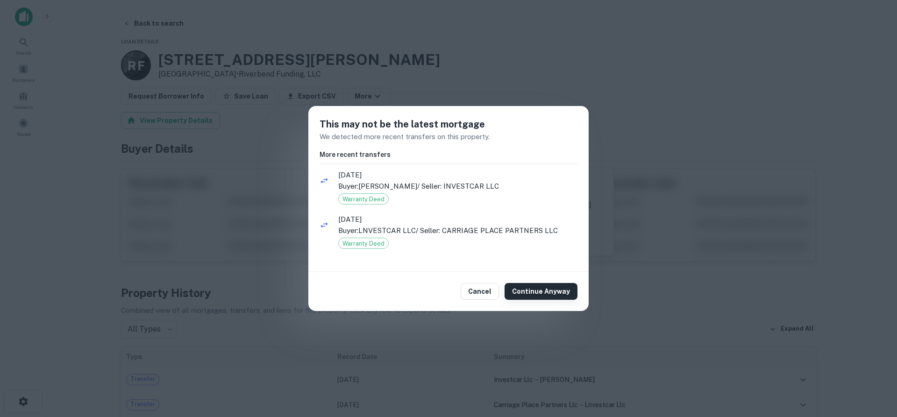
click at [541, 290] on button "Continue Anyway" at bounding box center [540, 291] width 73 height 17
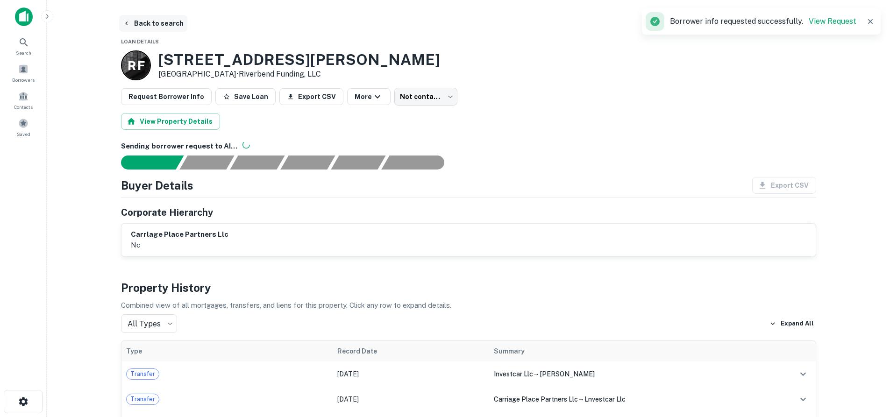
click at [144, 30] on button "Back to search" at bounding box center [153, 23] width 68 height 17
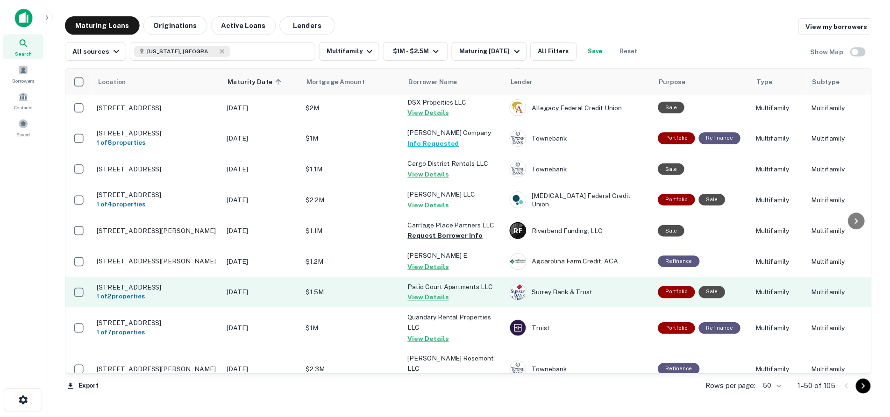
scroll to position [1360, 0]
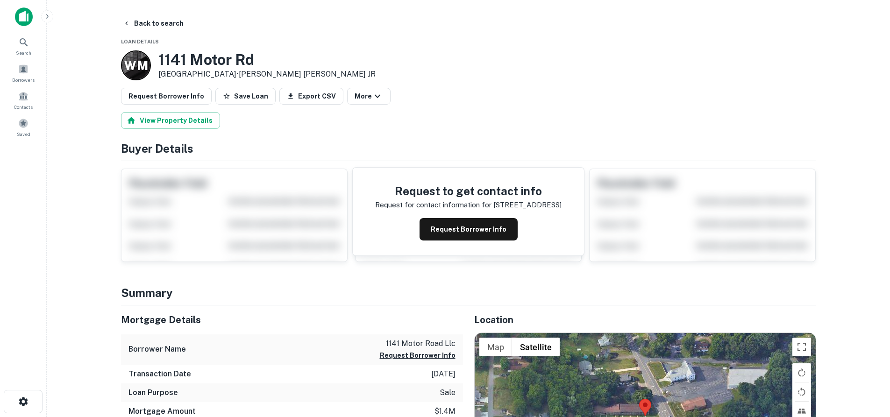
scroll to position [187, 0]
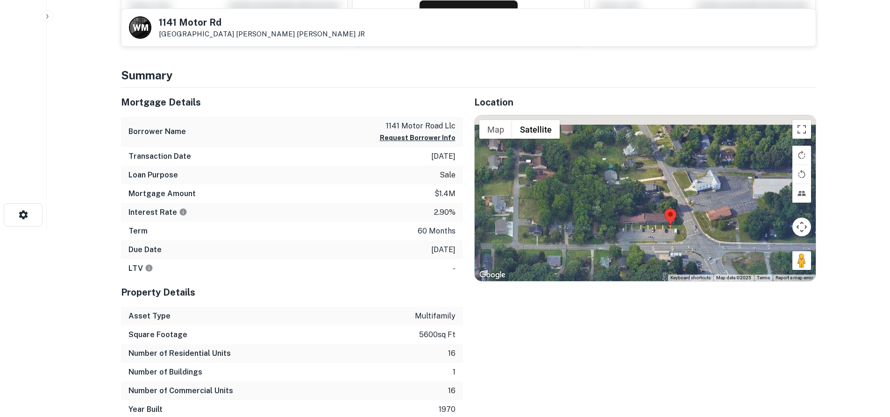
drag, startPoint x: 803, startPoint y: 272, endPoint x: 826, endPoint y: 297, distance: 33.7
click at [828, 230] on html "Search Borrowers Contacts Saved Back to search W M 1141 Motor Rd Winston Salem,…" at bounding box center [445, 21] width 890 height 417
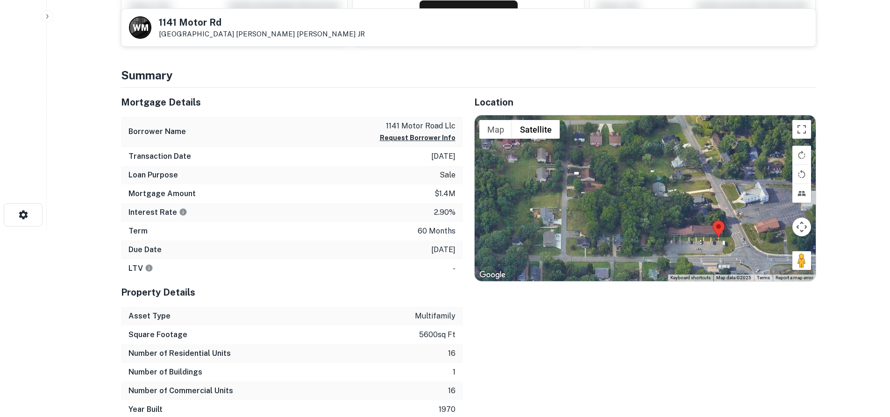
drag, startPoint x: 730, startPoint y: 228, endPoint x: 659, endPoint y: 193, distance: 79.6
click at [659, 193] on div at bounding box center [644, 198] width 341 height 166
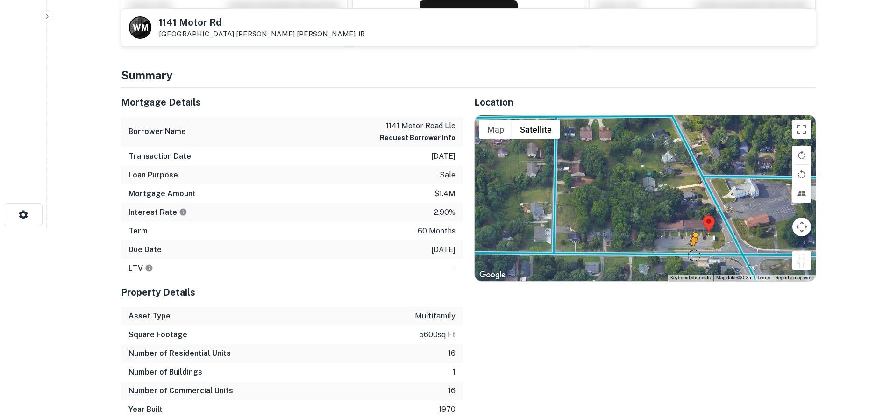
drag, startPoint x: 796, startPoint y: 262, endPoint x: 693, endPoint y: 255, distance: 103.0
click at [693, 255] on div "To activate drag with keyboard, press Alt + Enter. Once in keyboard drag state,…" at bounding box center [644, 198] width 341 height 166
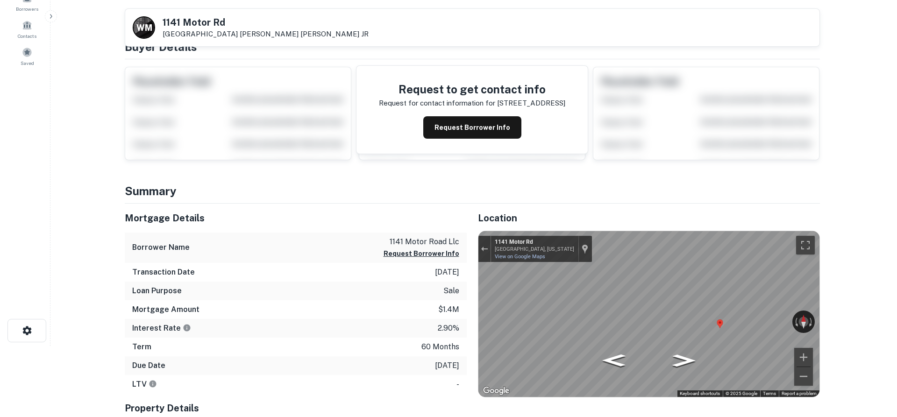
scroll to position [0, 0]
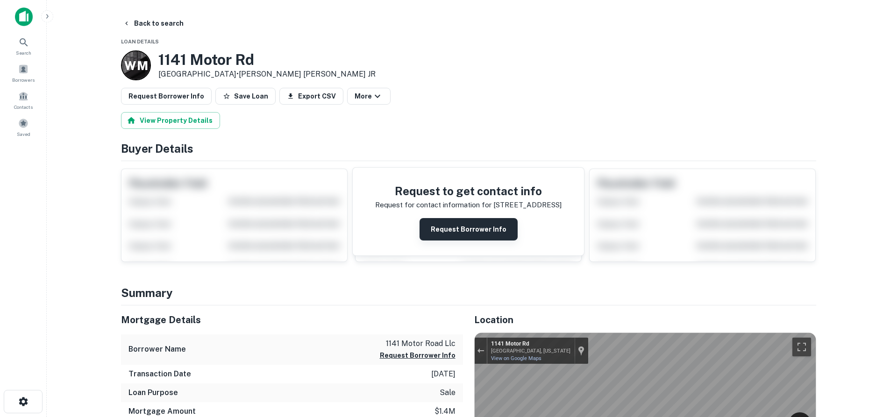
click at [452, 231] on button "Request Borrower Info" at bounding box center [468, 229] width 98 height 22
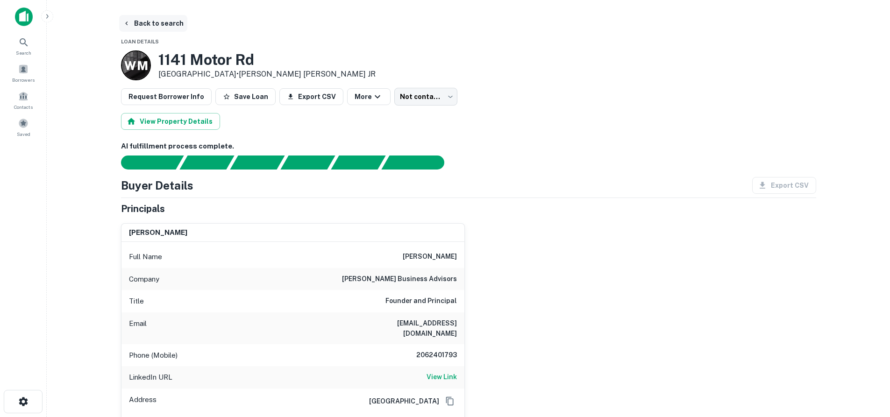
click at [170, 30] on button "Back to search" at bounding box center [153, 23] width 68 height 17
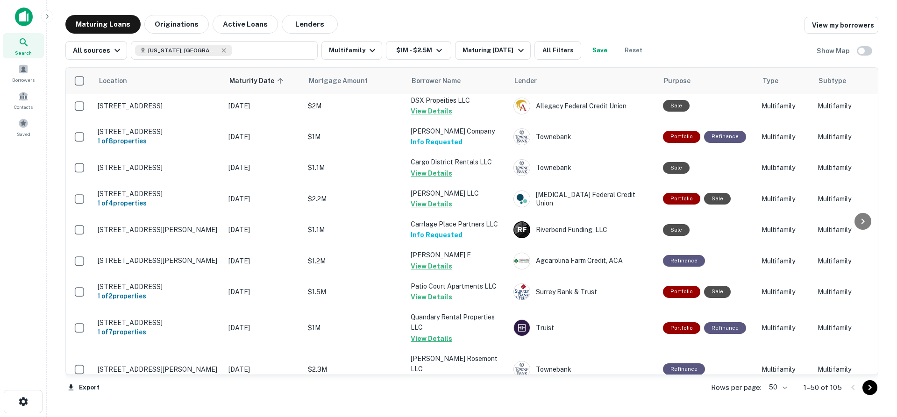
scroll to position [1360, 0]
click at [868, 388] on icon "Go to next page" at bounding box center [869, 387] width 11 height 11
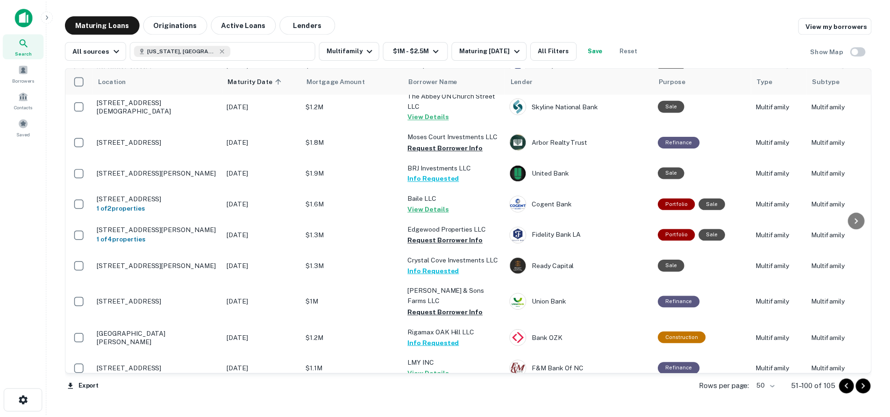
scroll to position [1352, 0]
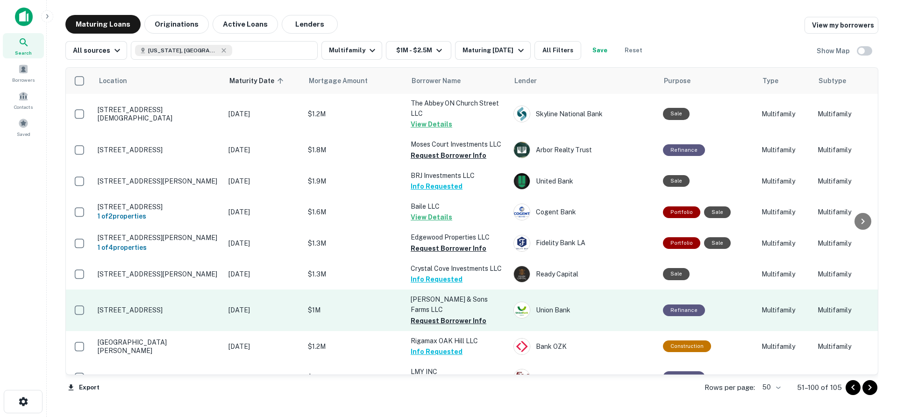
click at [194, 306] on p "[STREET_ADDRESS]" at bounding box center [158, 310] width 121 height 8
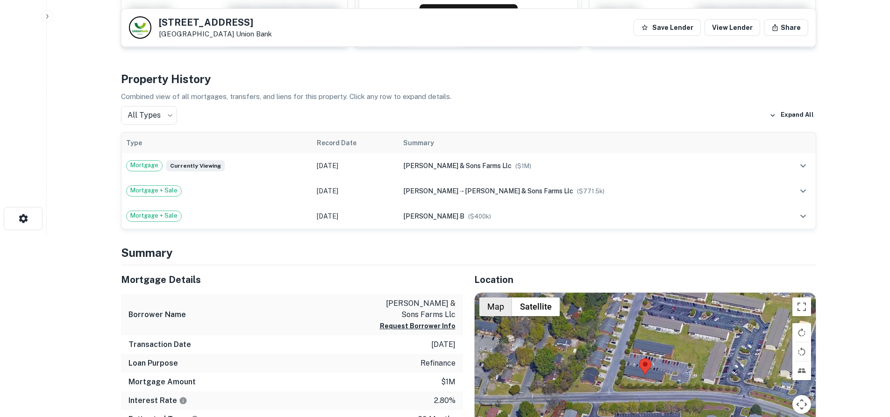
scroll to position [234, 0]
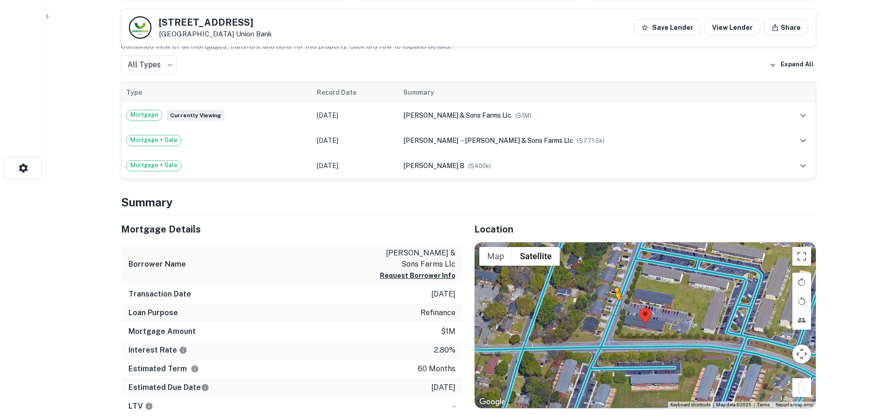
drag, startPoint x: 803, startPoint y: 385, endPoint x: 616, endPoint y: 310, distance: 201.6
click at [616, 310] on div "To activate drag with keyboard, press Alt + Enter. Once in keyboard drag state,…" at bounding box center [644, 325] width 341 height 166
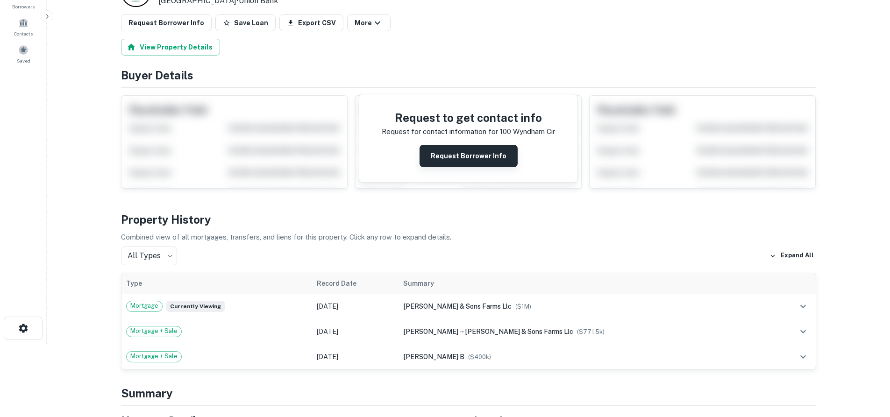
scroll to position [0, 0]
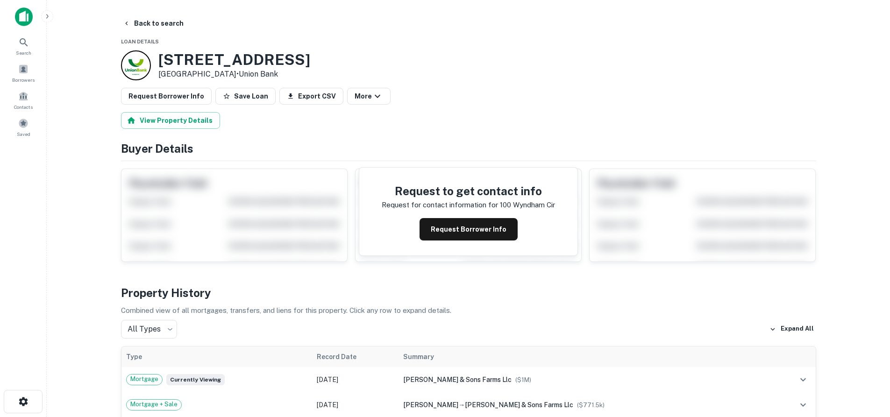
click at [491, 229] on button "Request Borrower Info" at bounding box center [468, 229] width 98 height 22
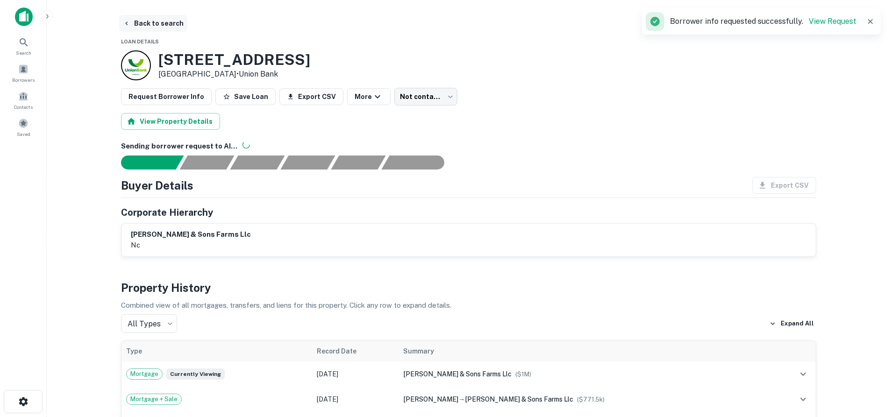
click at [152, 24] on button "Back to search" at bounding box center [153, 23] width 68 height 17
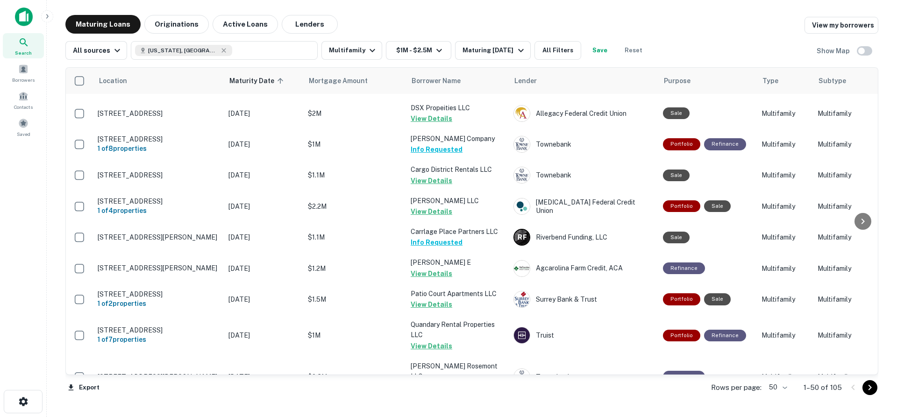
scroll to position [1360, 0]
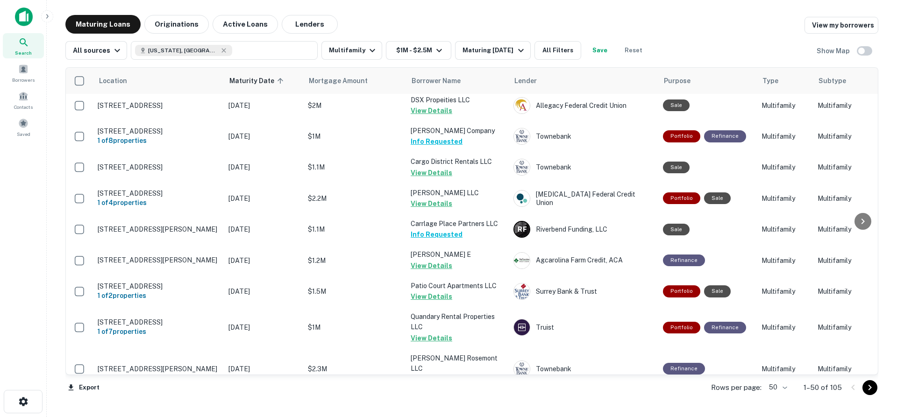
click at [868, 389] on icon "Go to next page" at bounding box center [869, 387] width 11 height 11
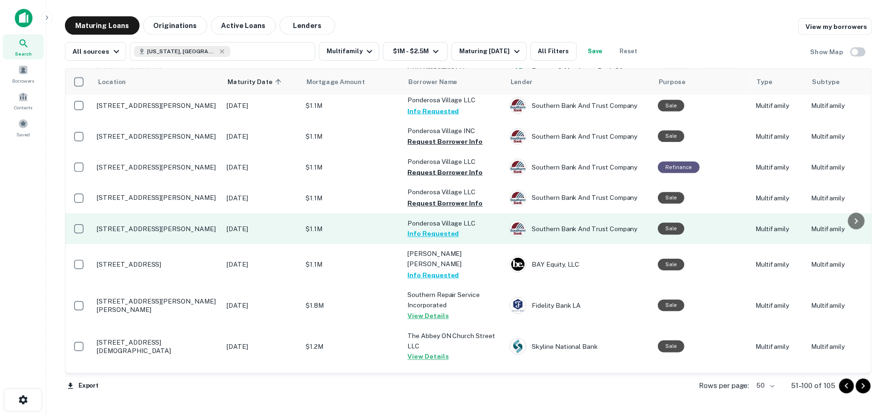
scroll to position [932, 0]
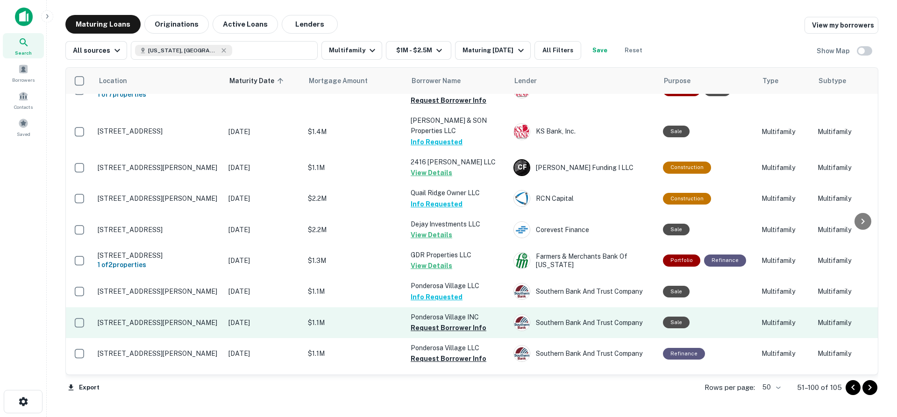
click at [184, 307] on td "[STREET_ADDRESS][PERSON_NAME]" at bounding box center [158, 322] width 131 height 31
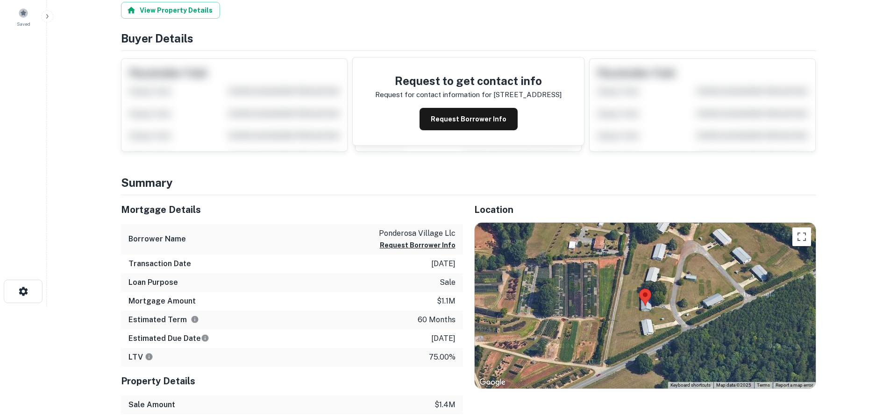
scroll to position [140, 0]
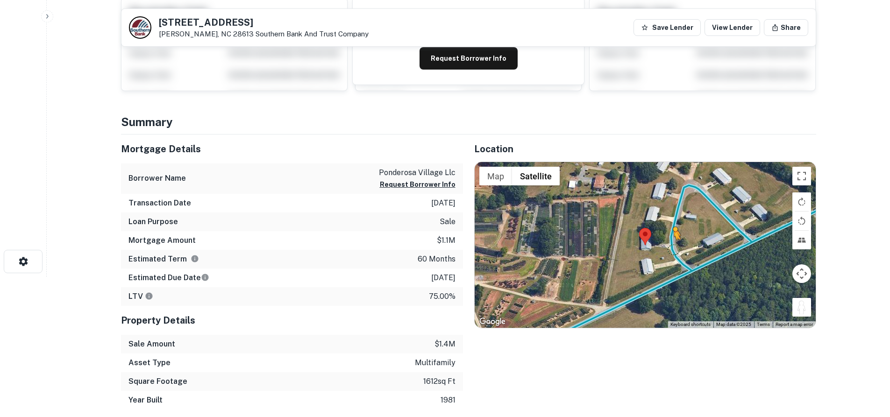
drag, startPoint x: 801, startPoint y: 313, endPoint x: 670, endPoint y: 249, distance: 146.6
click at [670, 249] on div "To activate drag with keyboard, press Alt + Enter. Once in keyboard drag state,…" at bounding box center [644, 245] width 341 height 166
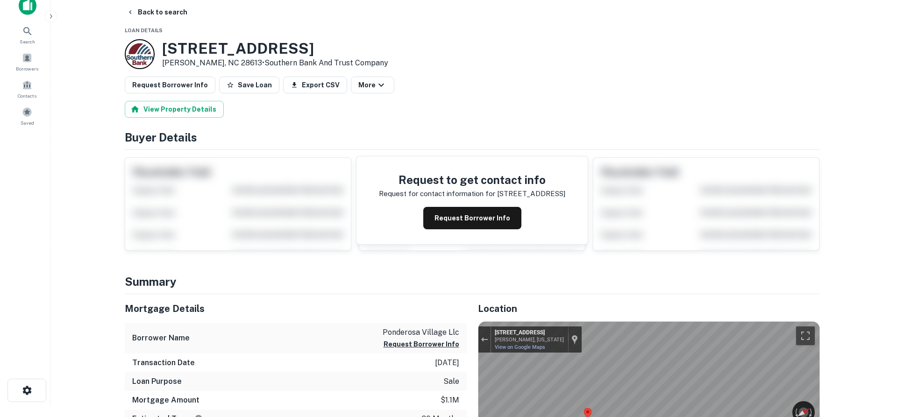
scroll to position [0, 0]
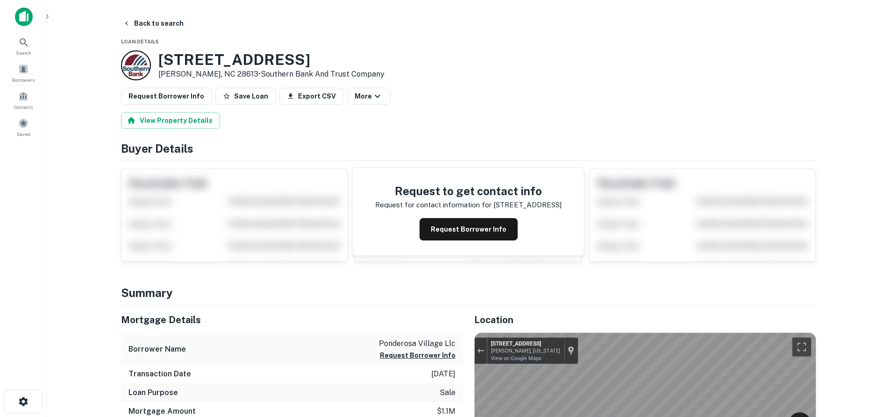
click at [467, 228] on button "Request Borrower Info" at bounding box center [468, 229] width 98 height 22
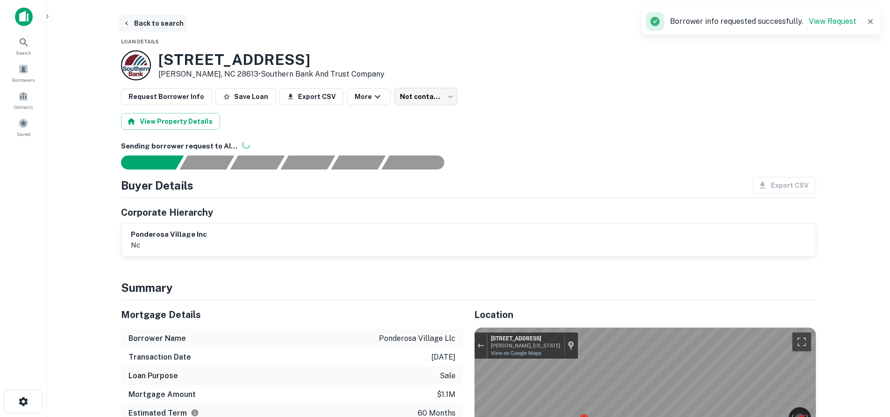
click at [171, 27] on button "Back to search" at bounding box center [153, 23] width 68 height 17
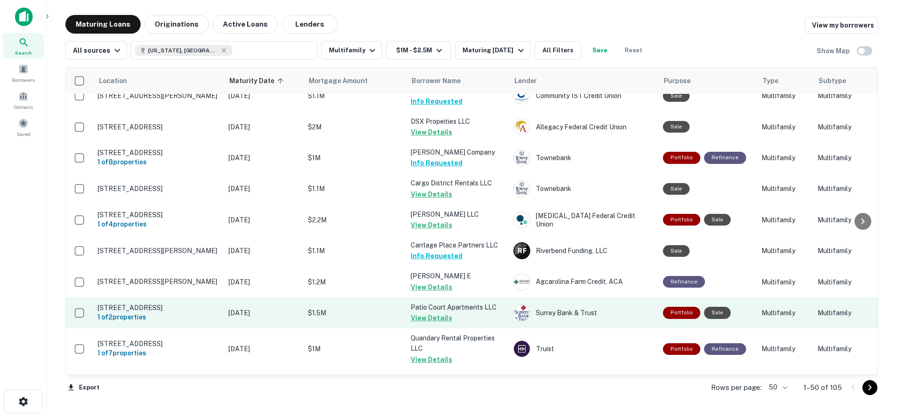
scroll to position [1360, 0]
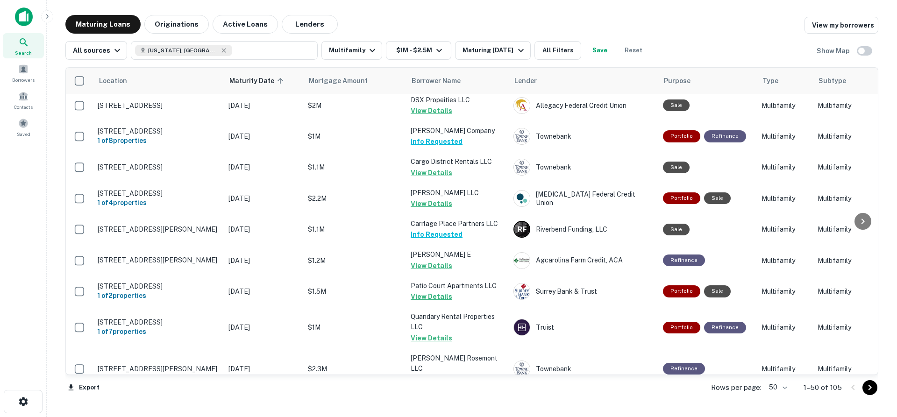
click at [434, 404] on button "Info Requested" at bounding box center [437, 409] width 52 height 11
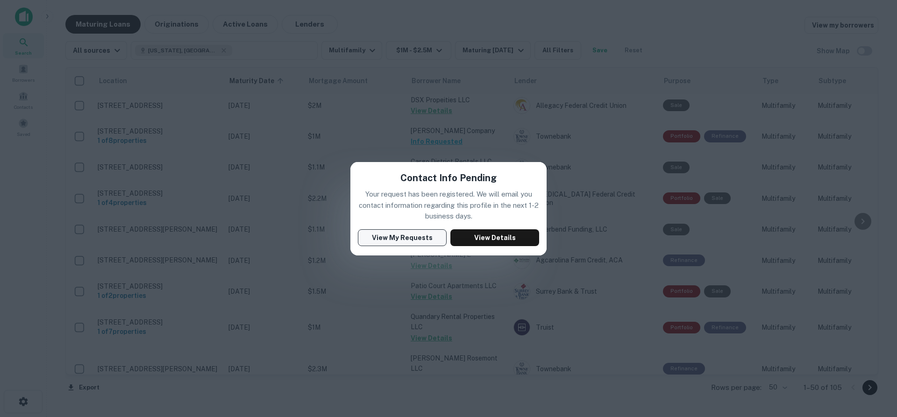
click at [402, 240] on button "View My Requests" at bounding box center [402, 237] width 89 height 17
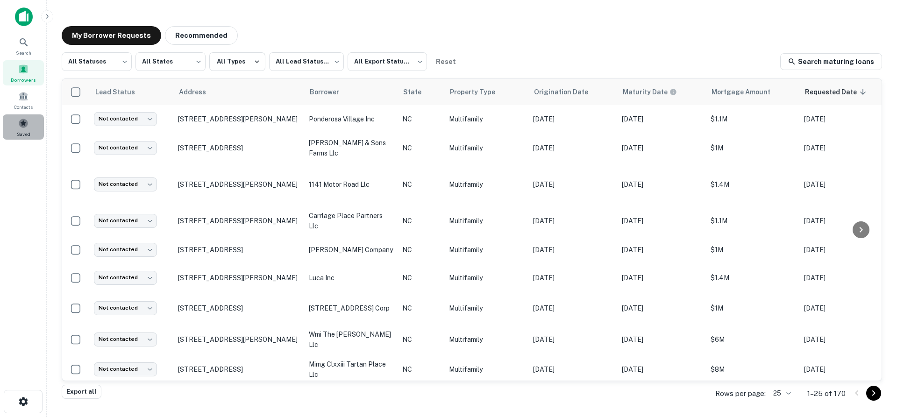
click at [14, 117] on div "Saved" at bounding box center [23, 126] width 41 height 25
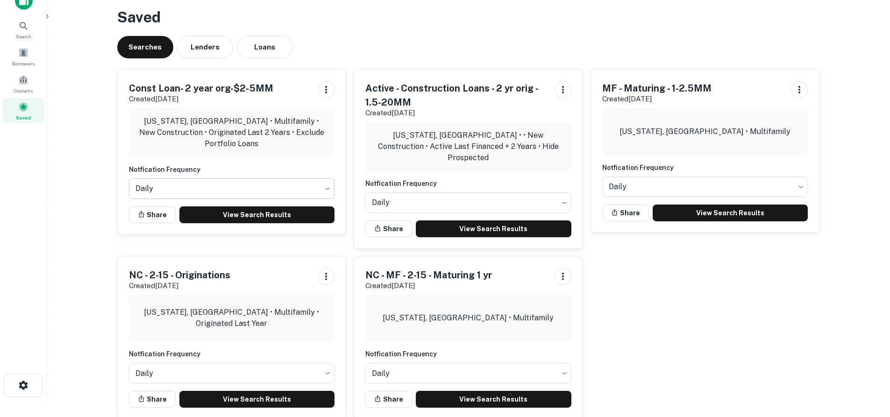
scroll to position [32, 0]
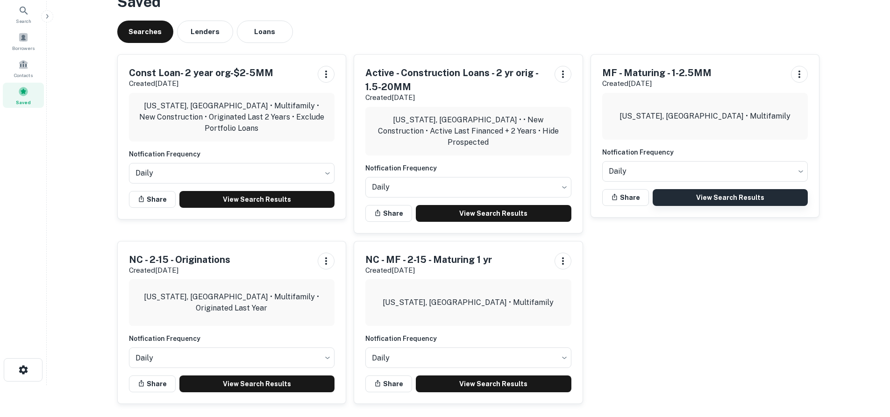
click at [750, 195] on link "View Search Results" at bounding box center [730, 197] width 156 height 17
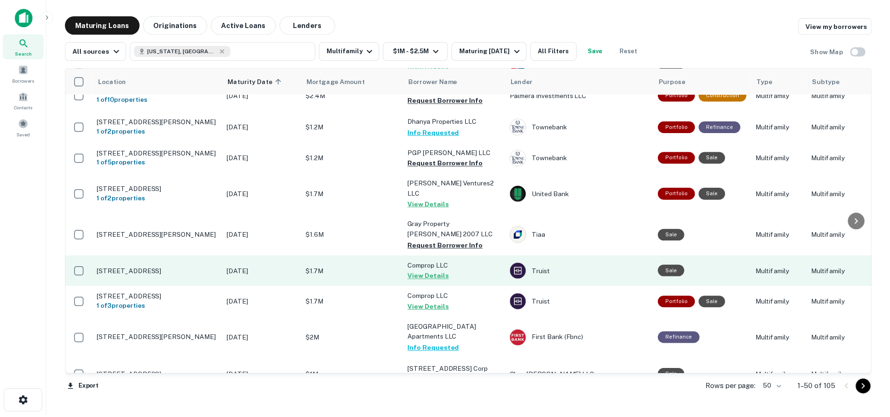
scroll to position [420, 0]
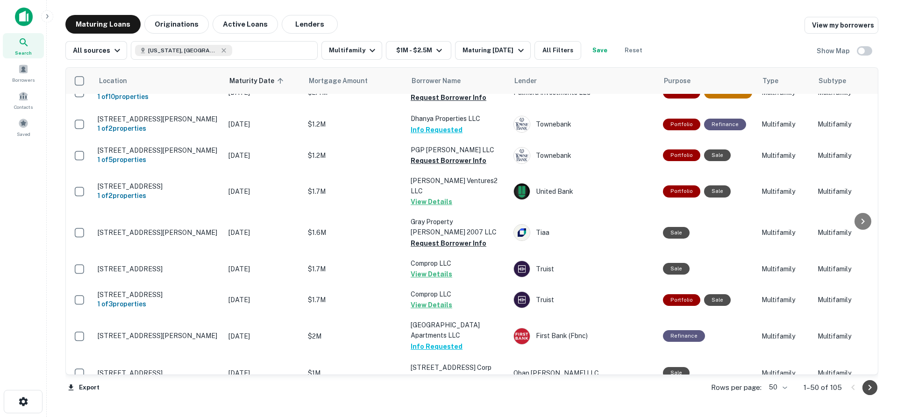
click at [871, 389] on icon "Go to next page" at bounding box center [869, 387] width 11 height 11
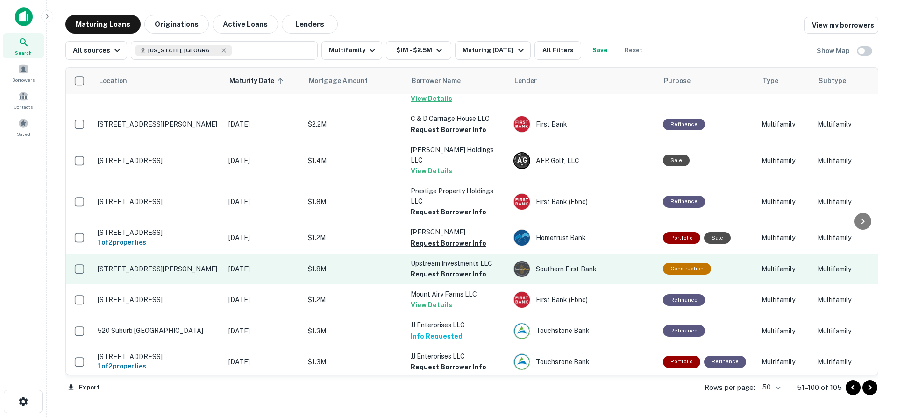
click at [180, 265] on p "[STREET_ADDRESS][PERSON_NAME]" at bounding box center [158, 269] width 121 height 8
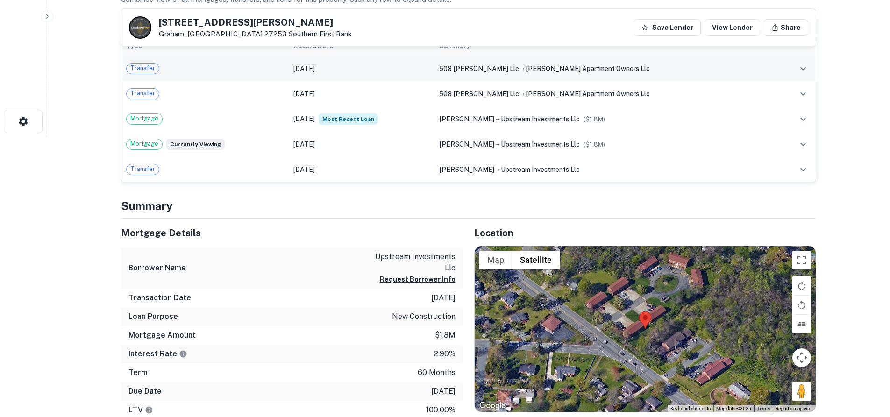
scroll to position [47, 0]
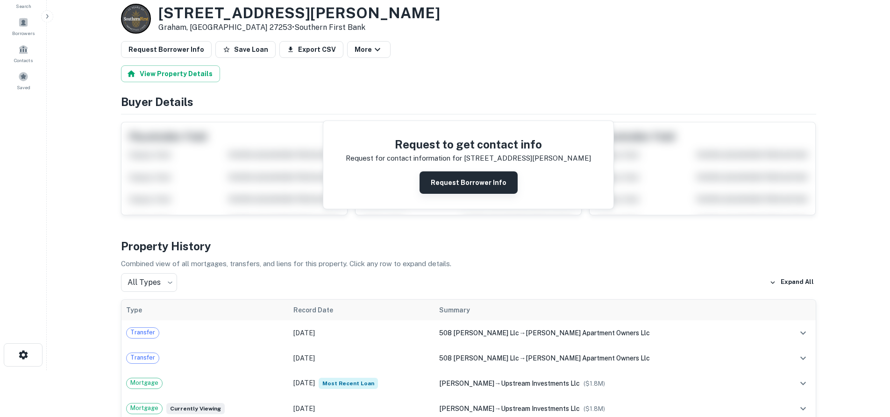
click at [460, 190] on button "Request Borrower Info" at bounding box center [468, 182] width 98 height 22
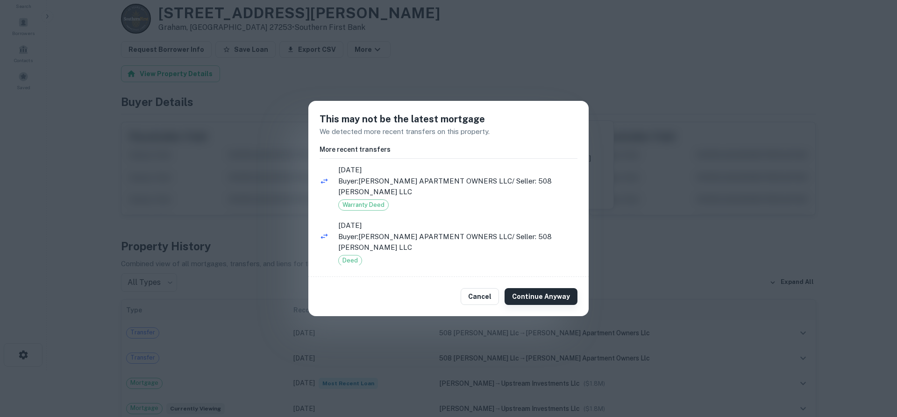
click at [541, 291] on button "Continue Anyway" at bounding box center [540, 296] width 73 height 17
